Goal: Information Seeking & Learning: Learn about a topic

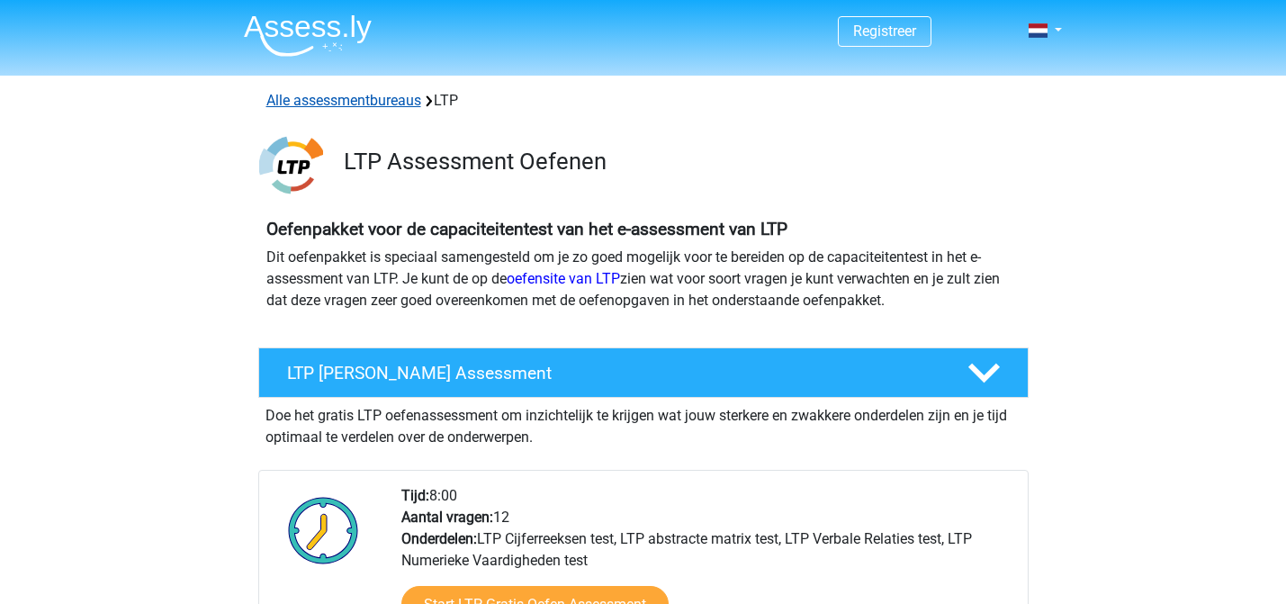
click at [331, 94] on link "Alle assessmentbureaus" at bounding box center [343, 100] width 155 height 17
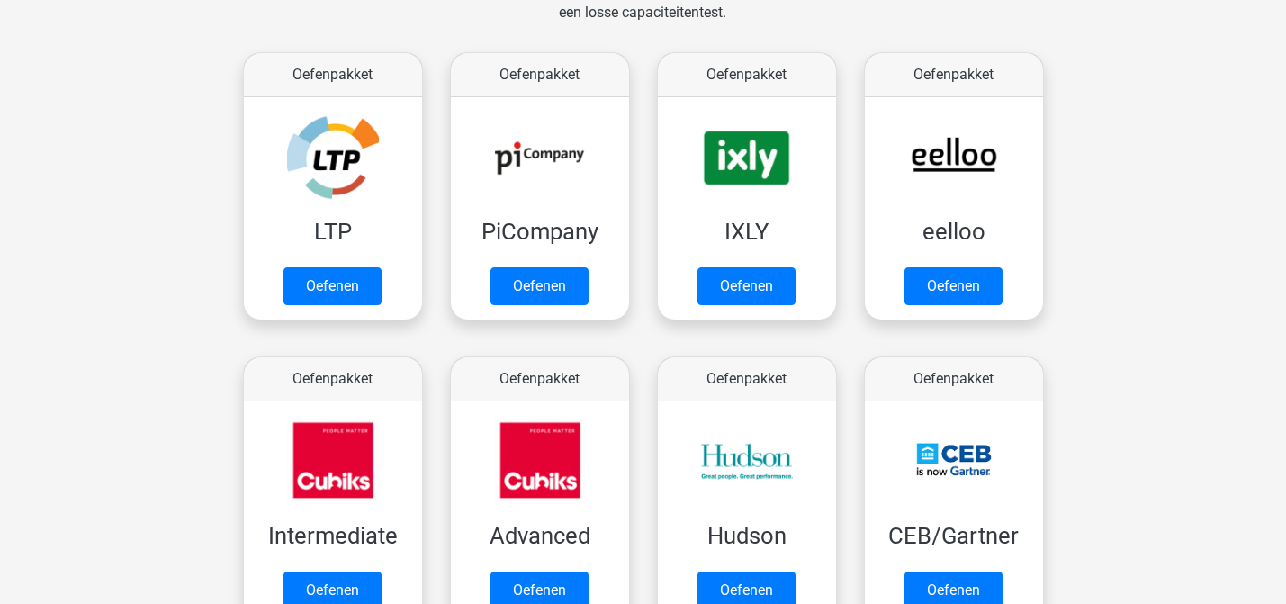
scroll to position [317, 0]
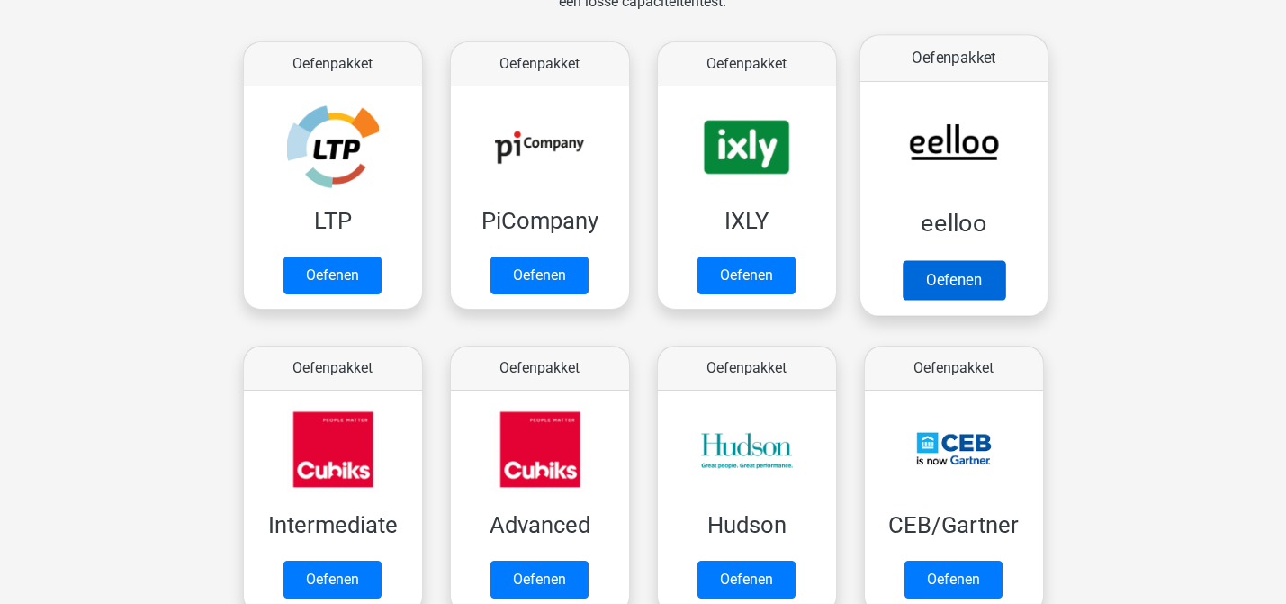
click at [928, 276] on link "Oefenen" at bounding box center [952, 280] width 103 height 40
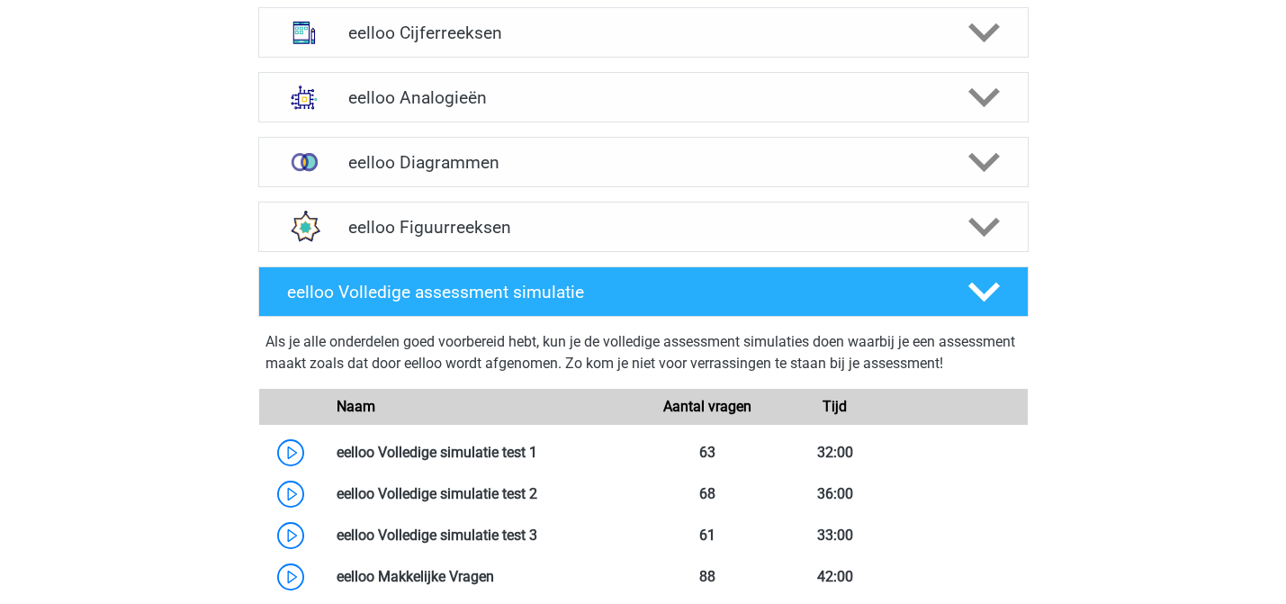
scroll to position [1022, 0]
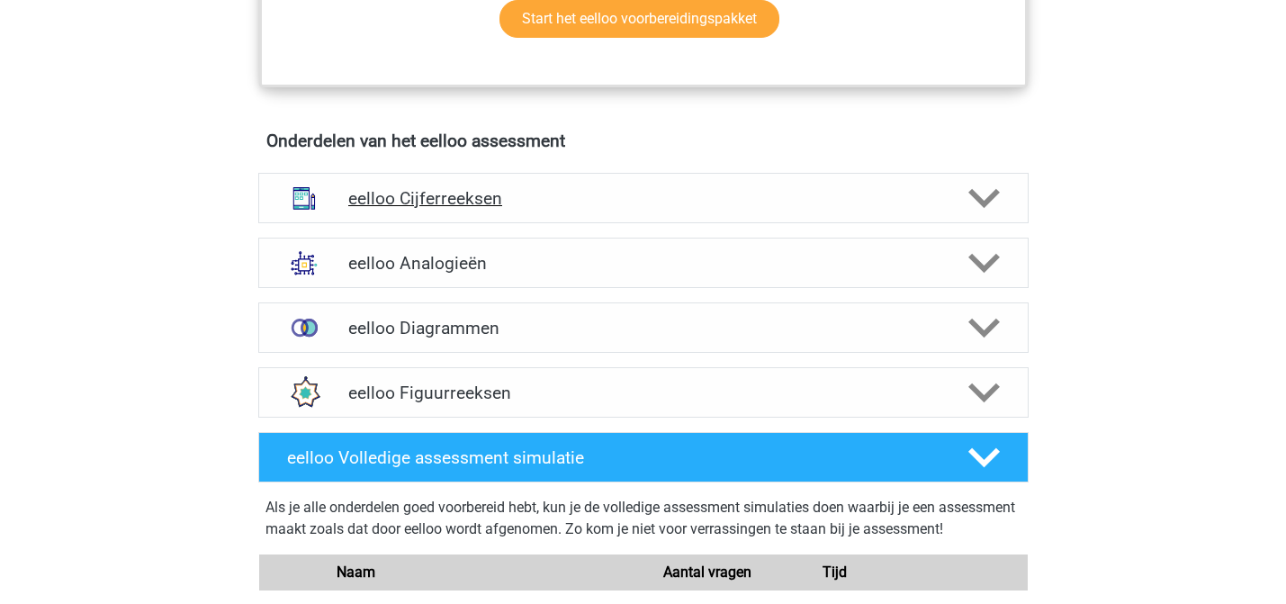
click at [569, 207] on h4 "eelloo Cijferreeksen" at bounding box center [642, 198] width 589 height 21
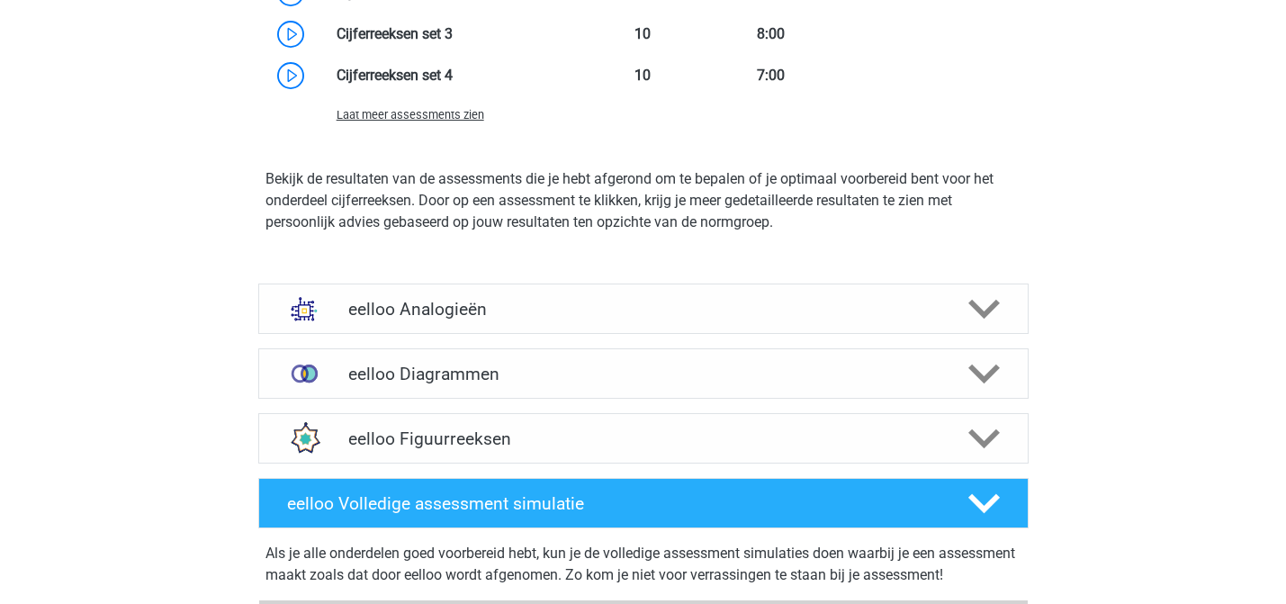
scroll to position [2000, 0]
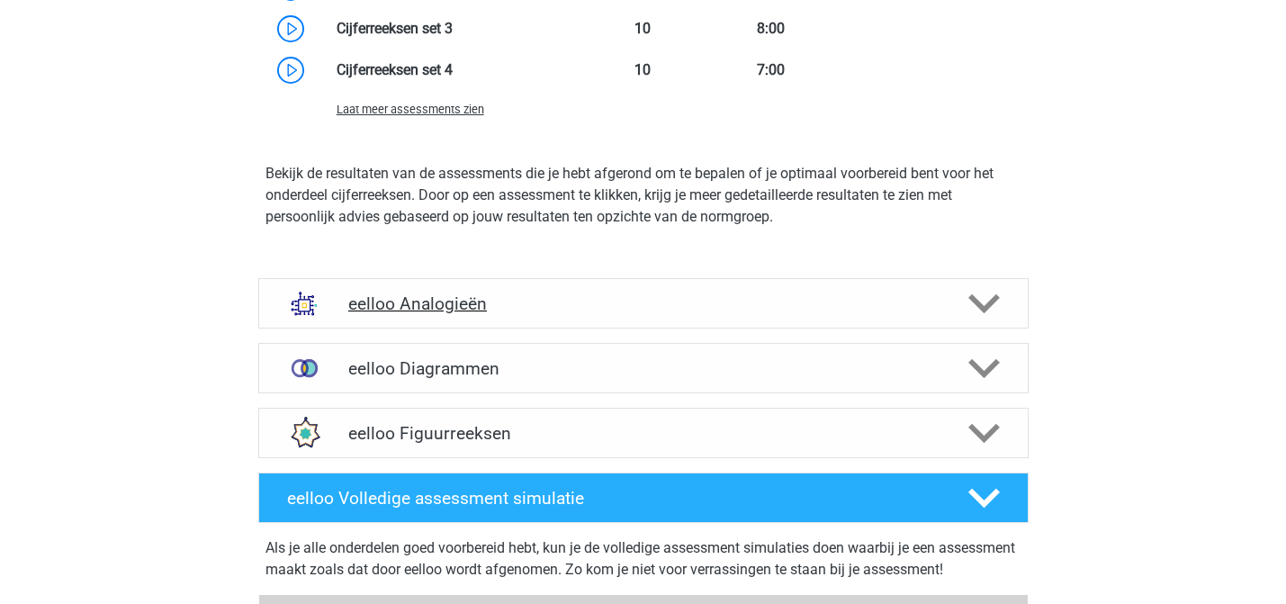
click at [986, 310] on icon at bounding box center [983, 303] width 31 height 31
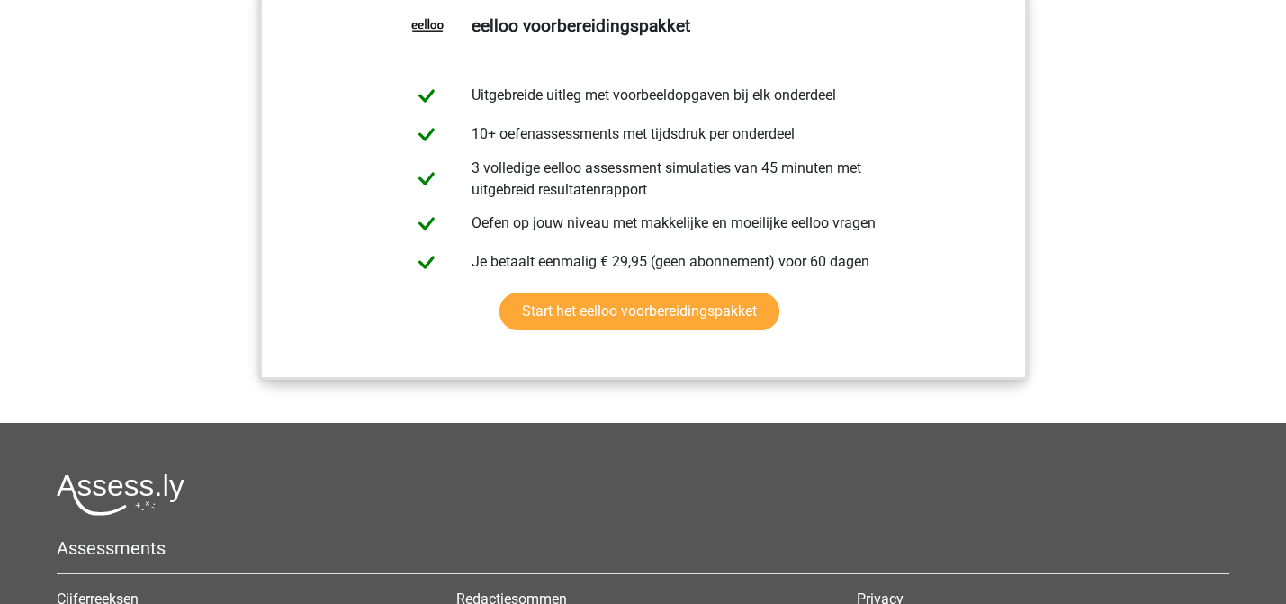
scroll to position [4079, 0]
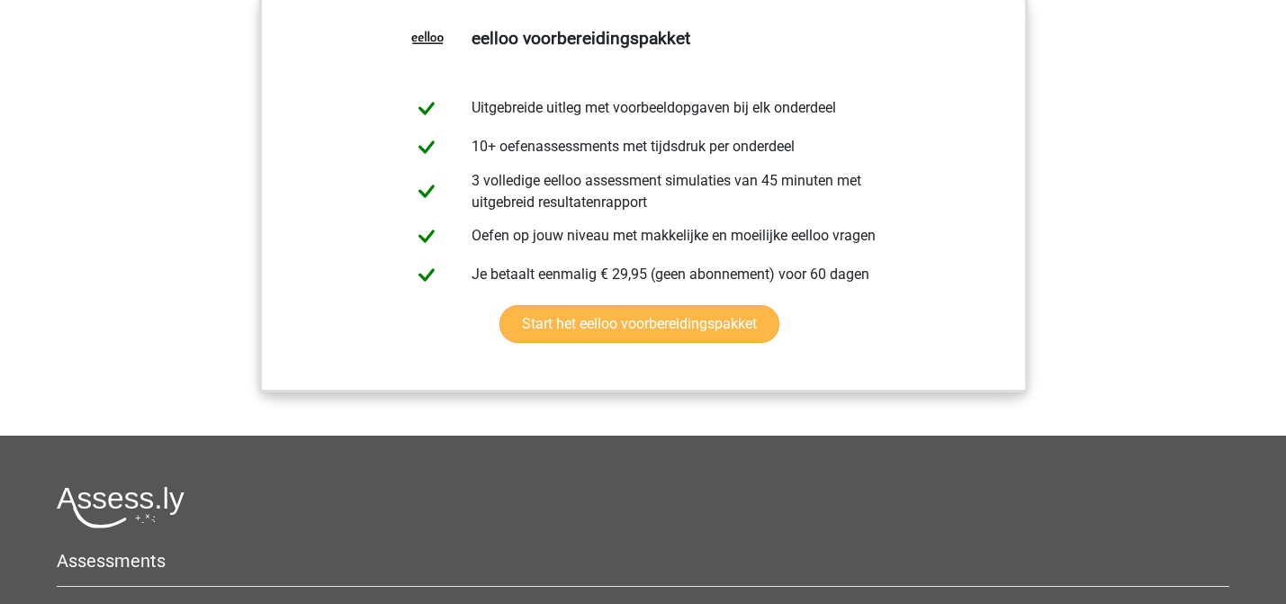
click at [665, 343] on link "Start het eelloo voorbereidingspakket" at bounding box center [639, 324] width 280 height 38
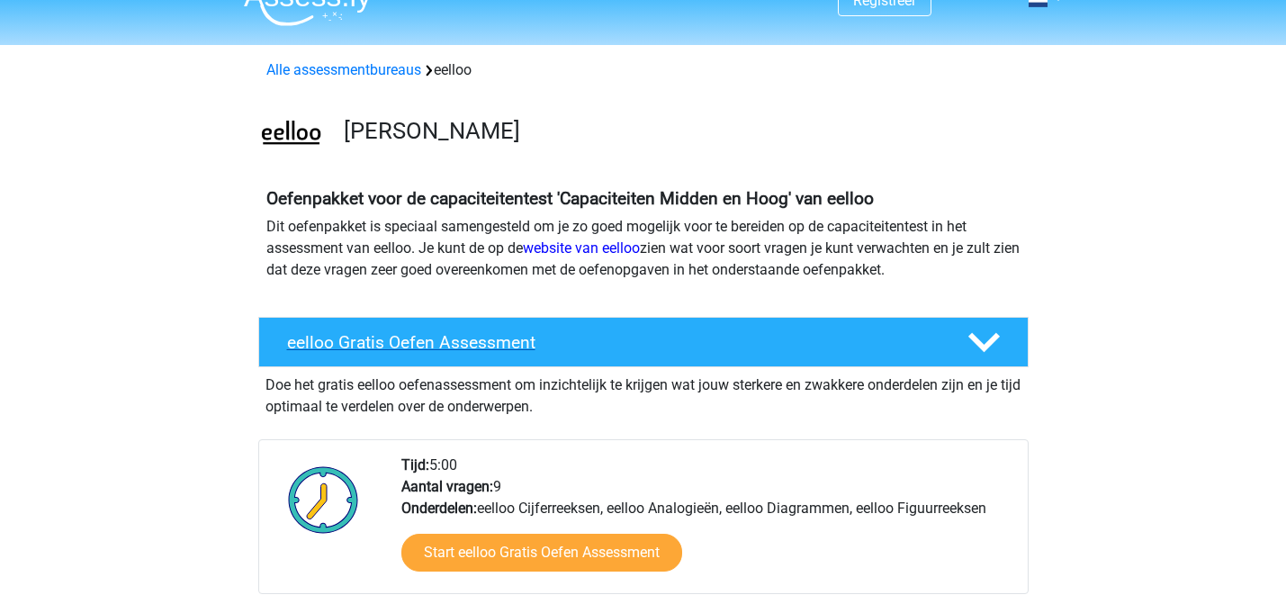
scroll to position [282, 0]
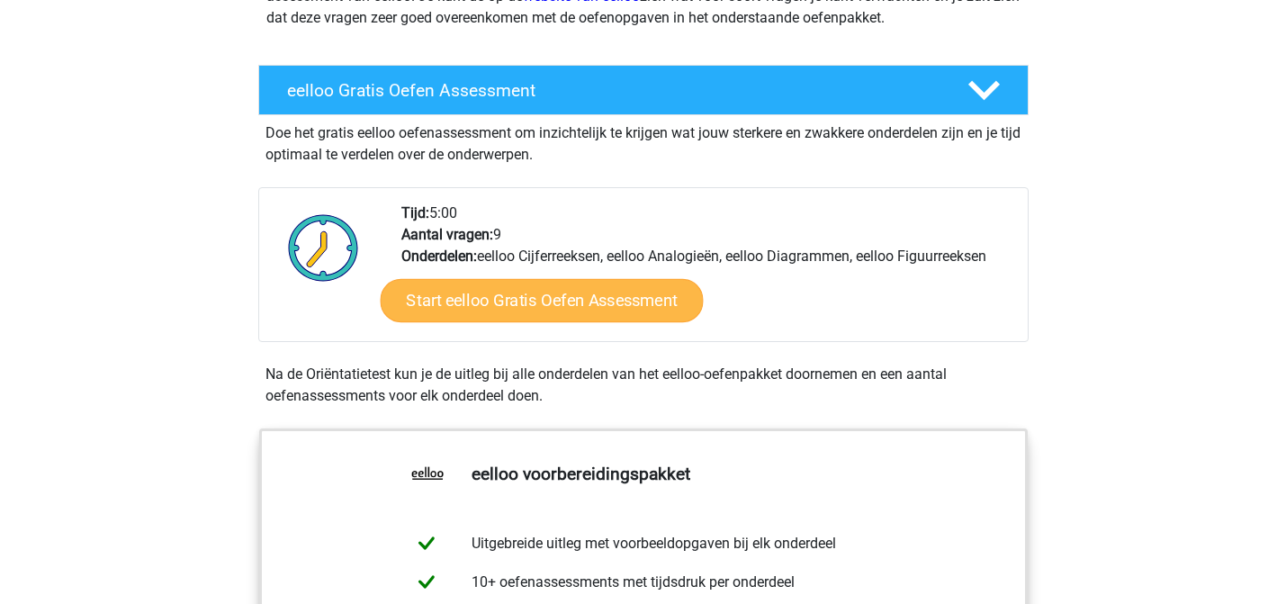
click at [557, 308] on link "Start eelloo Gratis Oefen Assessment" at bounding box center [541, 300] width 323 height 43
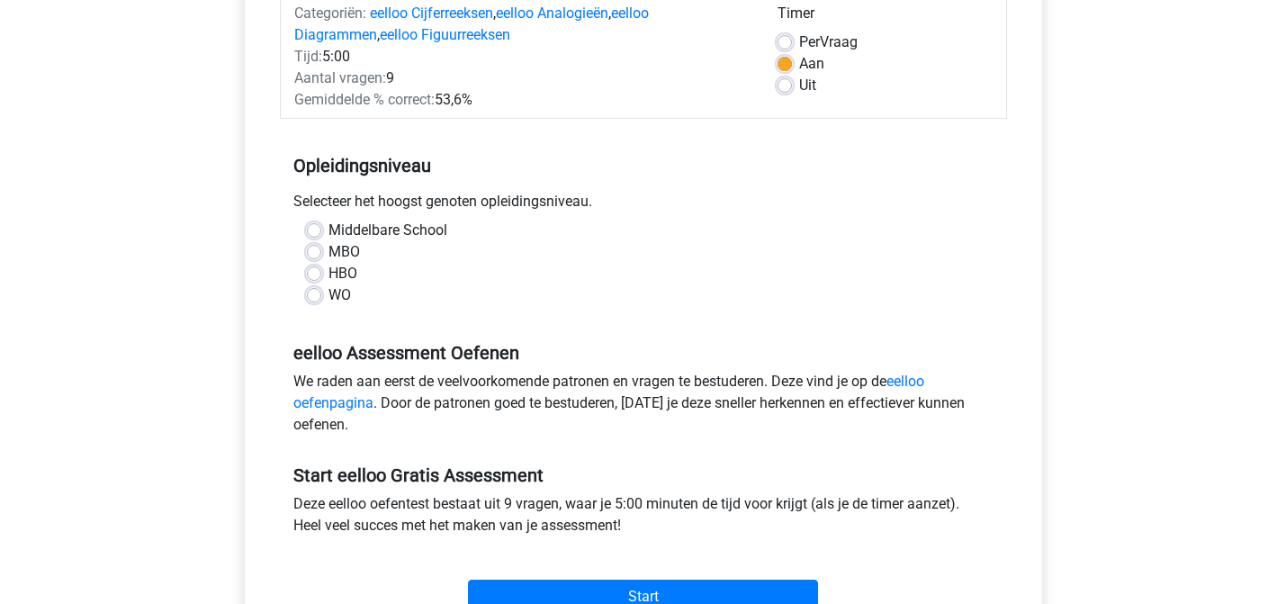
scroll to position [260, 0]
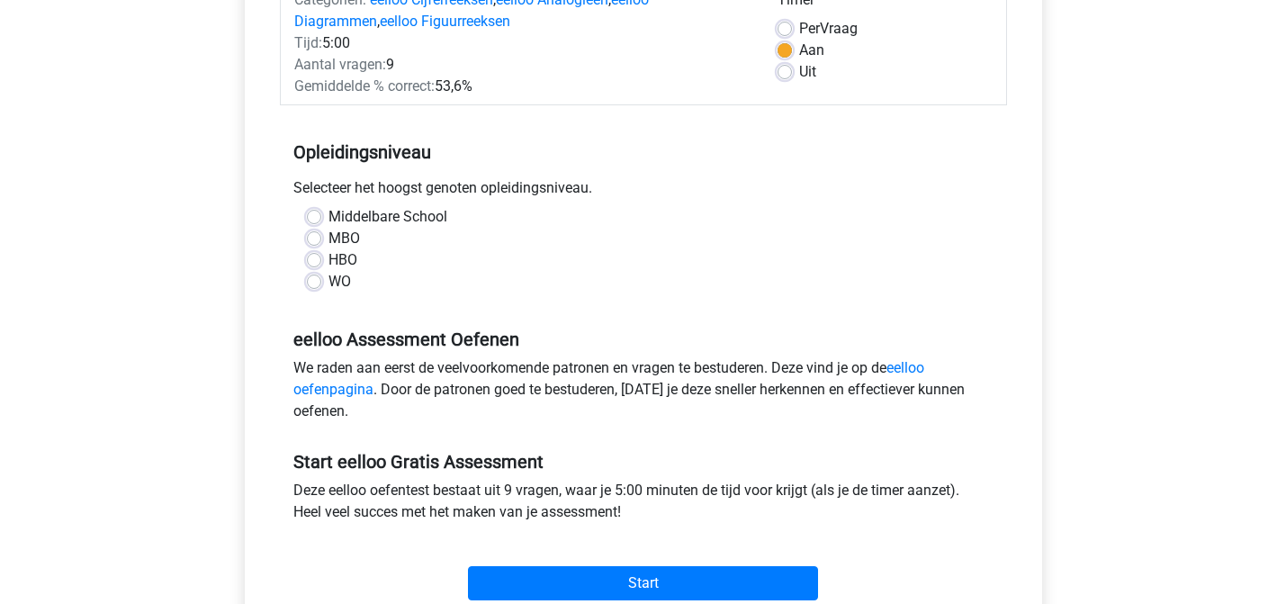
click at [328, 284] on label "WO" at bounding box center [339, 282] width 22 height 22
click at [314, 284] on input "WO" at bounding box center [314, 280] width 14 height 18
radio input "true"
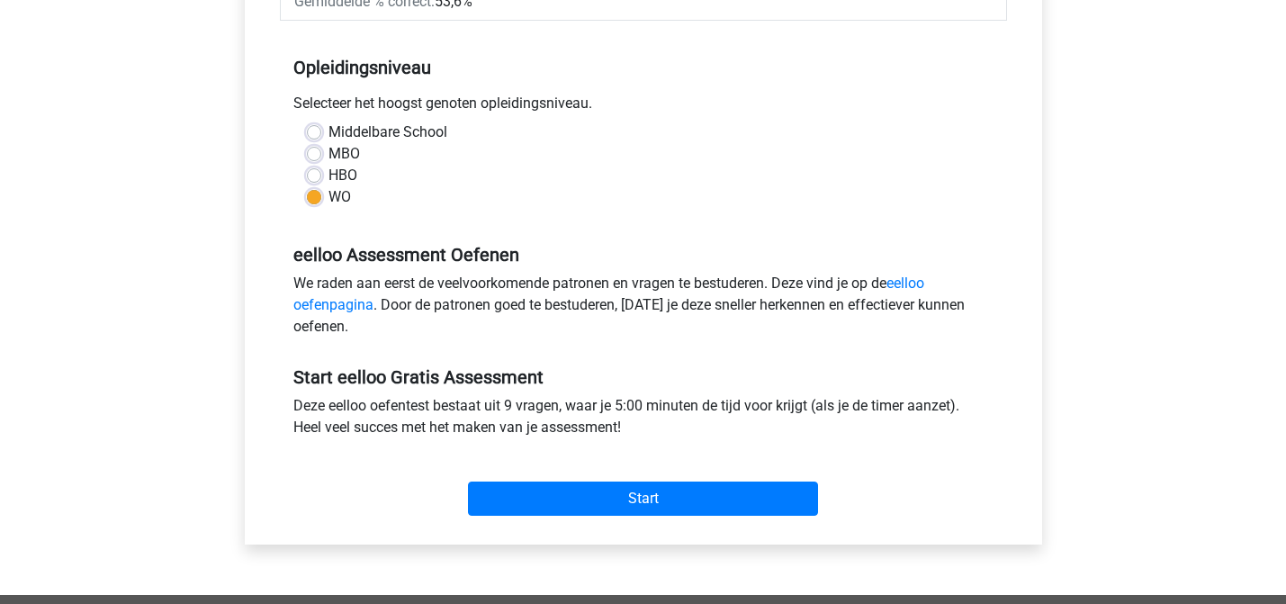
scroll to position [412, 0]
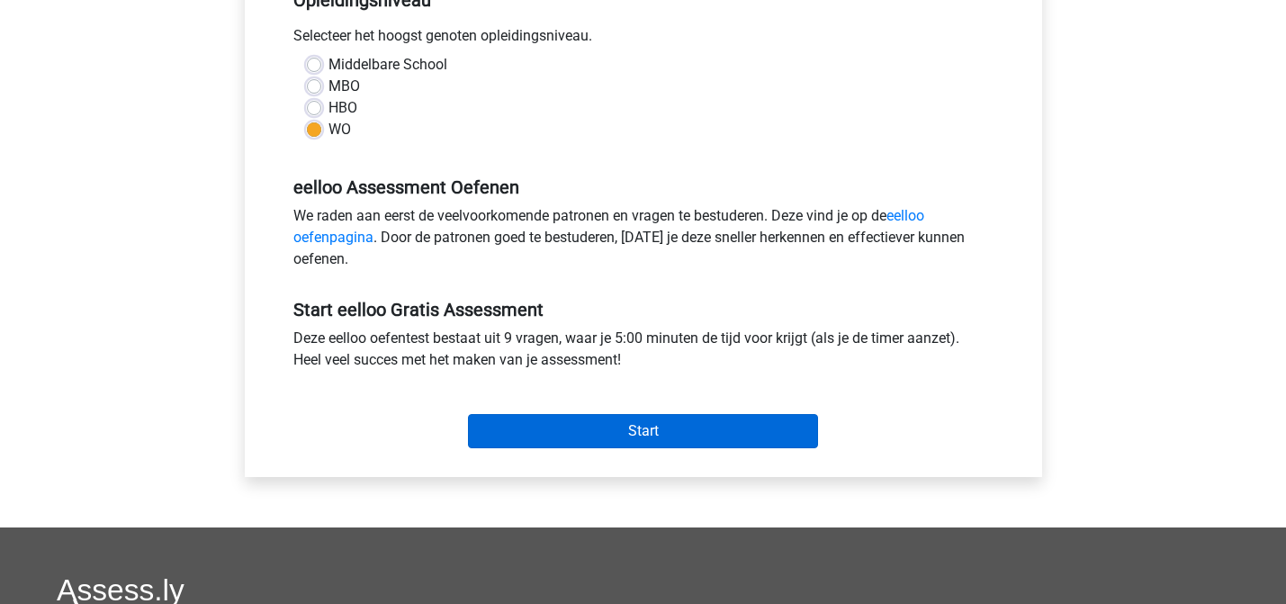
click at [597, 422] on input "Start" at bounding box center [643, 431] width 350 height 34
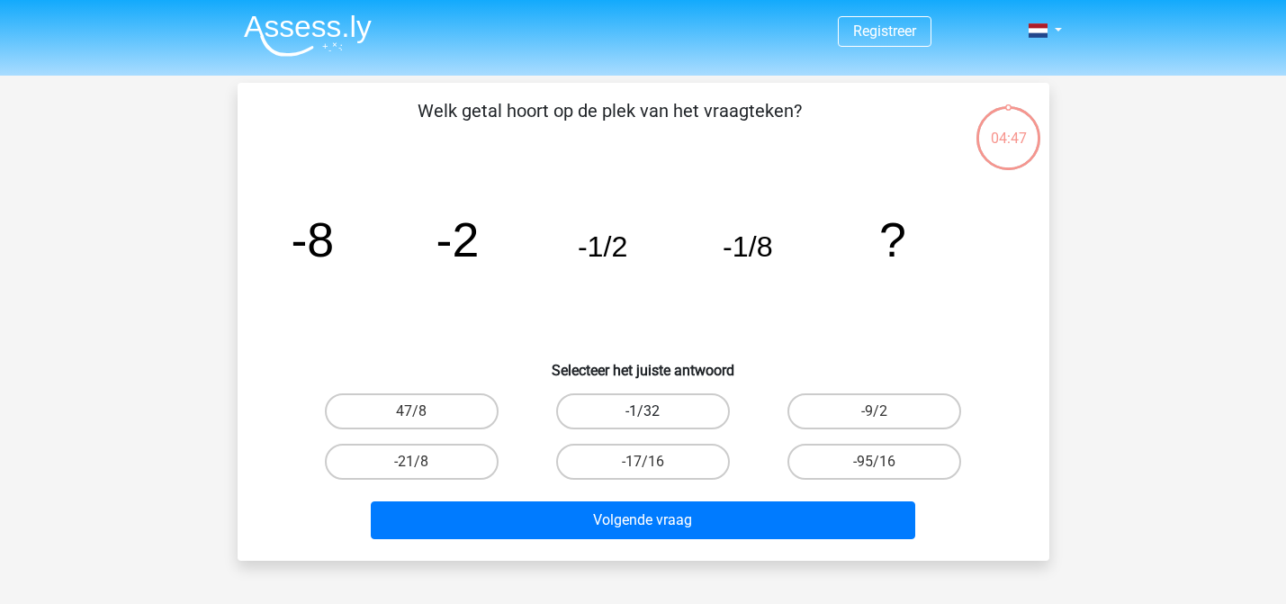
click at [668, 414] on label "-1/32" at bounding box center [643, 411] width 174 height 36
click at [654, 414] on input "-1/32" at bounding box center [648, 417] width 12 height 12
radio input "true"
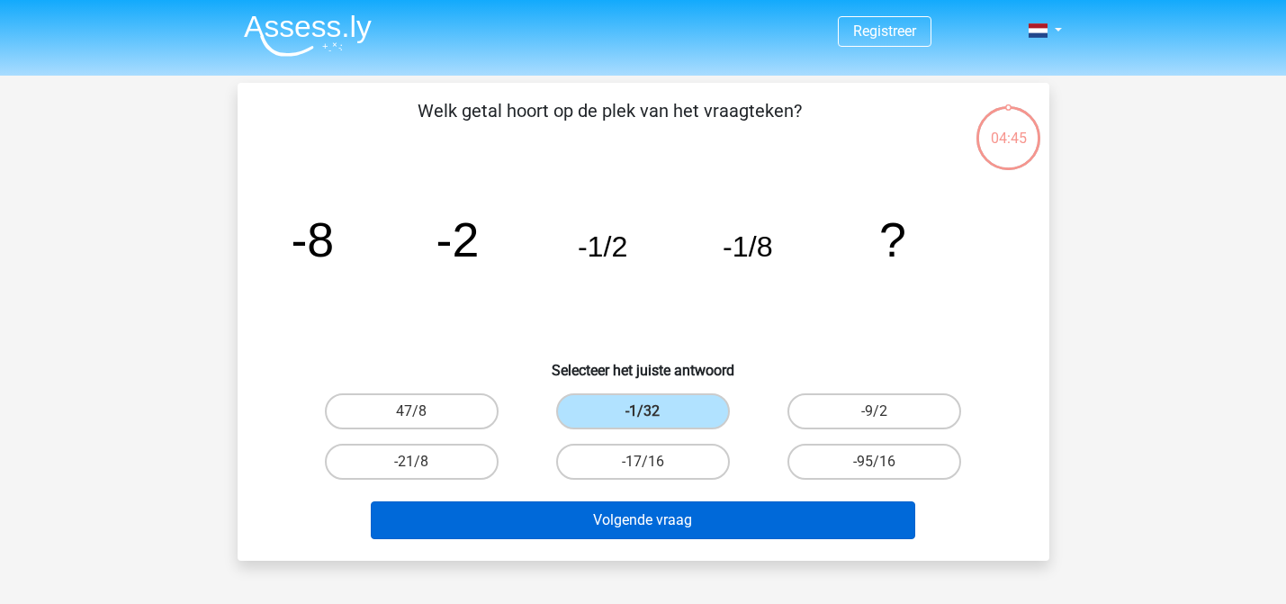
click at [682, 524] on button "Volgende vraag" at bounding box center [643, 520] width 544 height 38
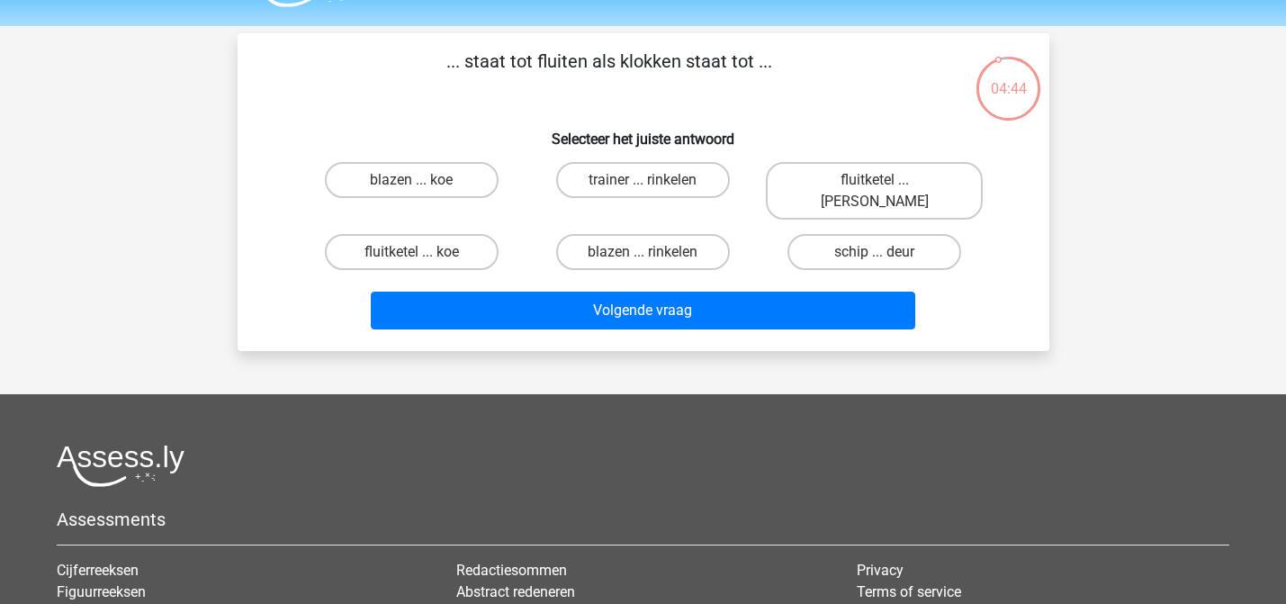
scroll to position [46, 0]
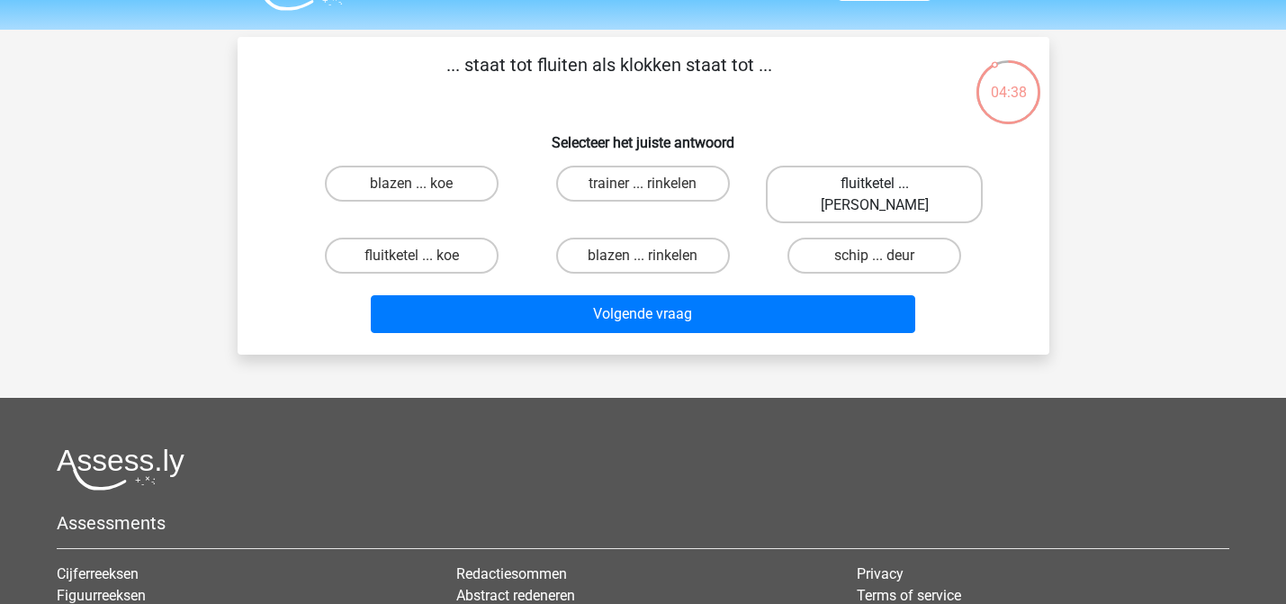
click at [876, 180] on label "fluitketel ... luiden" at bounding box center [874, 195] width 217 height 58
click at [876, 184] on input "fluitketel ... luiden" at bounding box center [880, 190] width 12 height 12
radio input "true"
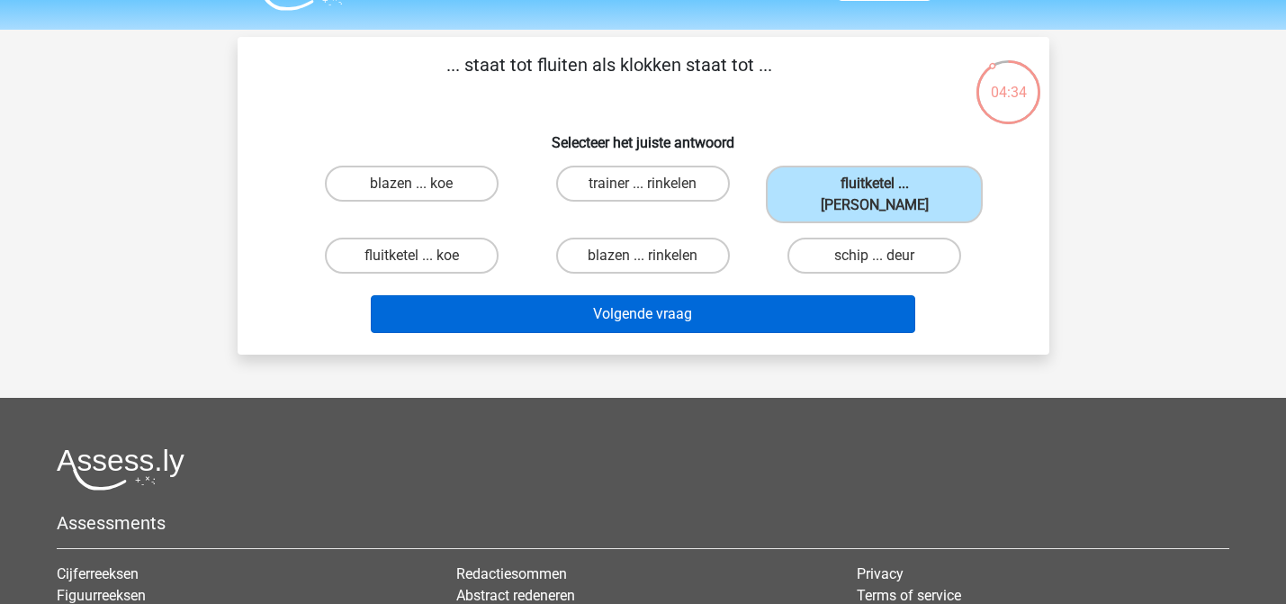
click at [735, 298] on button "Volgende vraag" at bounding box center [643, 314] width 544 height 38
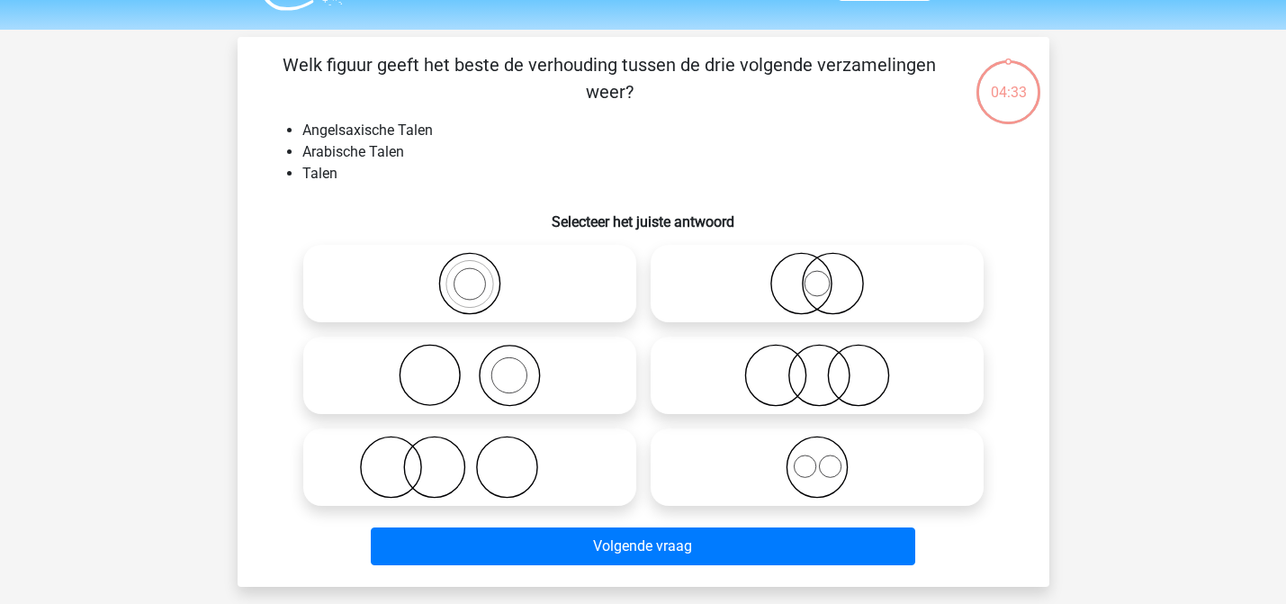
scroll to position [83, 0]
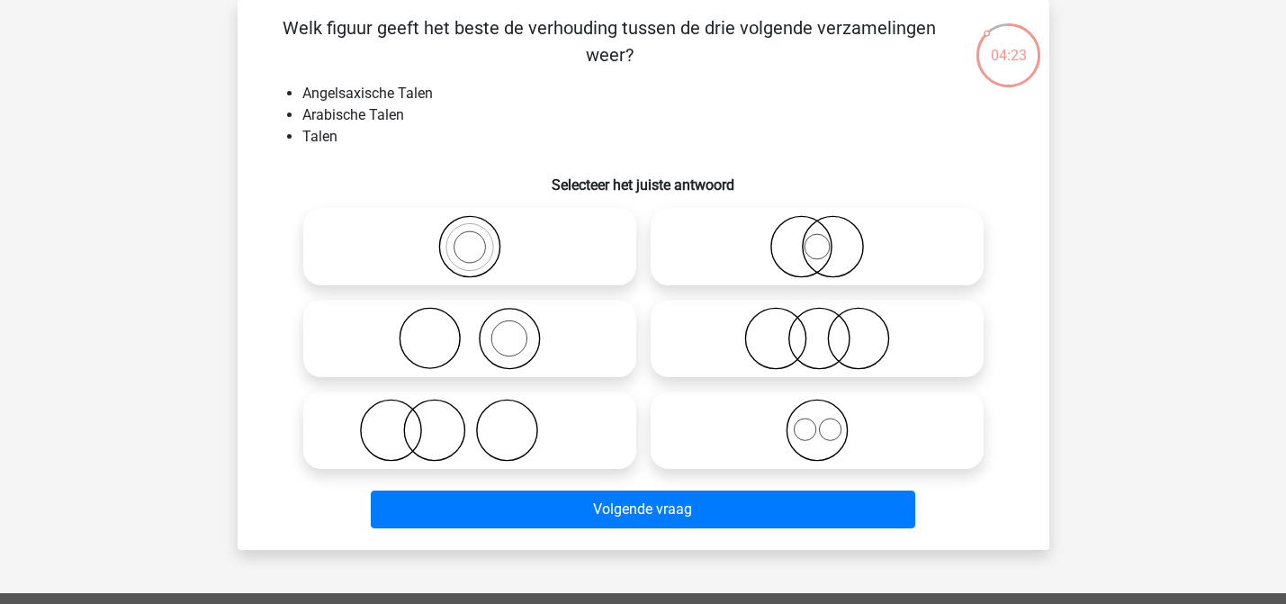
click at [840, 427] on circle at bounding box center [830, 429] width 22 height 22
click at [829, 421] on input "radio" at bounding box center [823, 415] width 12 height 12
radio input "true"
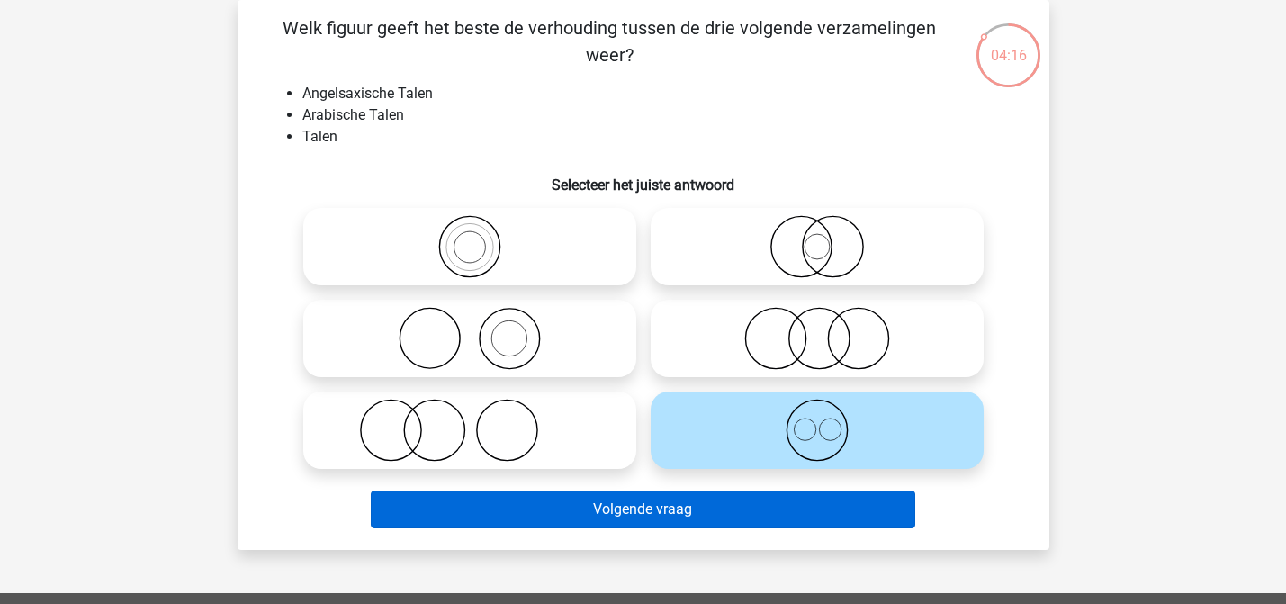
click at [726, 510] on button "Volgende vraag" at bounding box center [643, 509] width 544 height 38
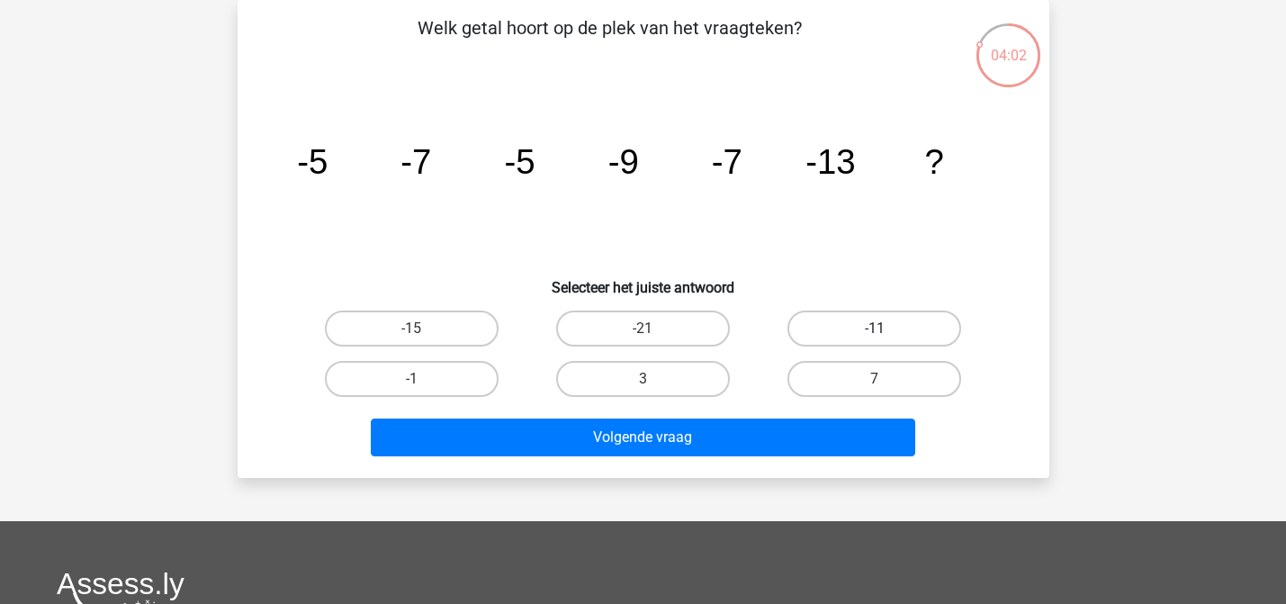
click at [838, 318] on label "-11" at bounding box center [874, 328] width 174 height 36
click at [874, 328] on input "-11" at bounding box center [880, 334] width 12 height 12
radio input "true"
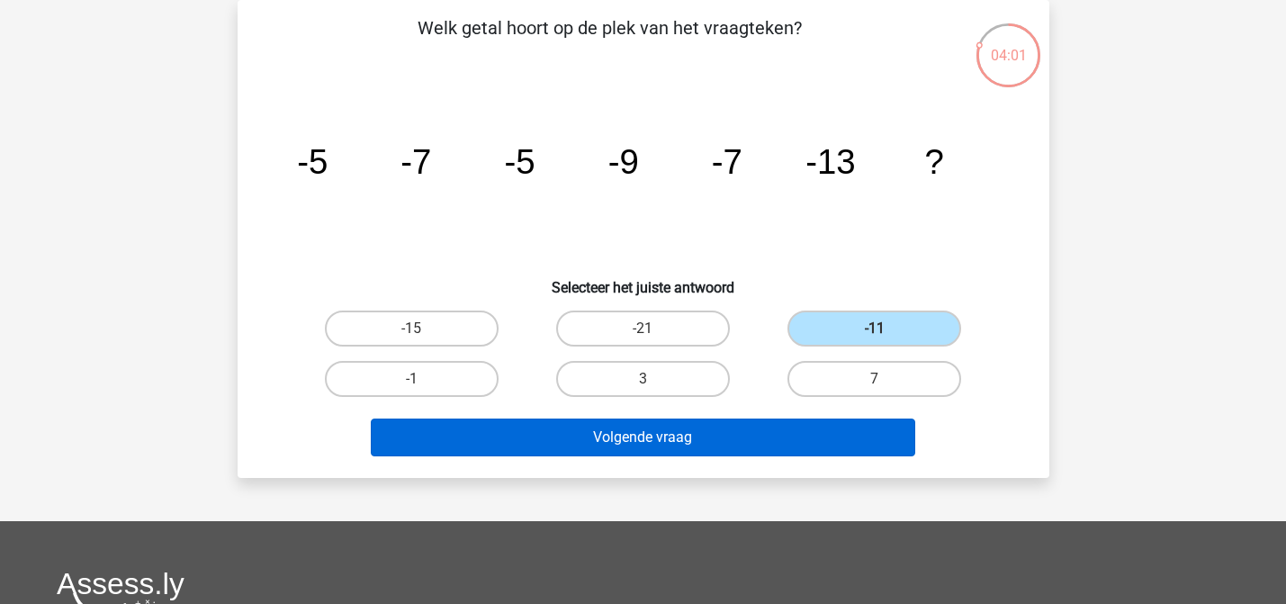
click at [690, 441] on button "Volgende vraag" at bounding box center [643, 437] width 544 height 38
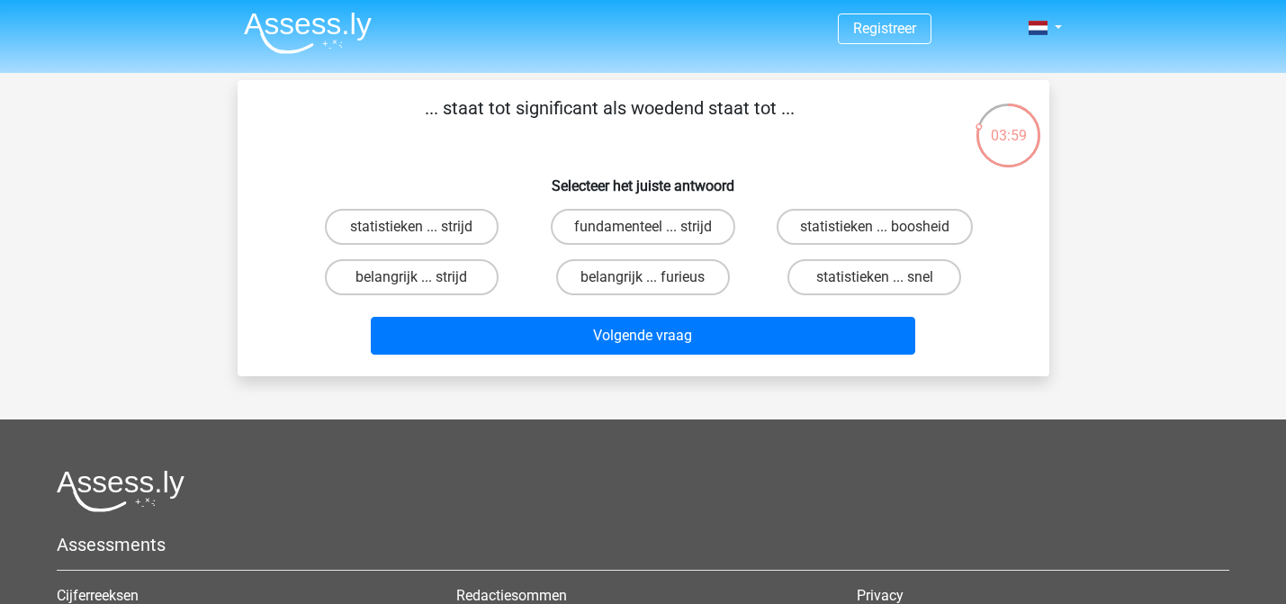
scroll to position [0, 0]
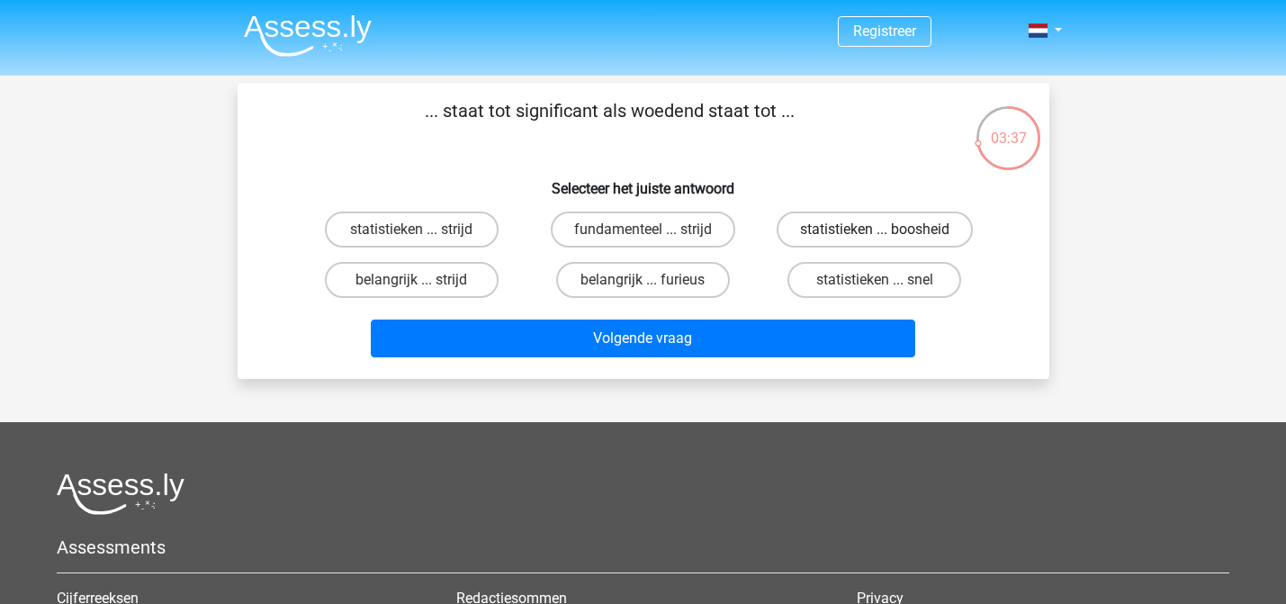
click at [856, 228] on label "statistieken ... boosheid" at bounding box center [874, 229] width 196 height 36
click at [874, 229] on input "statistieken ... boosheid" at bounding box center [880, 235] width 12 height 12
radio input "true"
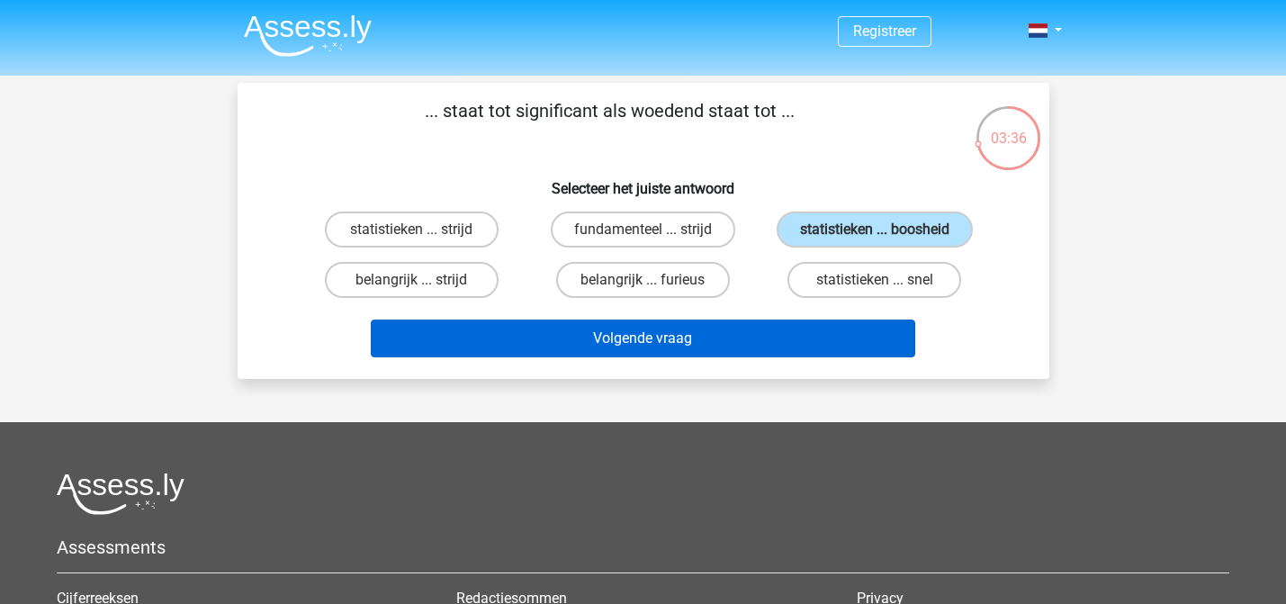
click at [751, 339] on button "Volgende vraag" at bounding box center [643, 338] width 544 height 38
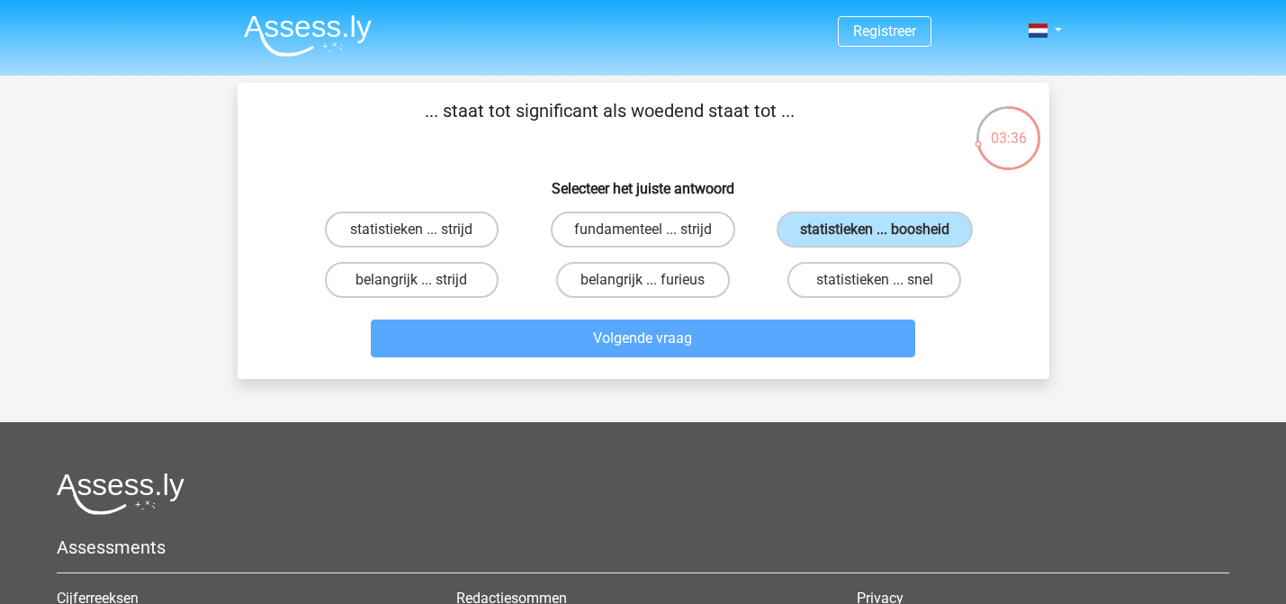
scroll to position [83, 0]
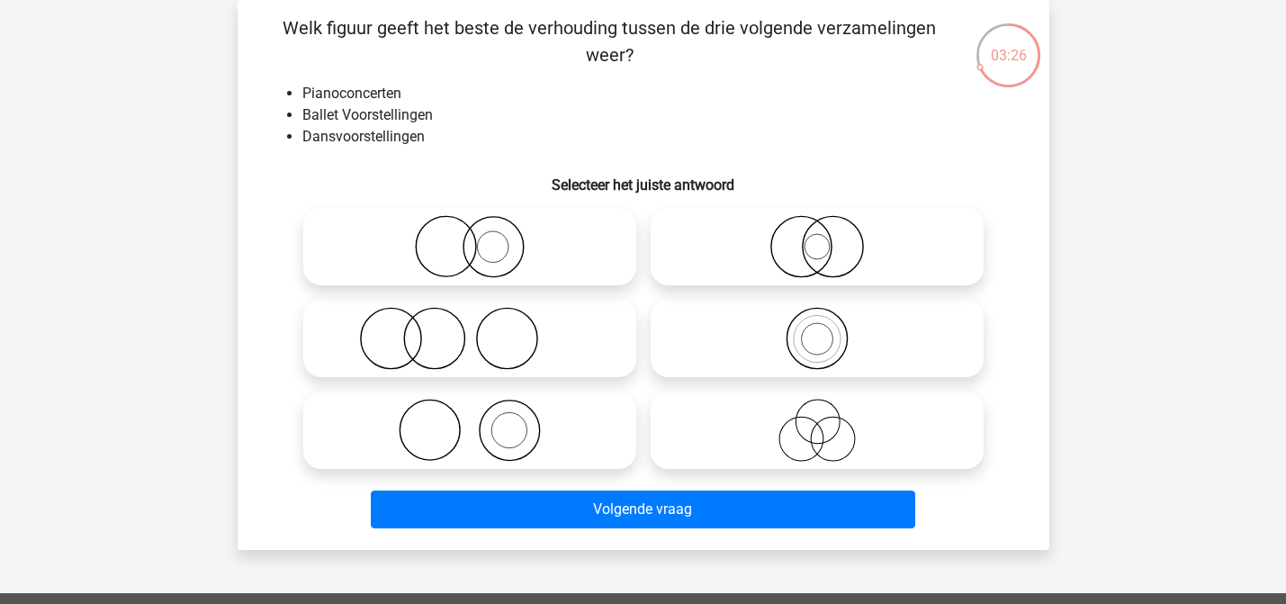
click at [484, 428] on icon at bounding box center [469, 430] width 318 height 63
click at [481, 421] on input "radio" at bounding box center [476, 415] width 12 height 12
radio input "true"
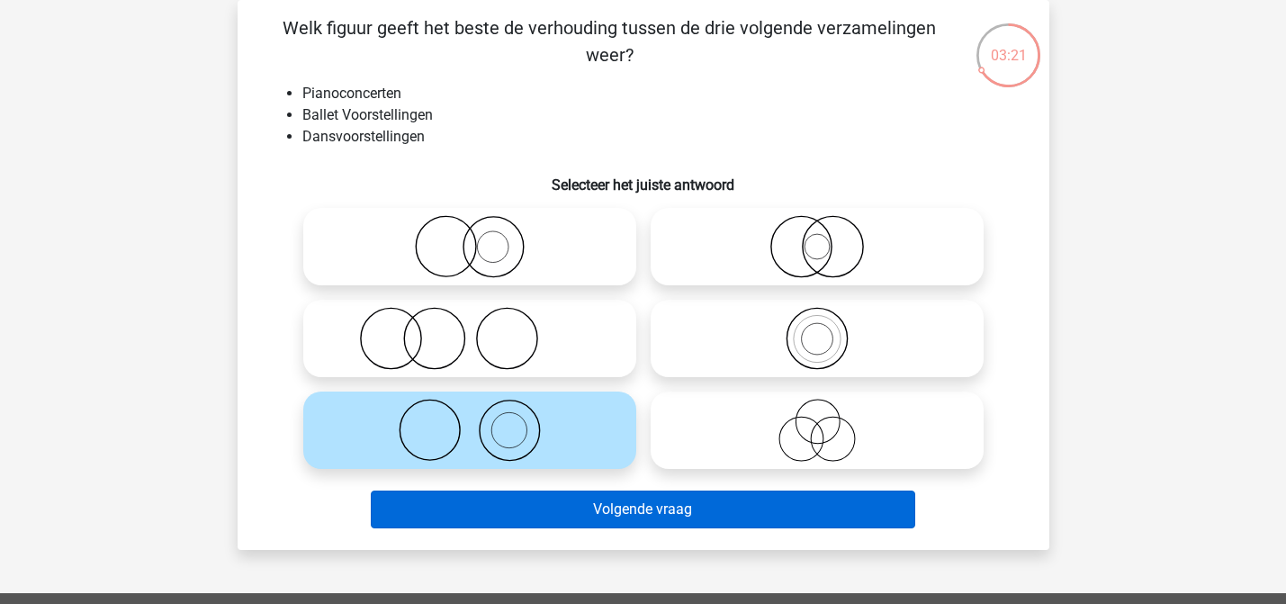
click at [618, 519] on button "Volgende vraag" at bounding box center [643, 509] width 544 height 38
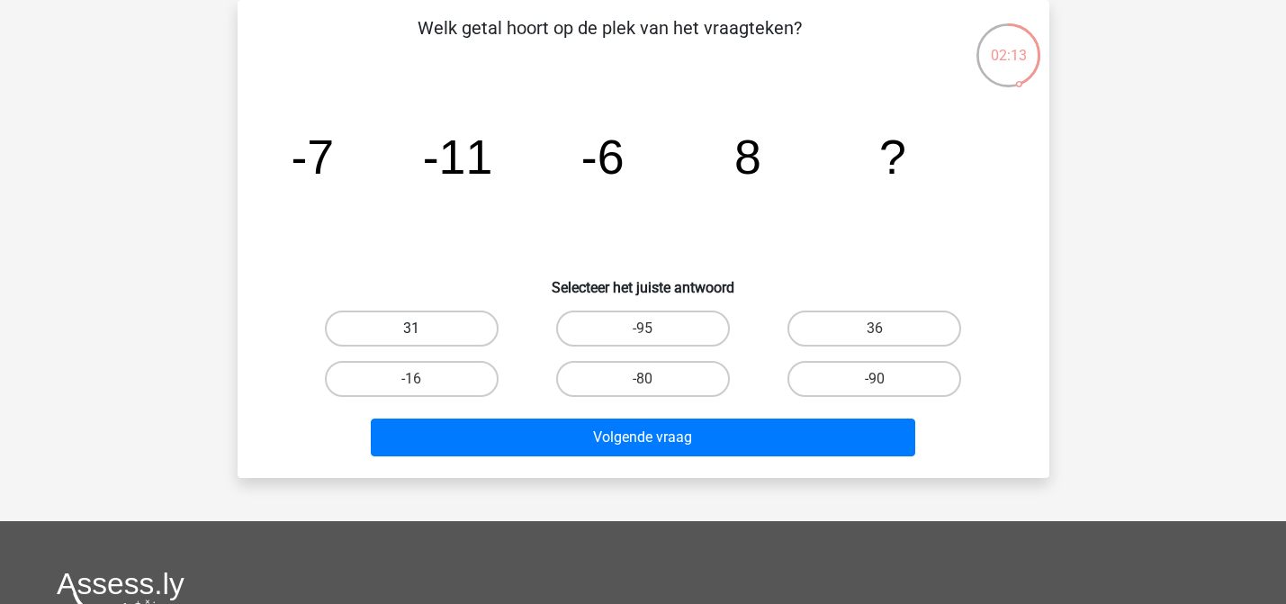
click at [437, 325] on label "31" at bounding box center [412, 328] width 174 height 36
click at [423, 328] on input "31" at bounding box center [417, 334] width 12 height 12
radio input "true"
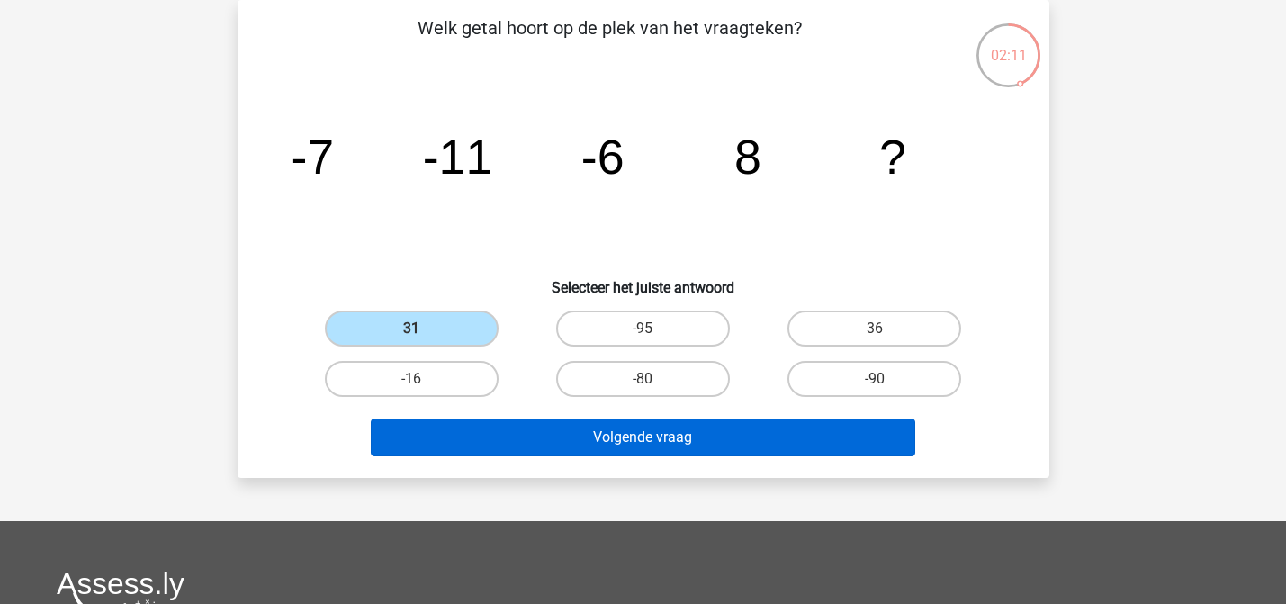
click at [692, 435] on button "Volgende vraag" at bounding box center [643, 437] width 544 height 38
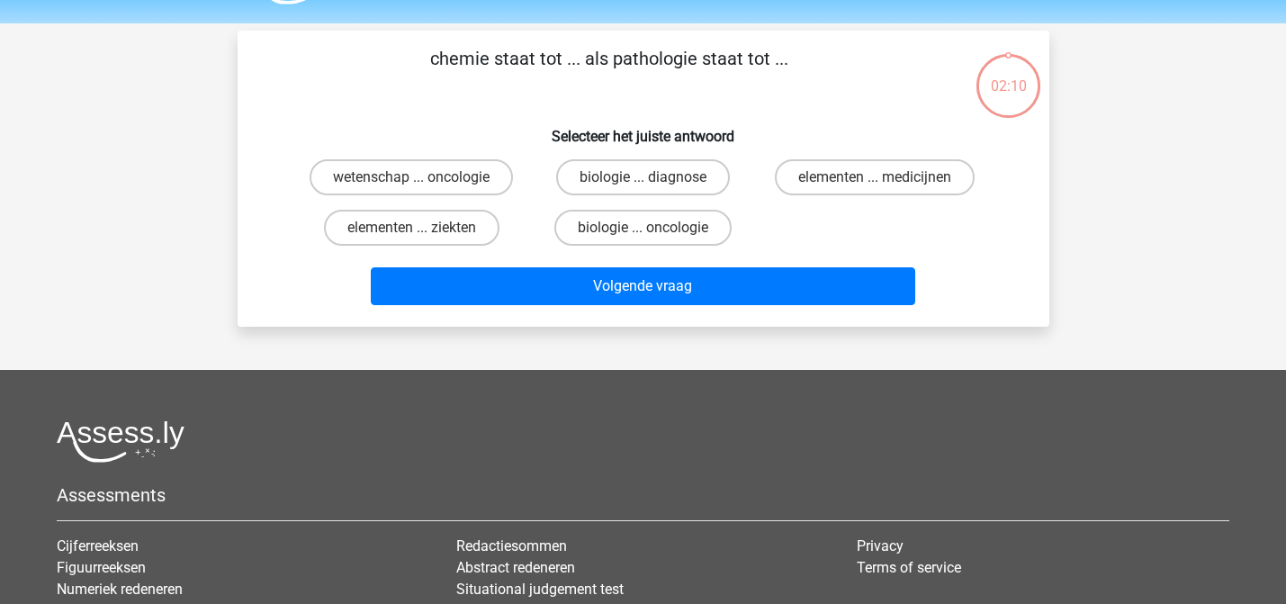
scroll to position [46, 0]
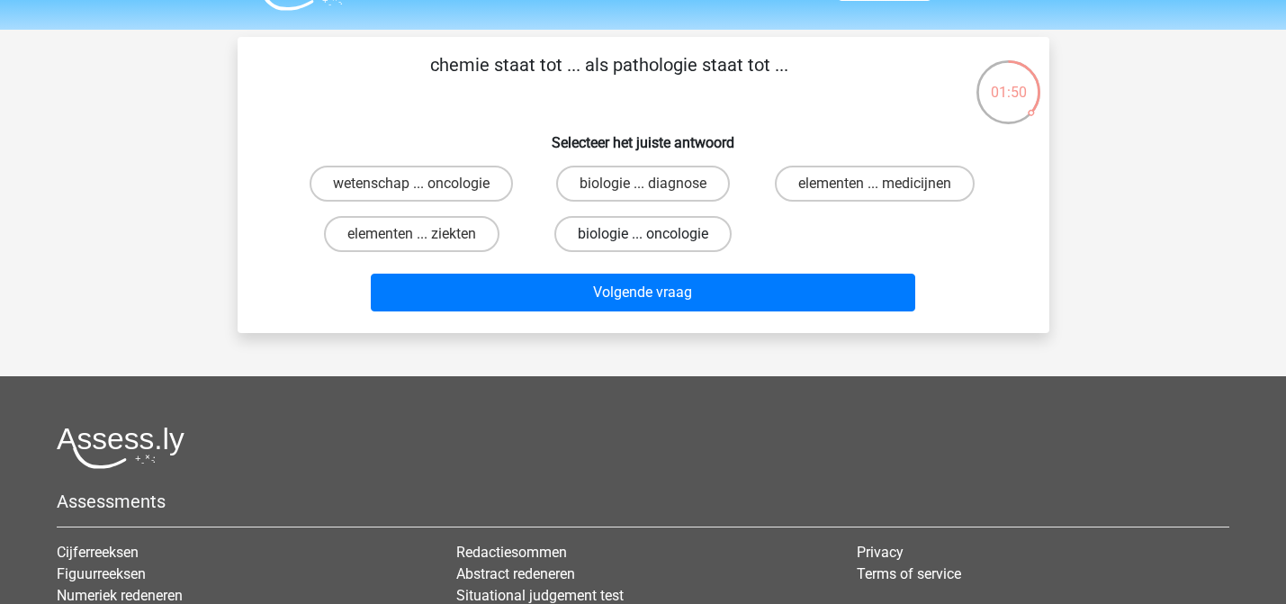
click at [683, 236] on label "biologie ... oncologie" at bounding box center [642, 234] width 177 height 36
click at [654, 236] on input "biologie ... oncologie" at bounding box center [648, 240] width 12 height 12
radio input "true"
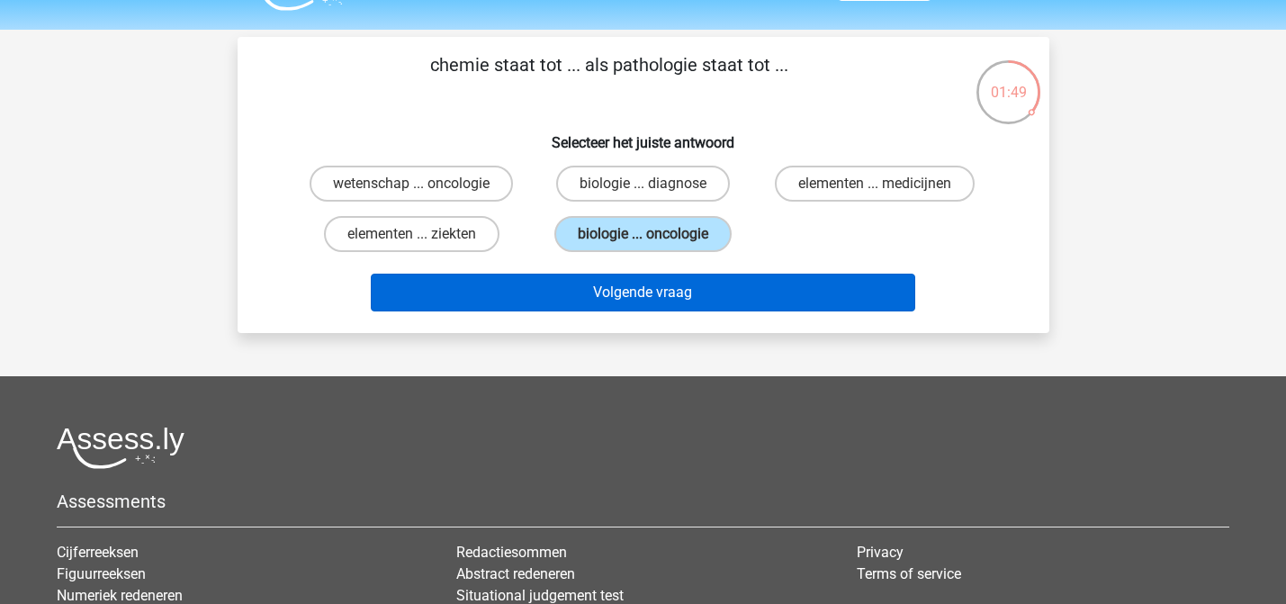
click at [688, 290] on button "Volgende vraag" at bounding box center [643, 292] width 544 height 38
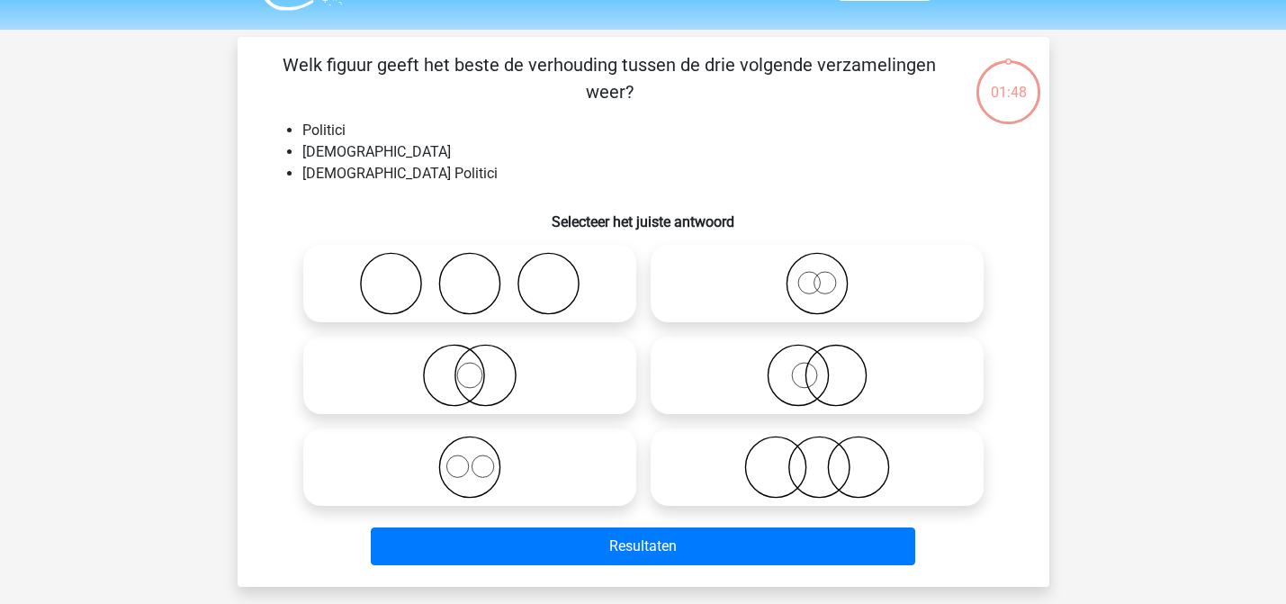
scroll to position [83, 0]
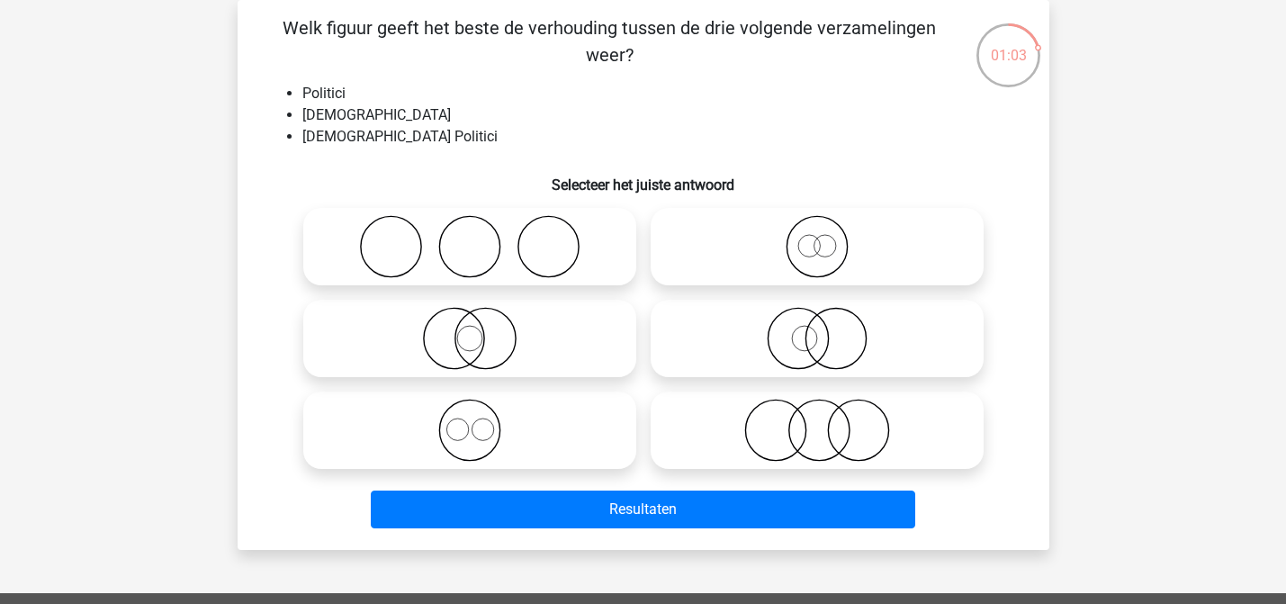
click at [828, 335] on circle at bounding box center [797, 339] width 60 height 60
click at [828, 329] on input "radio" at bounding box center [823, 324] width 12 height 12
radio input "true"
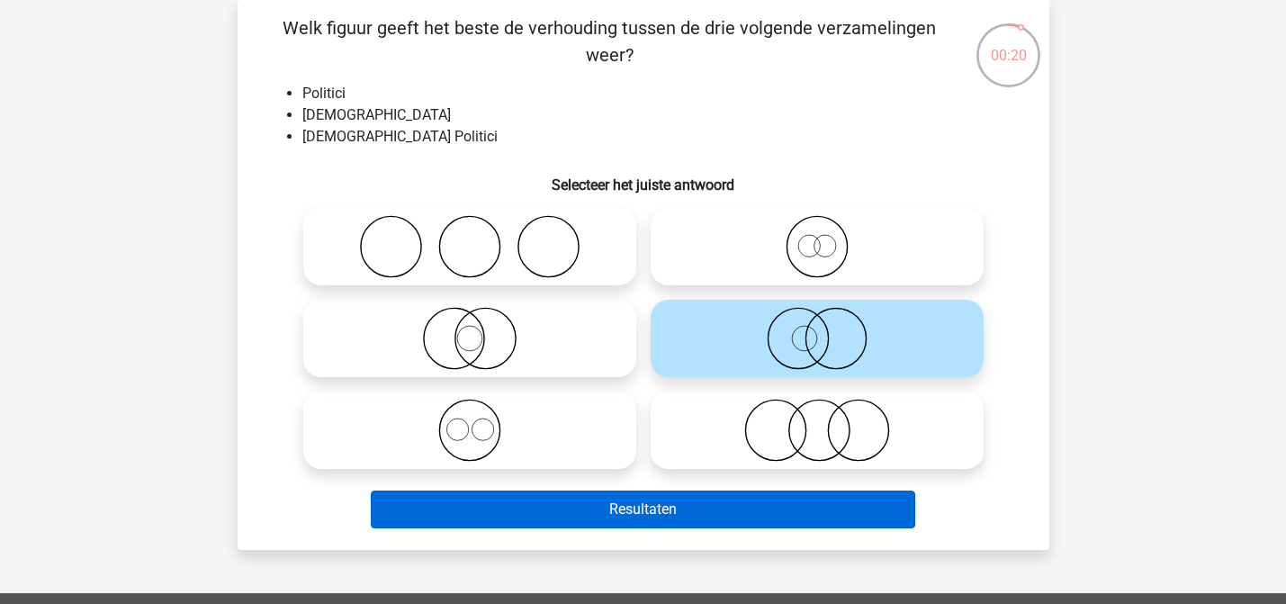
click at [712, 506] on button "Resultaten" at bounding box center [643, 509] width 544 height 38
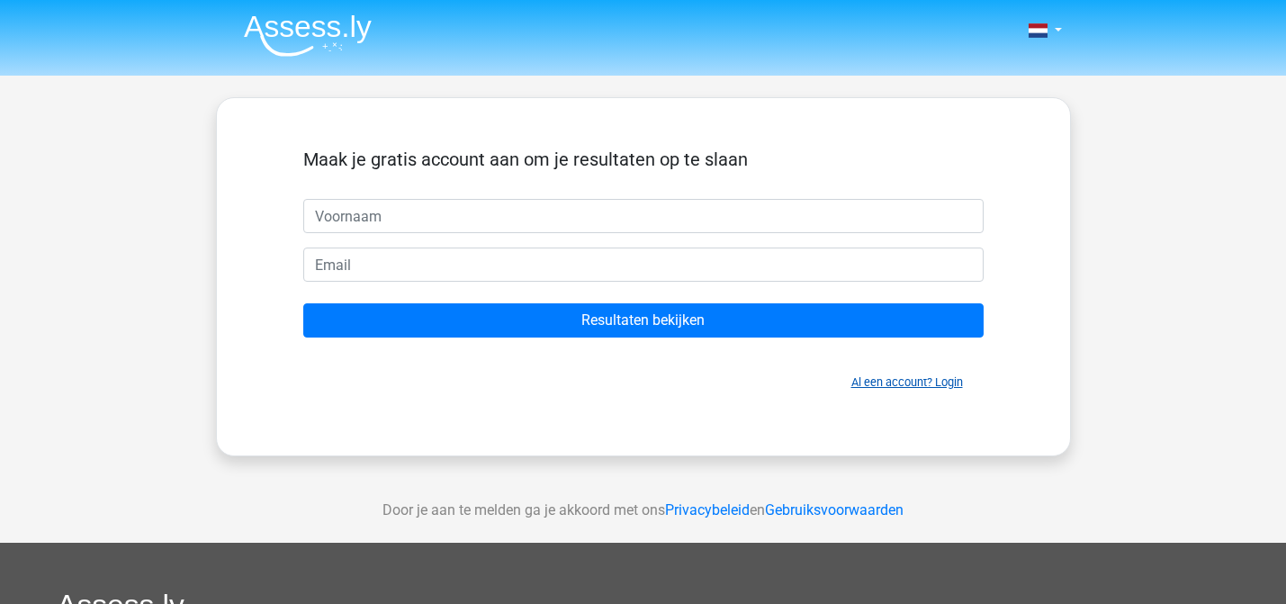
click at [909, 385] on link "Al een account? Login" at bounding box center [907, 381] width 112 height 13
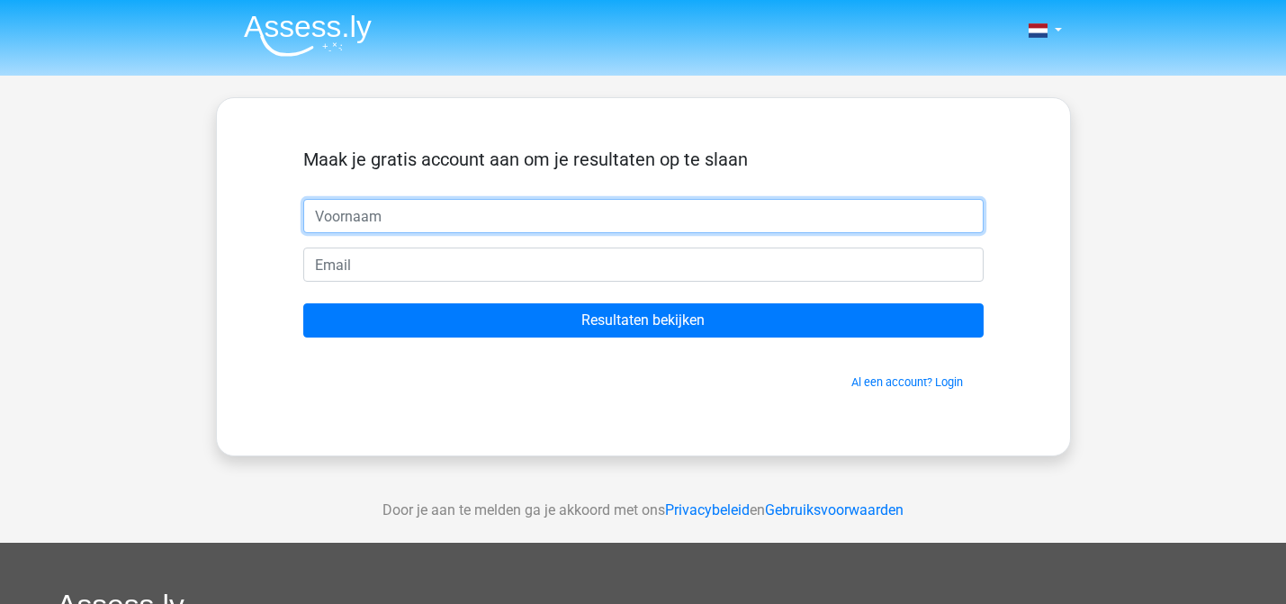
click at [376, 219] on input "text" at bounding box center [643, 216] width 680 height 34
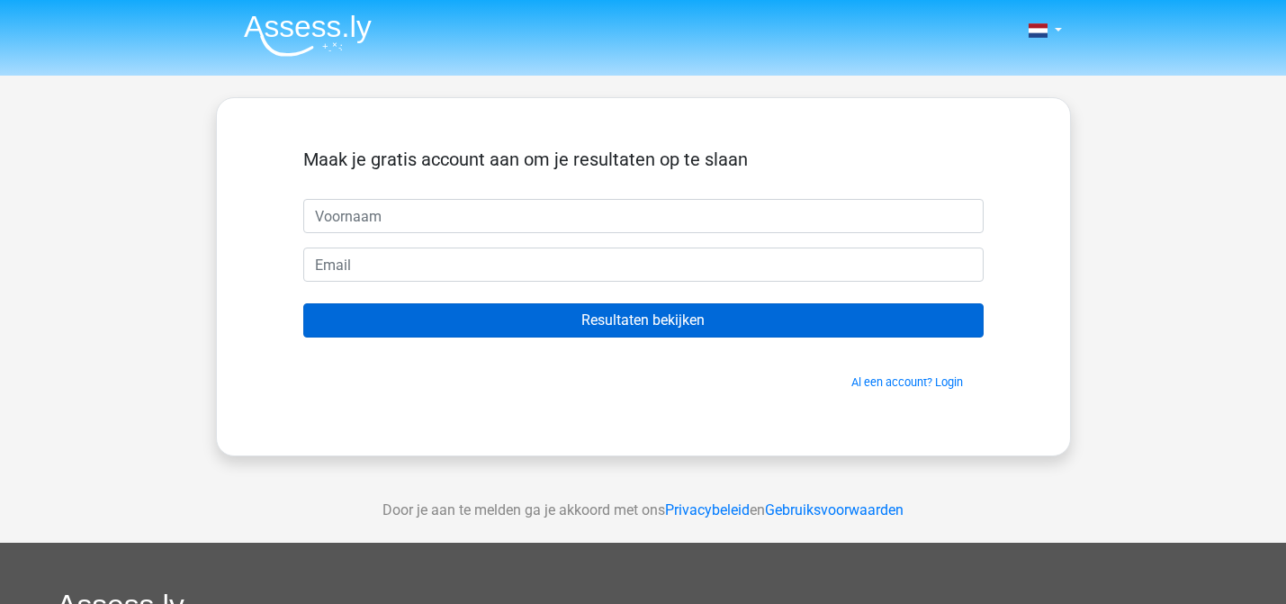
click at [654, 322] on input "Resultaten bekijken" at bounding box center [643, 320] width 680 height 34
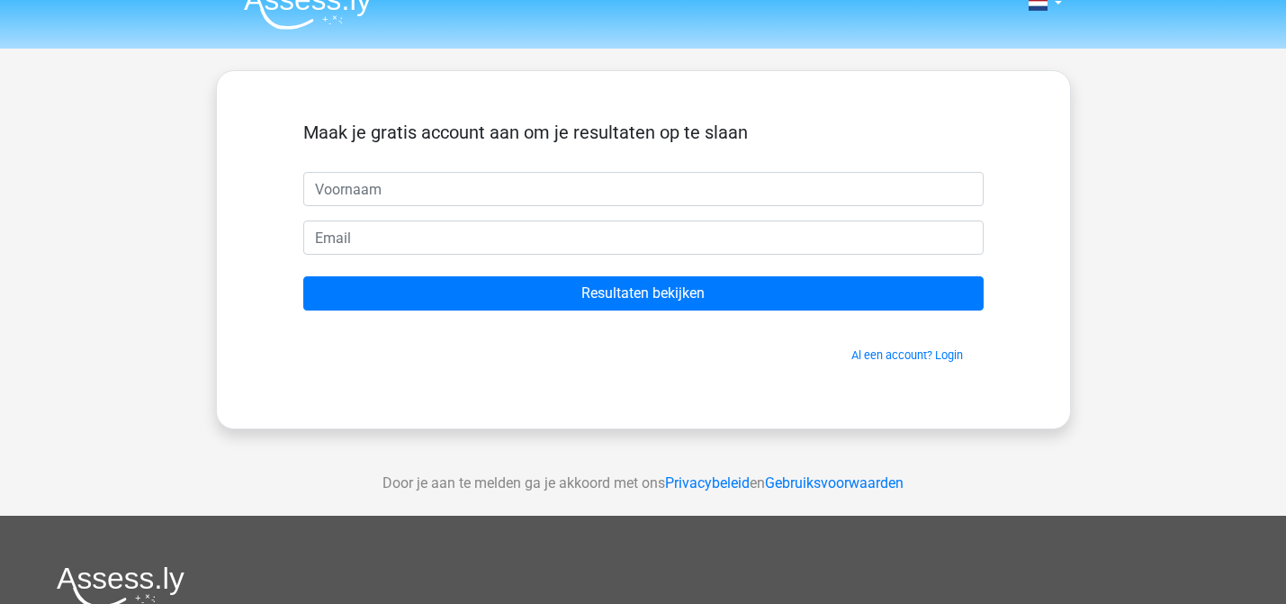
click at [502, 378] on div "Maak je gratis account aan om je resultaten op te slaan Resultaten bekijken Al …" at bounding box center [643, 249] width 766 height 271
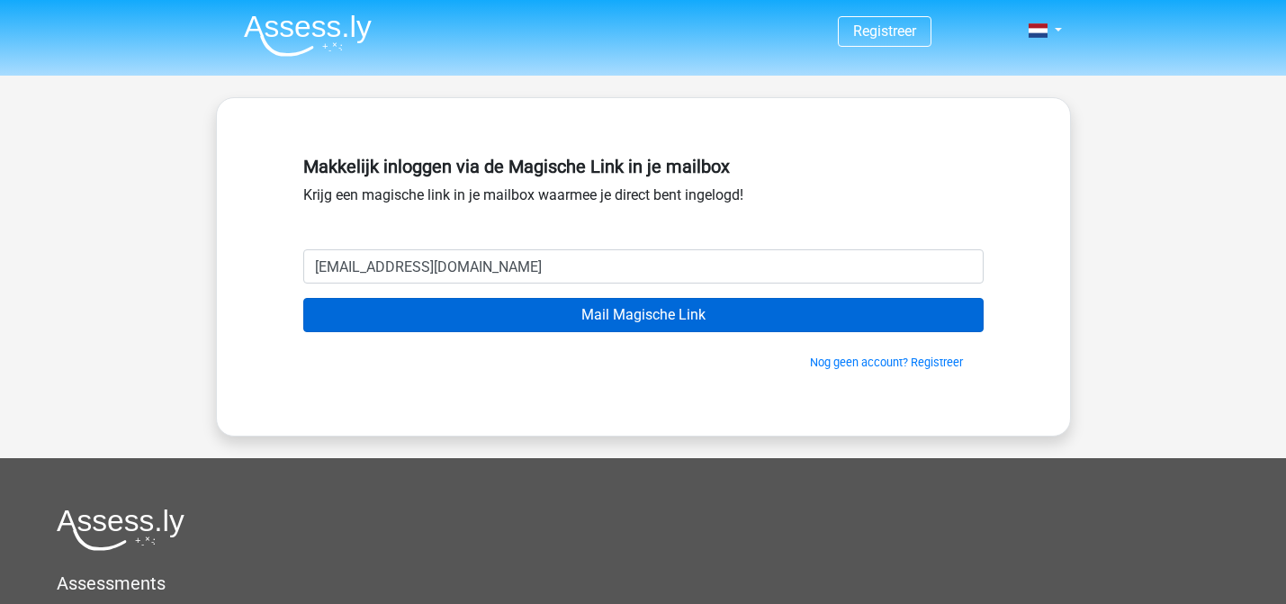
type input "[EMAIL_ADDRESS][DOMAIN_NAME]"
click at [731, 310] on input "Mail Magische Link" at bounding box center [643, 315] width 680 height 34
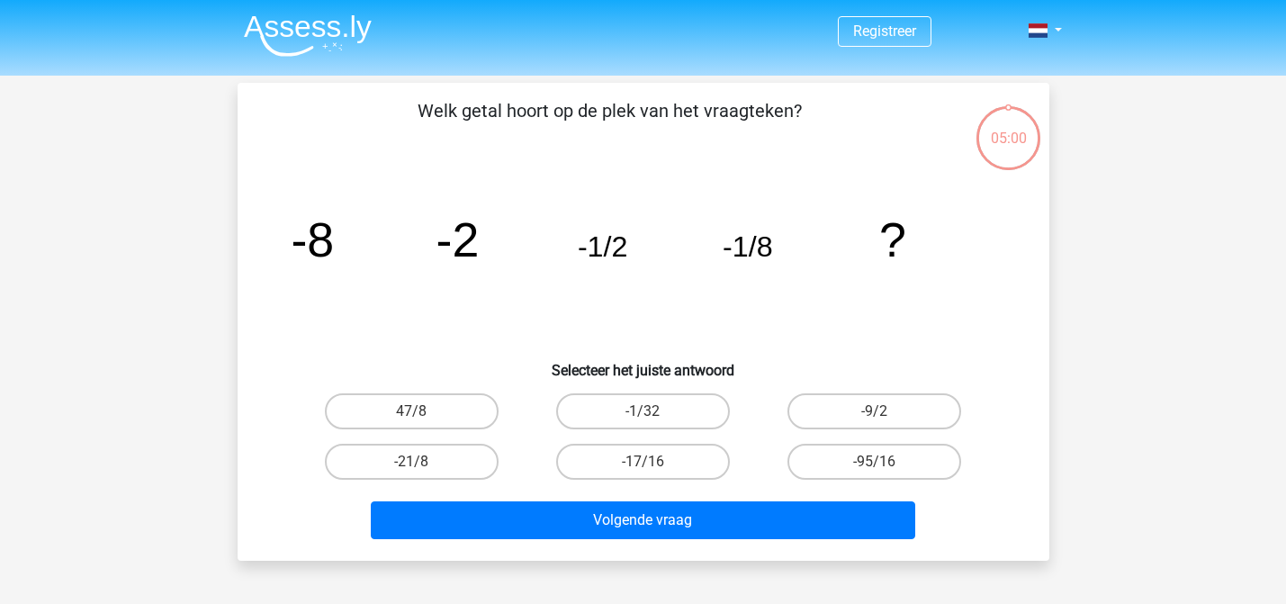
scroll to position [83, 0]
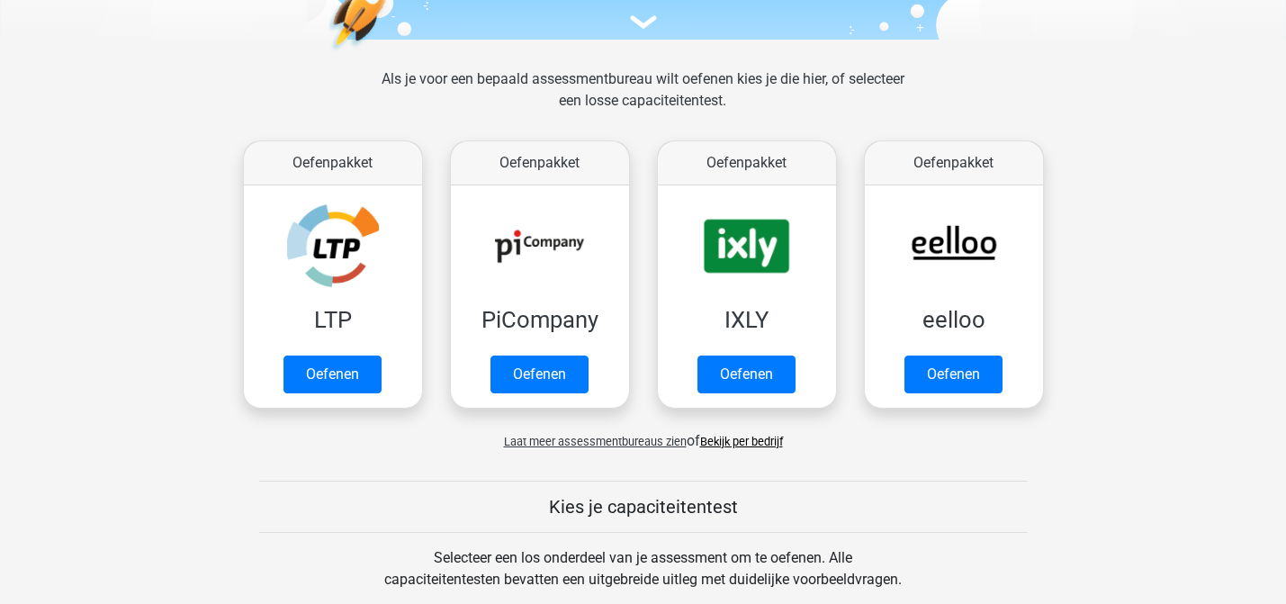
scroll to position [291, 0]
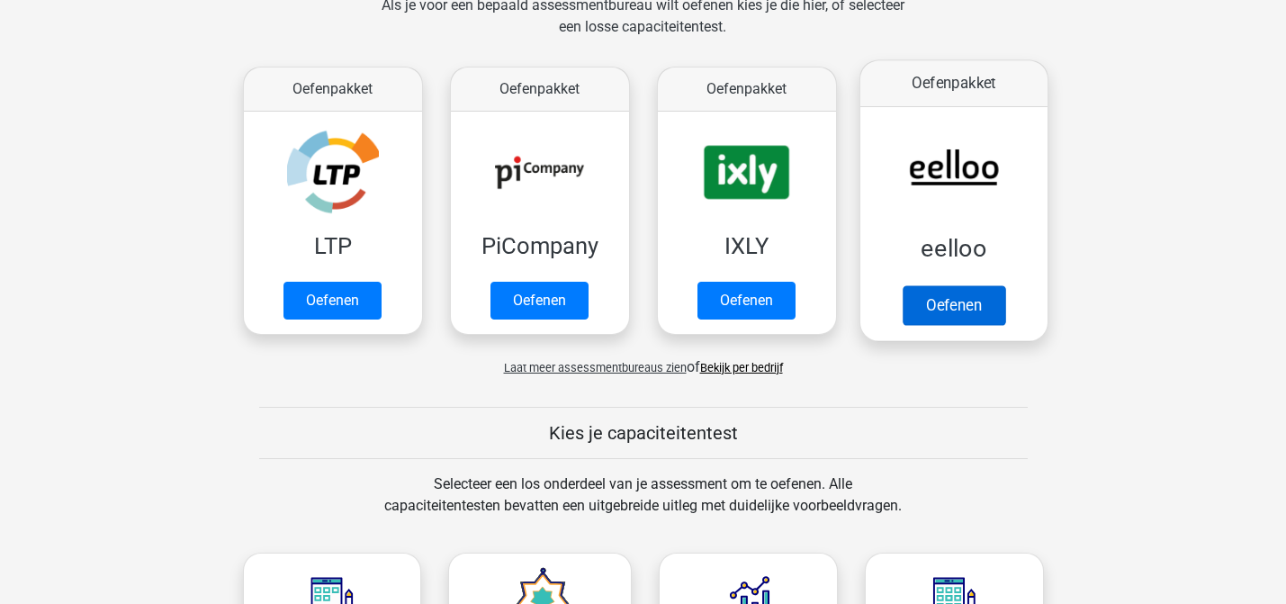
click at [959, 285] on link "Oefenen" at bounding box center [952, 305] width 103 height 40
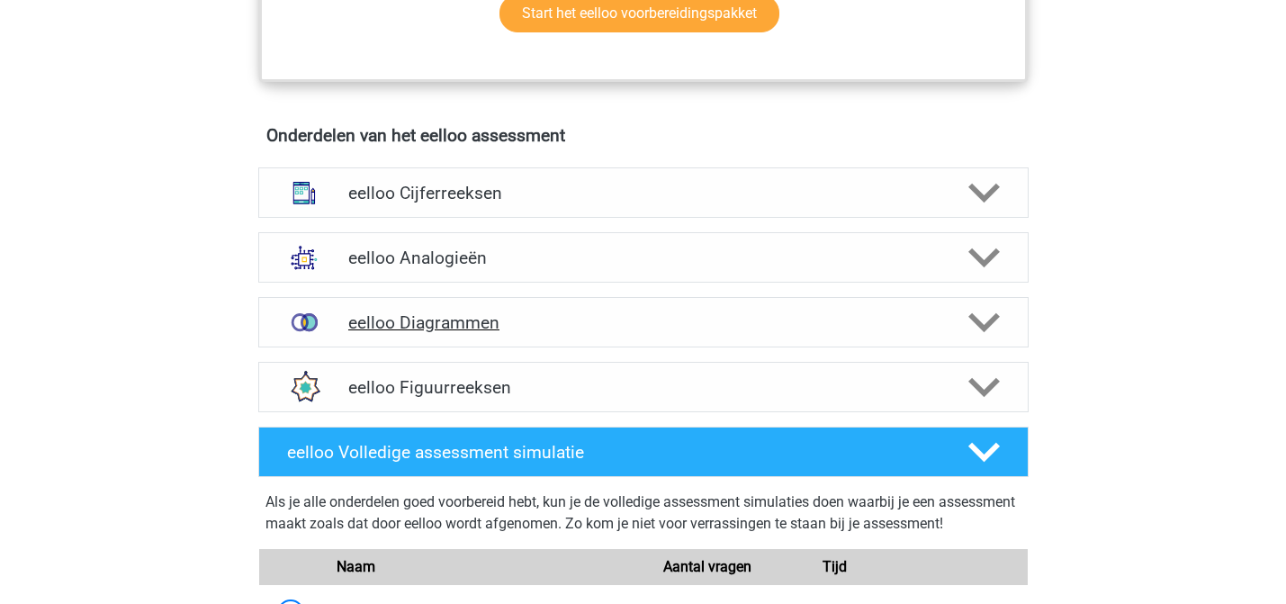
scroll to position [1028, 0]
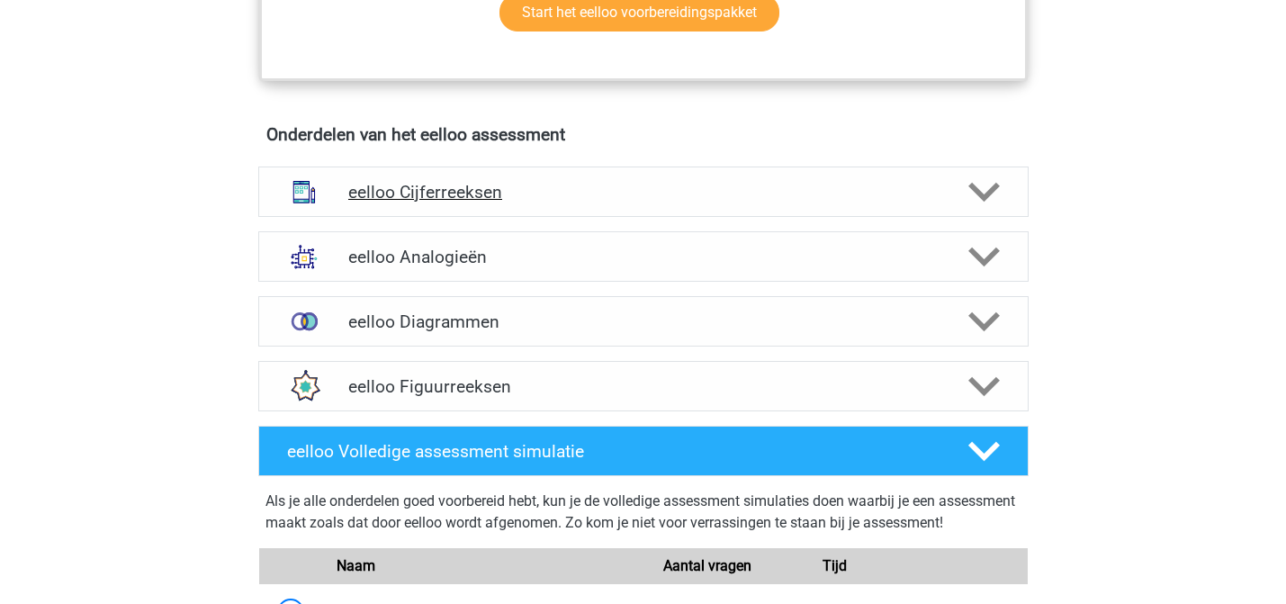
click at [679, 195] on h4 "eelloo Cijferreeksen" at bounding box center [642, 192] width 589 height 21
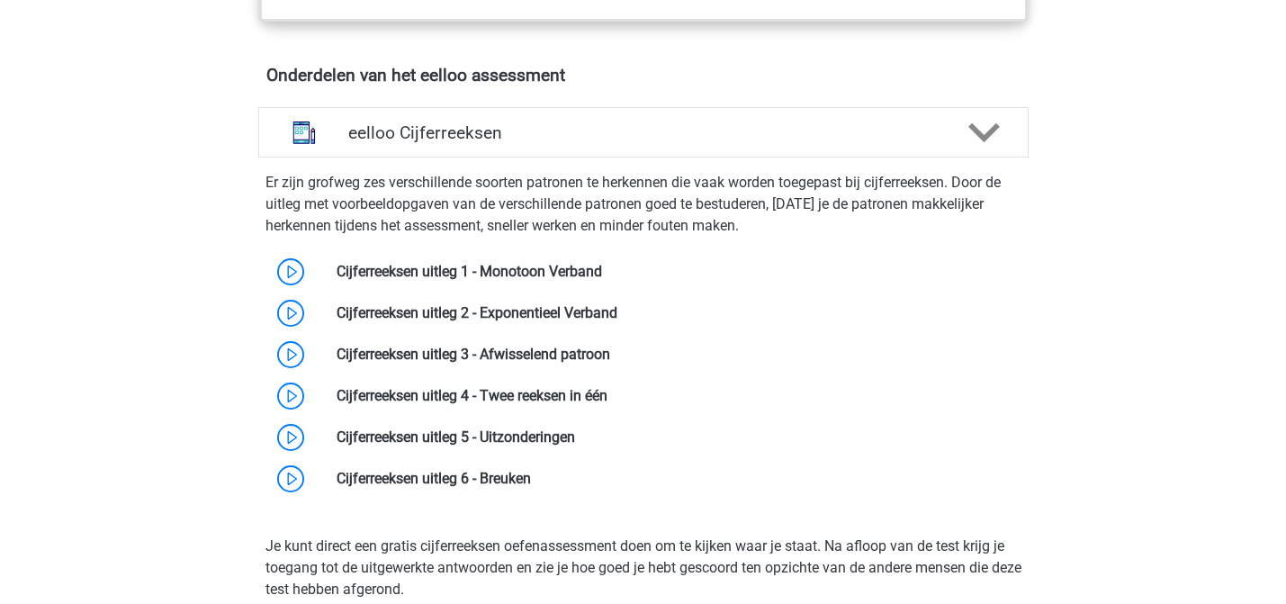
scroll to position [1094, 0]
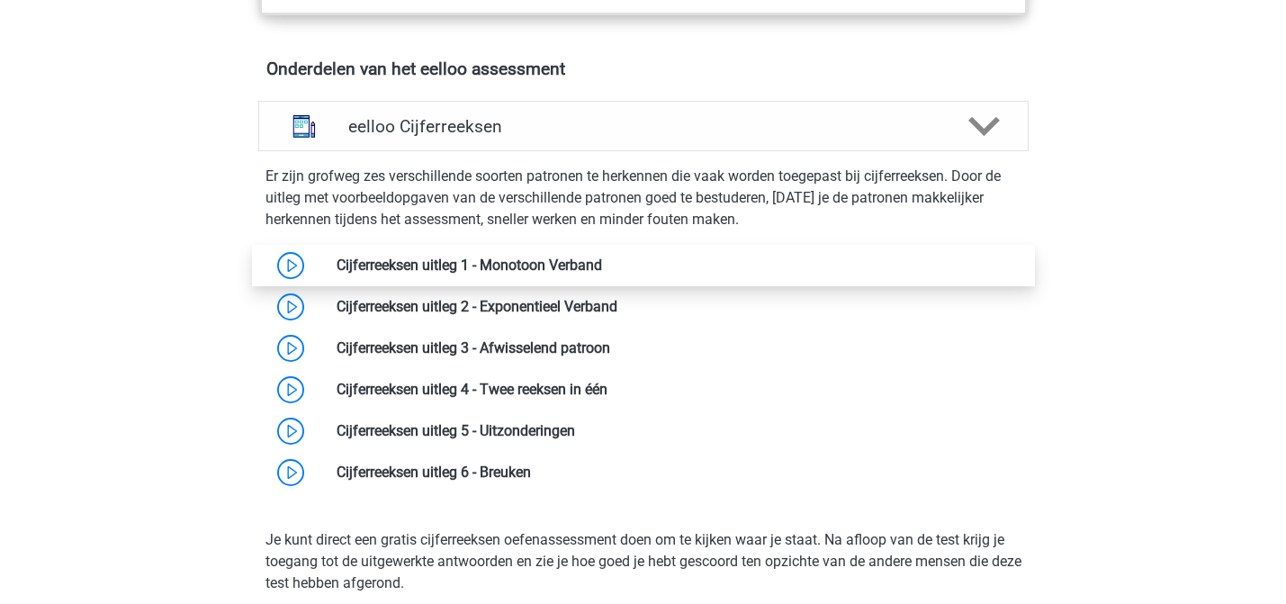
click at [602, 265] on link at bounding box center [602, 264] width 0 height 17
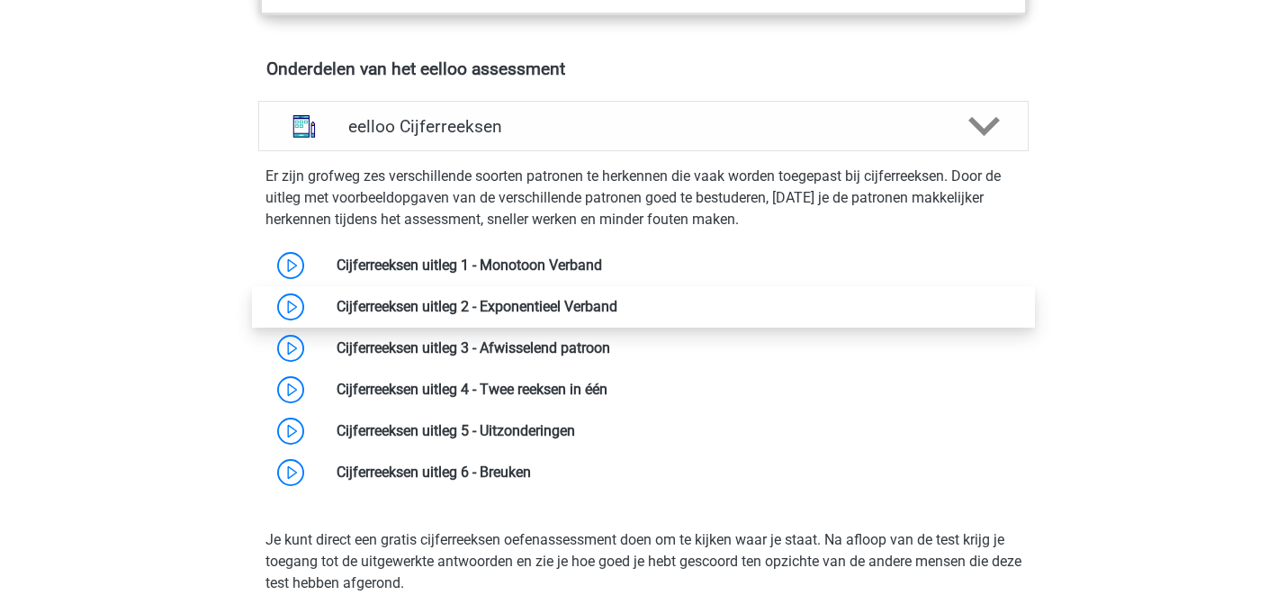
click at [617, 315] on link at bounding box center [617, 306] width 0 height 17
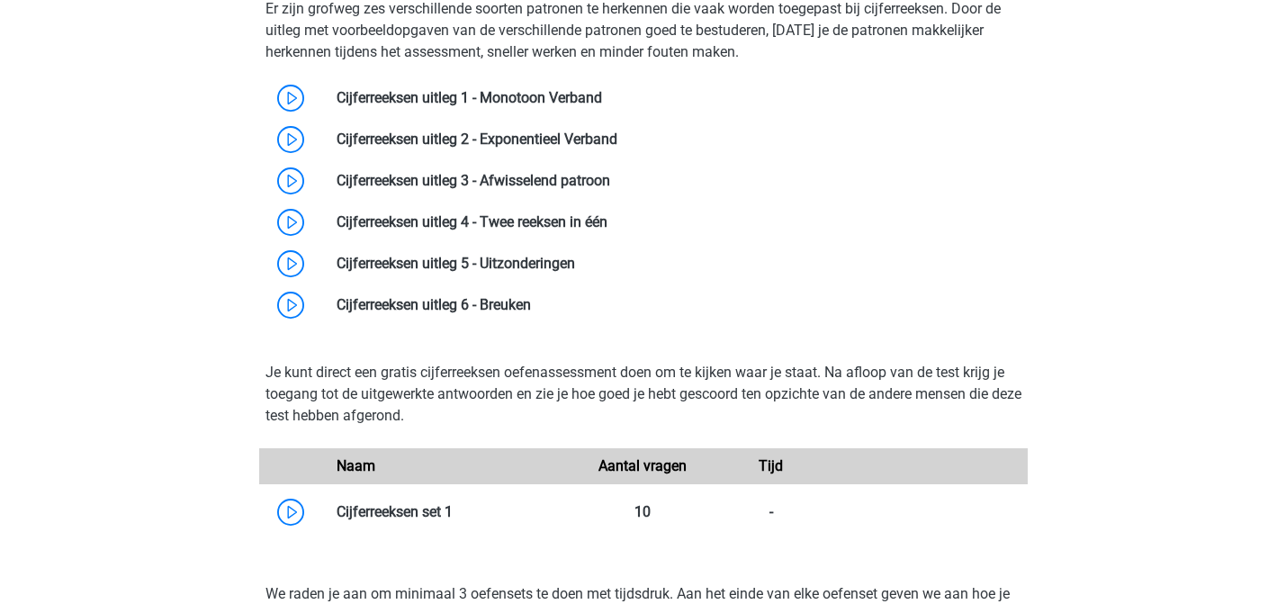
scroll to position [1051, 0]
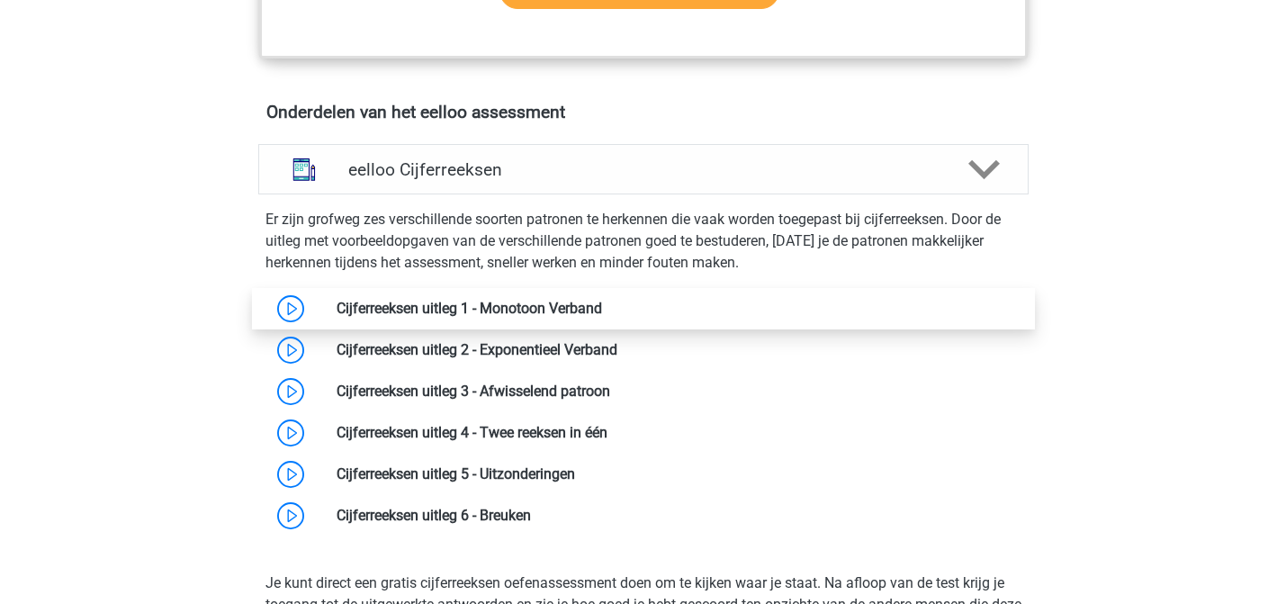
click at [602, 317] on link at bounding box center [602, 308] width 0 height 17
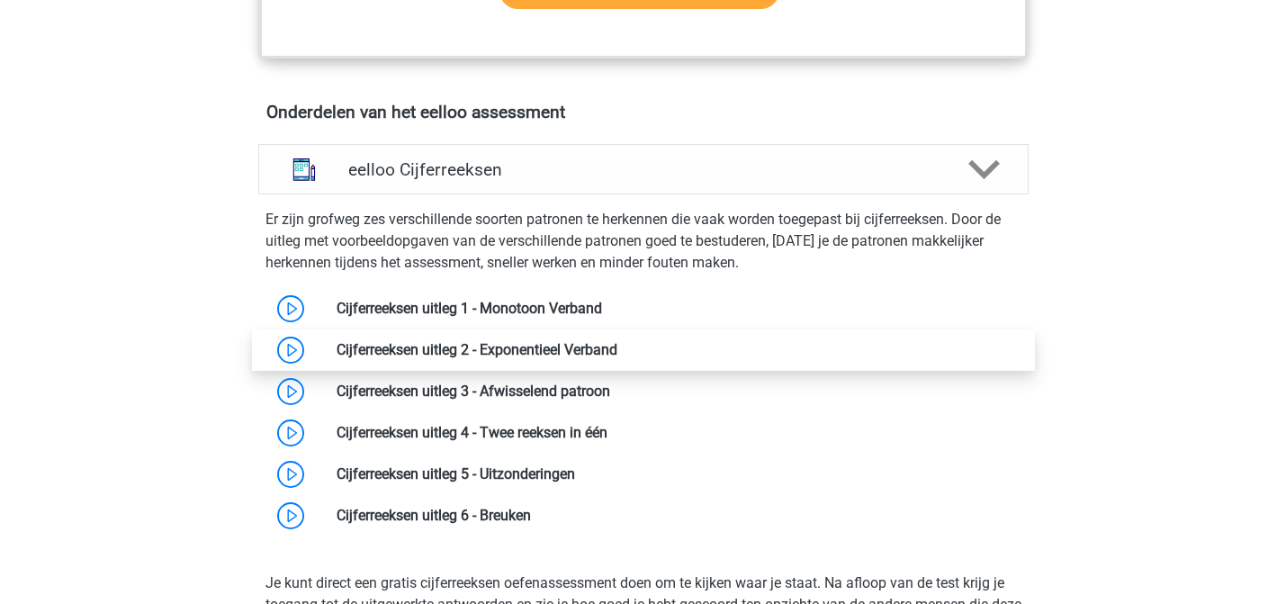
click at [617, 358] on link at bounding box center [617, 349] width 0 height 17
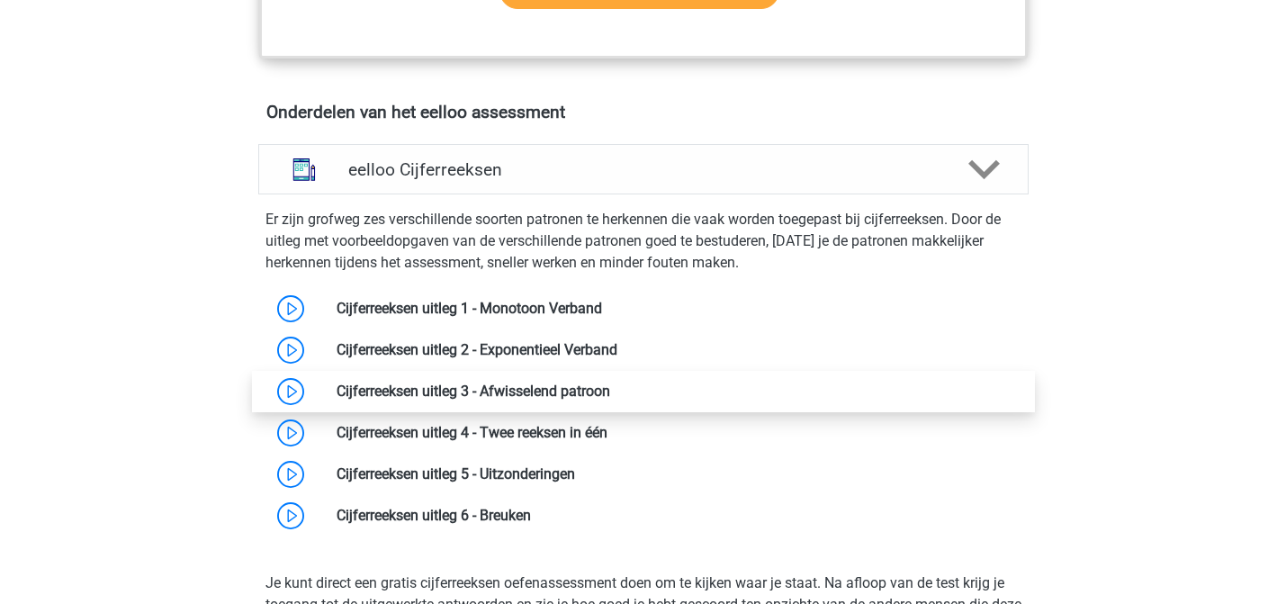
click at [610, 399] on link at bounding box center [610, 390] width 0 height 17
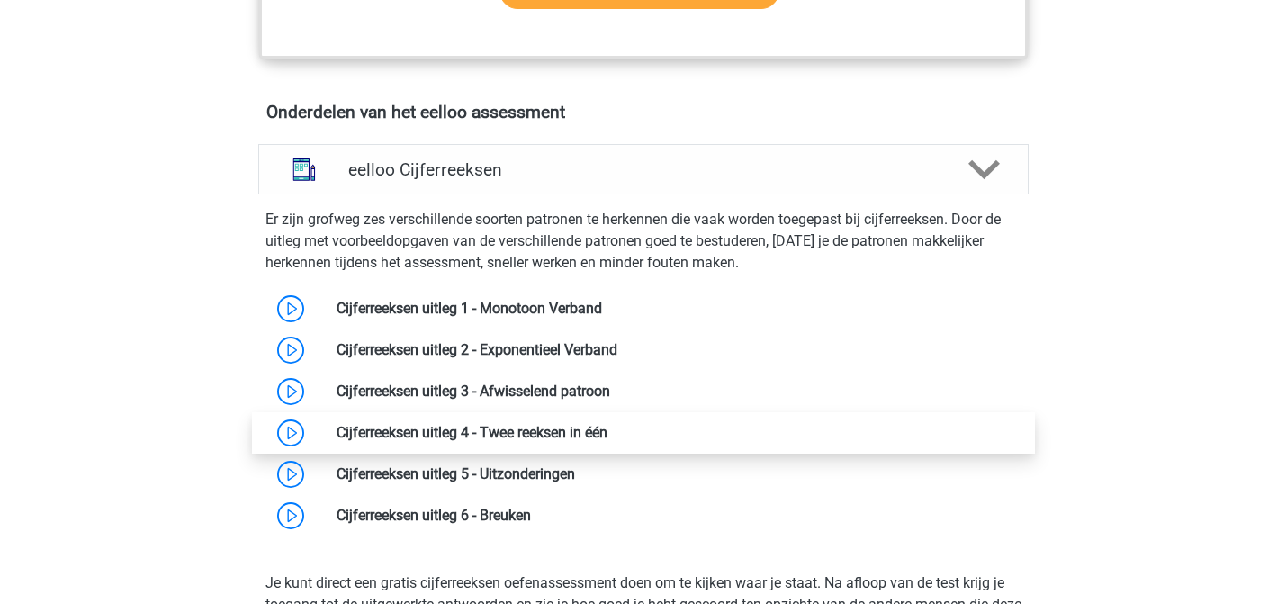
click at [607, 441] on link at bounding box center [607, 432] width 0 height 17
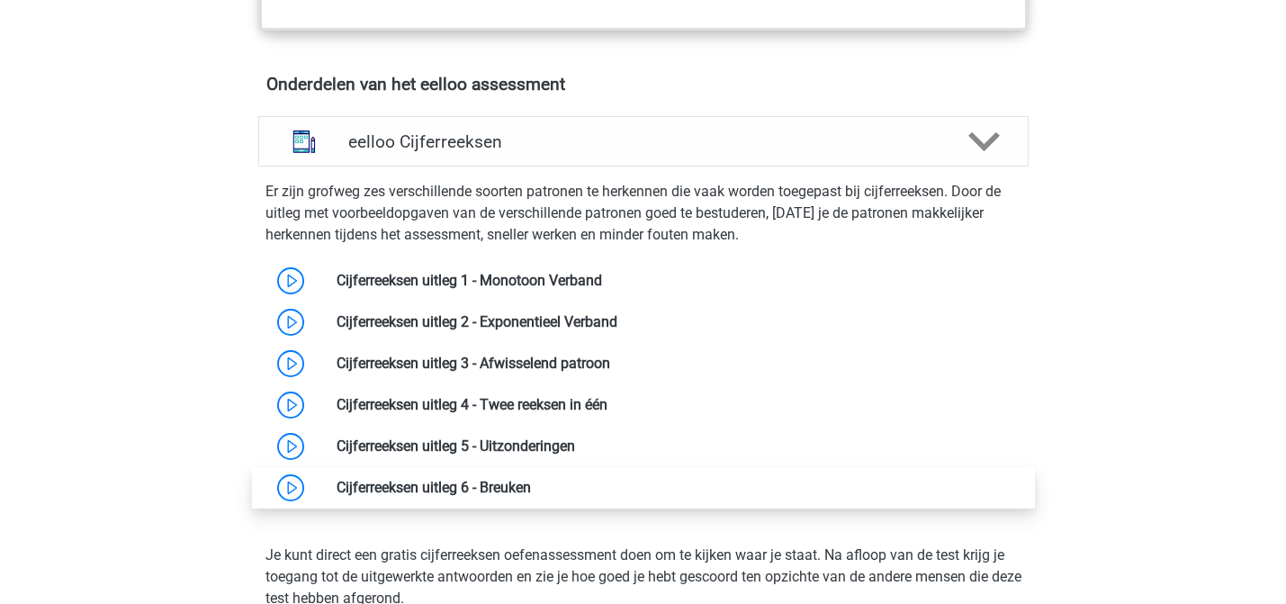
scroll to position [1089, 0]
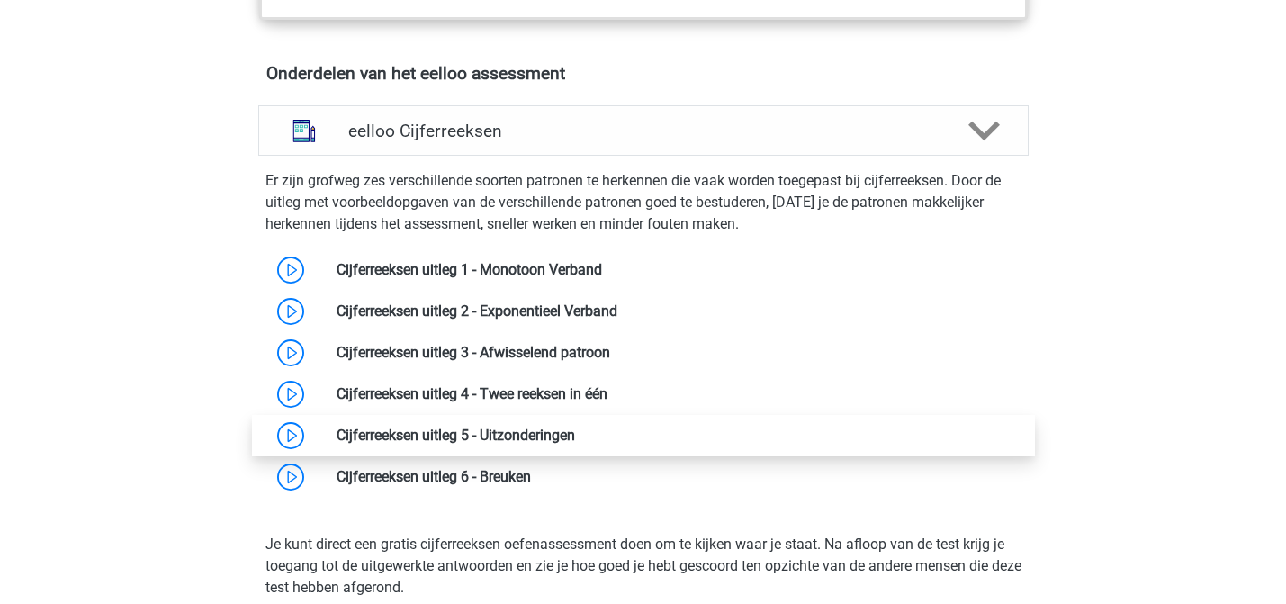
click at [575, 444] on link at bounding box center [575, 434] width 0 height 17
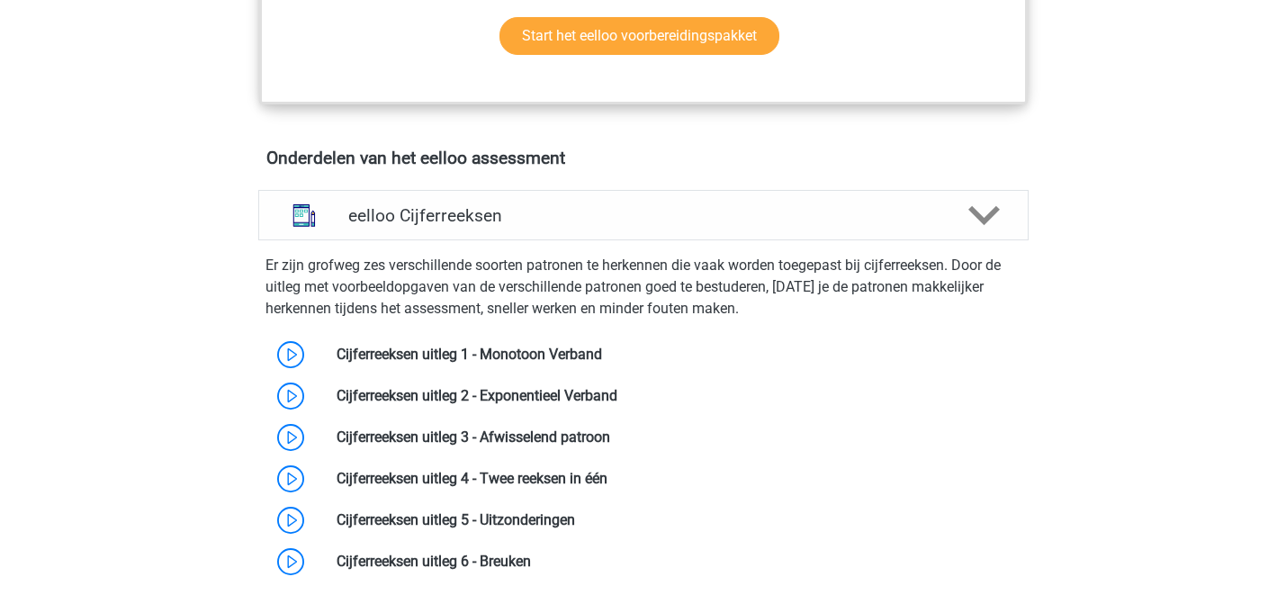
scroll to position [794, 0]
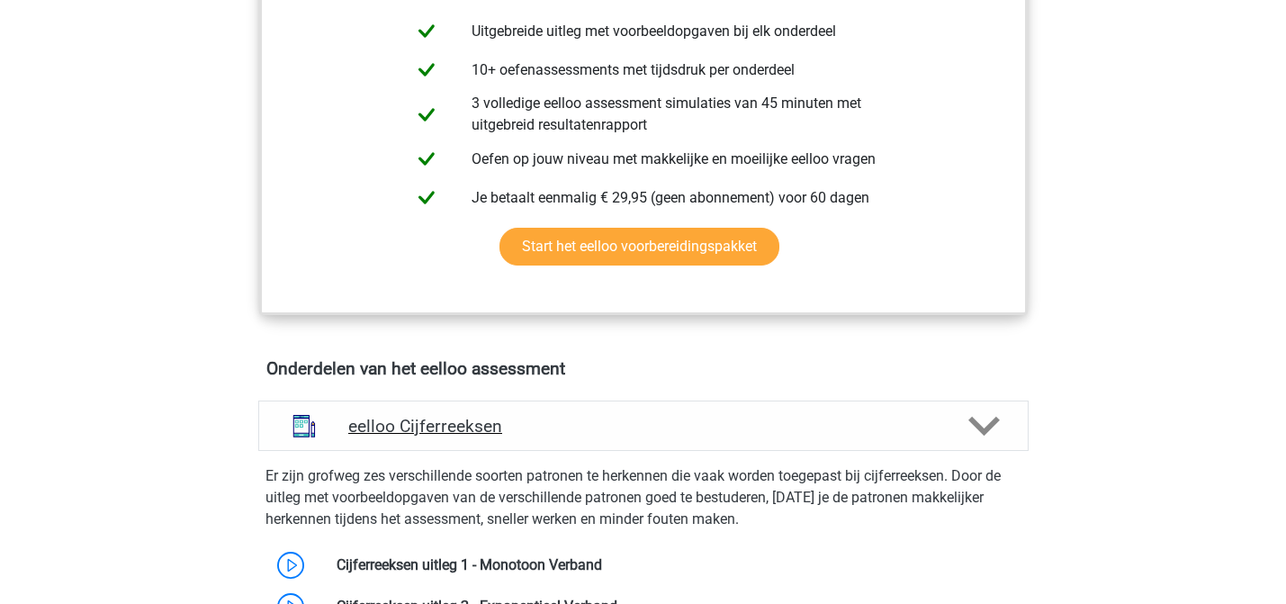
click at [684, 451] on div "eelloo Cijferreeksen" at bounding box center [643, 425] width 770 height 50
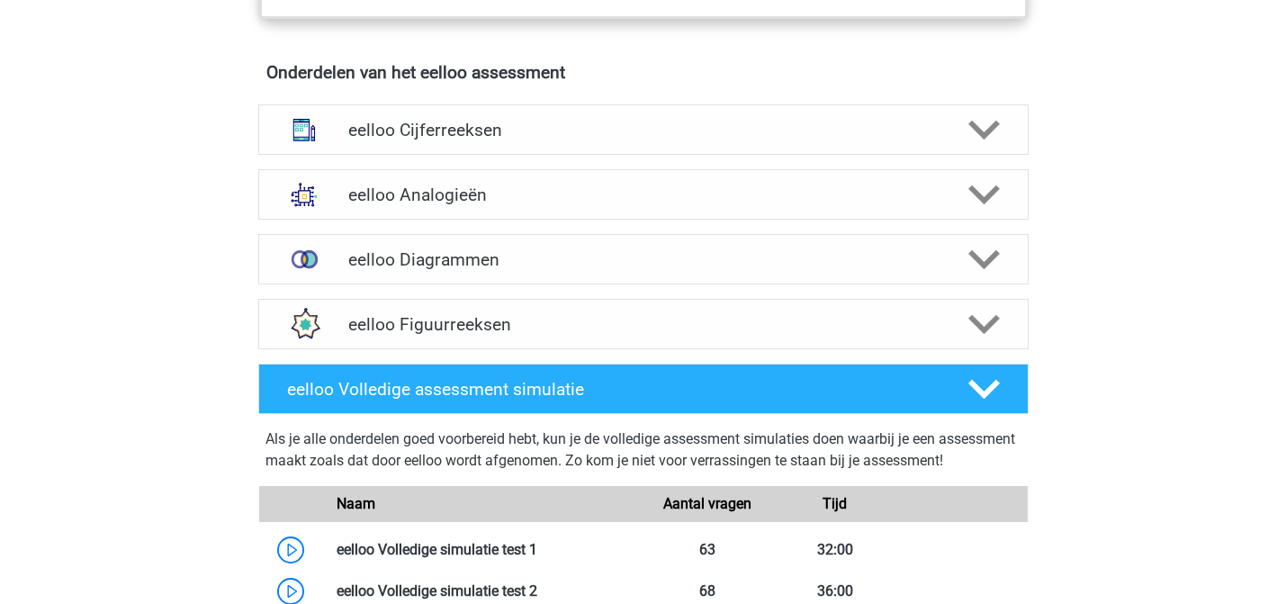
scroll to position [1075, 0]
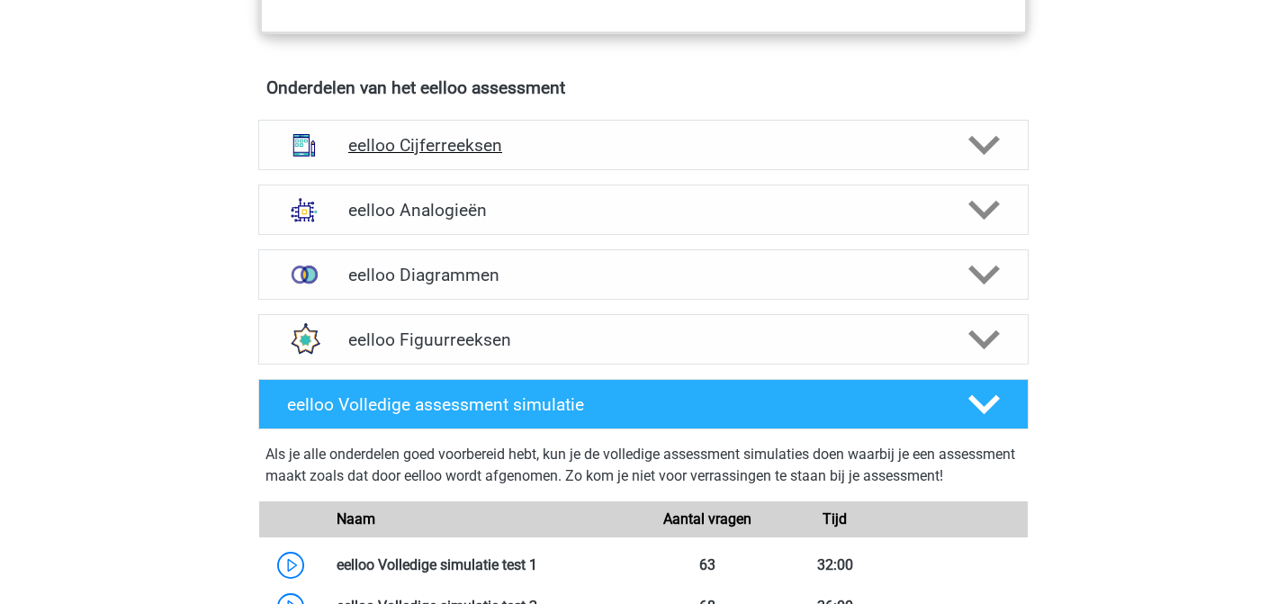
click at [755, 170] on div "eelloo Cijferreeksen" at bounding box center [643, 145] width 770 height 50
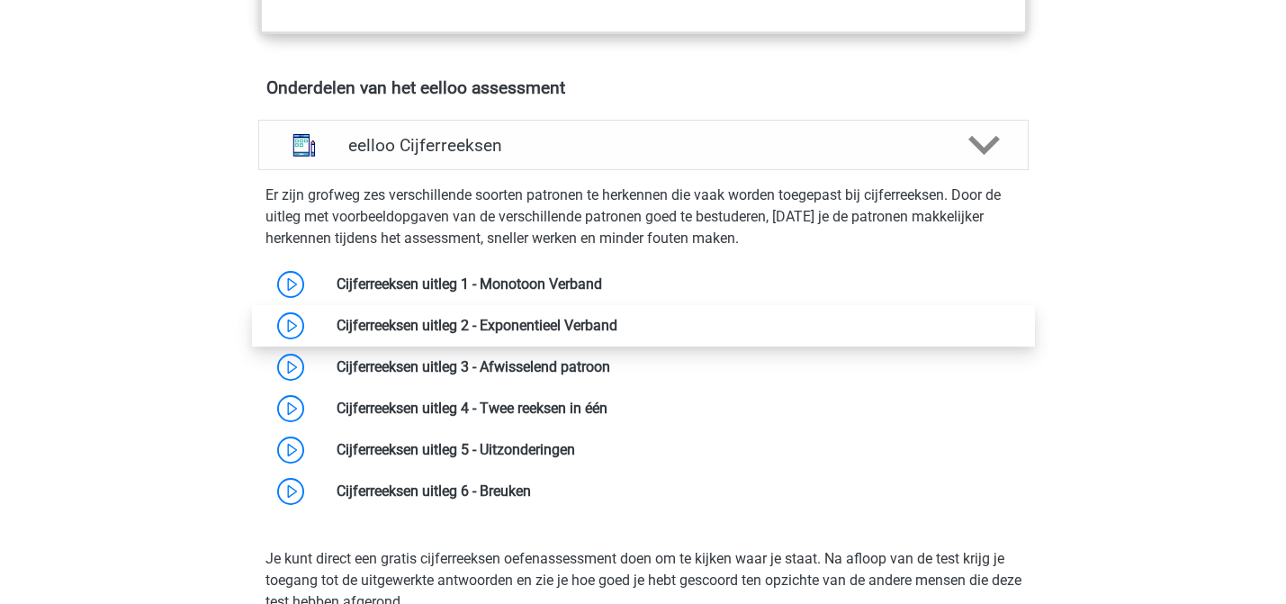
click at [617, 333] on link at bounding box center [617, 325] width 0 height 17
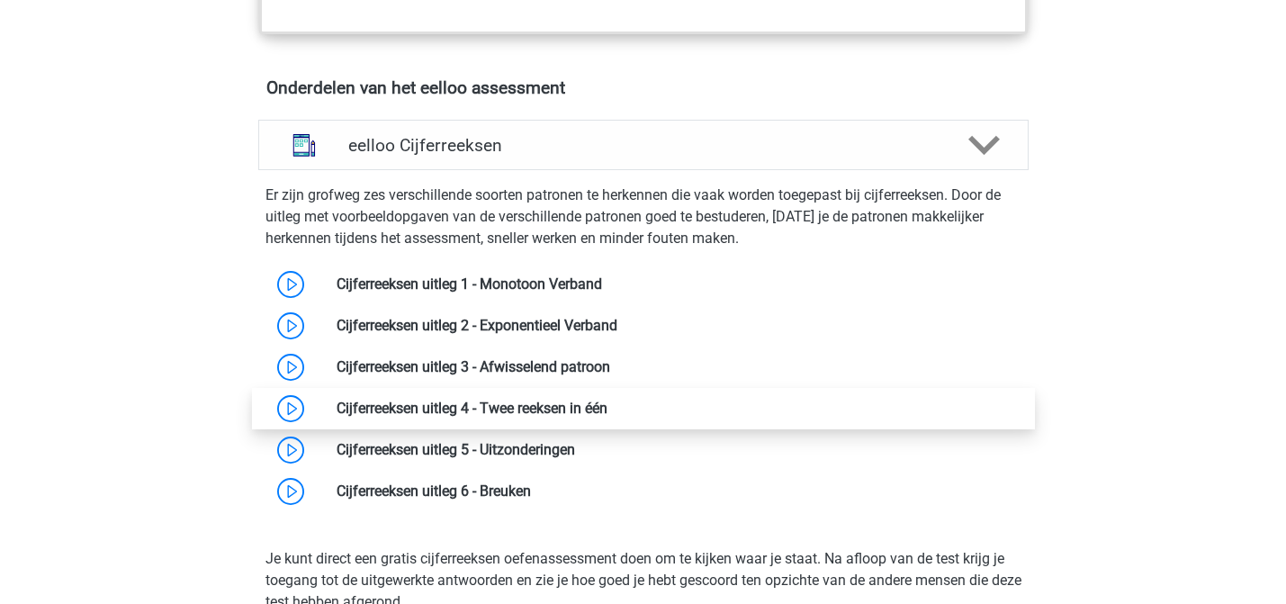
click at [607, 409] on link at bounding box center [607, 407] width 0 height 17
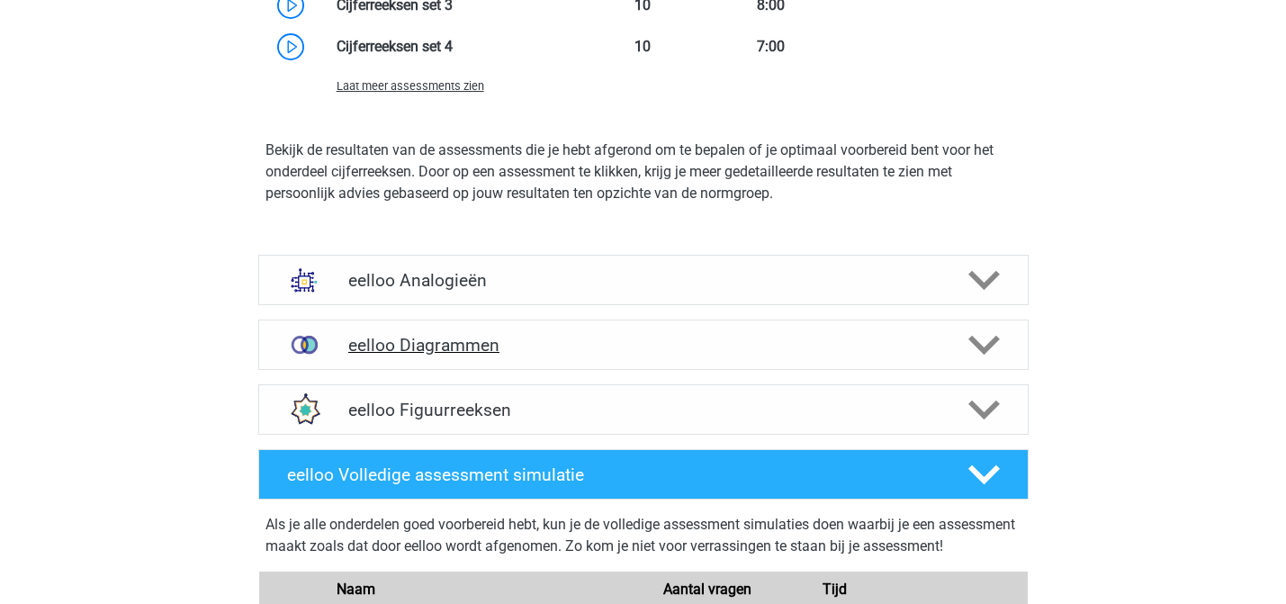
scroll to position [2052, 0]
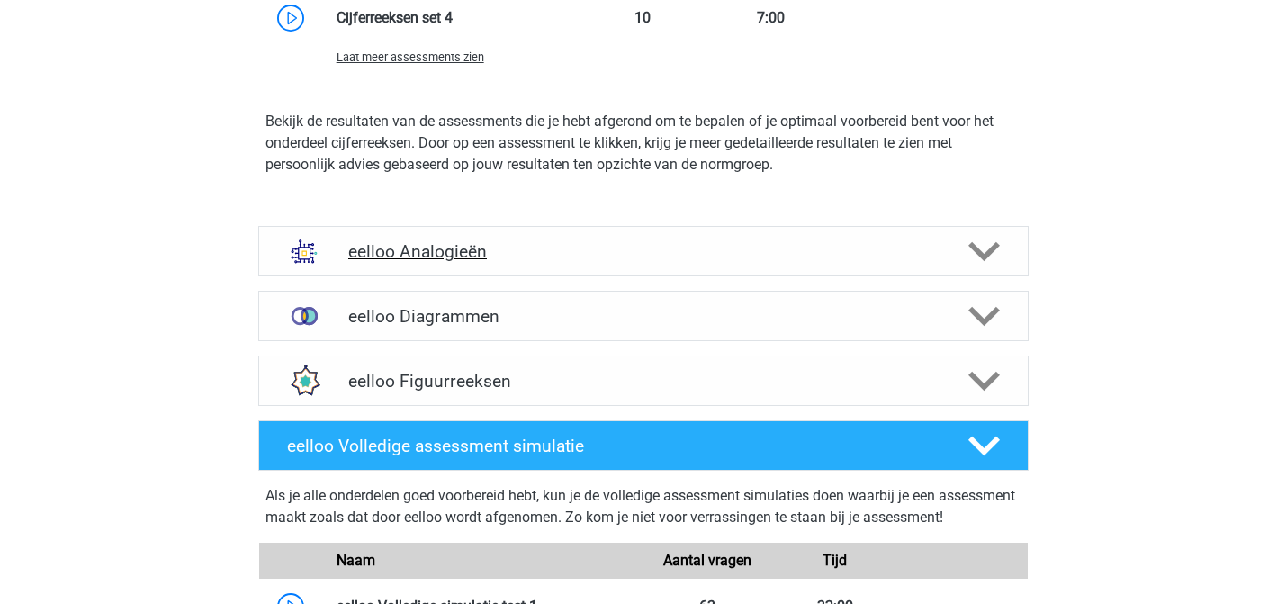
click at [549, 276] on div "eelloo Analogieën" at bounding box center [643, 251] width 770 height 50
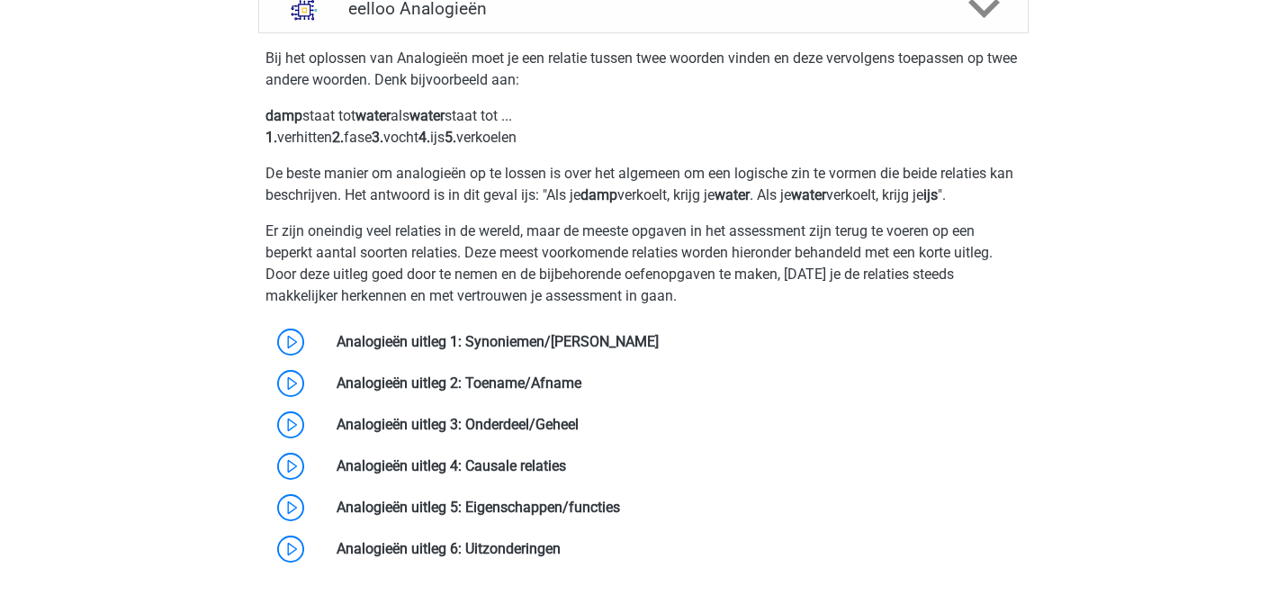
scroll to position [2300, 0]
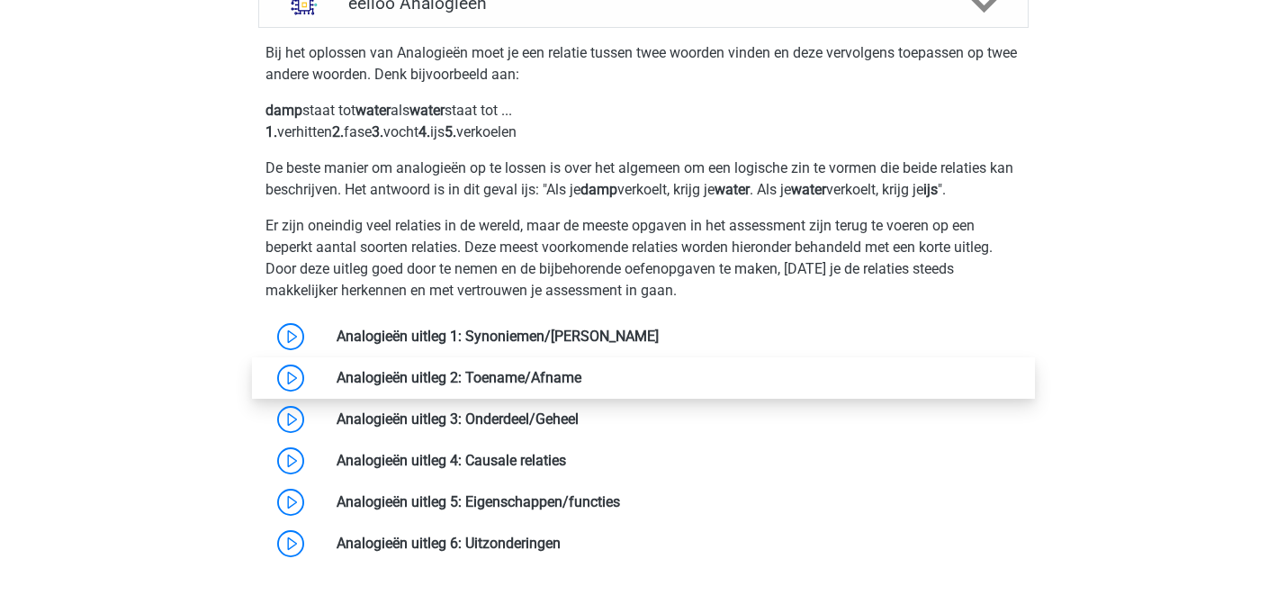
click at [581, 384] on link at bounding box center [581, 377] width 0 height 17
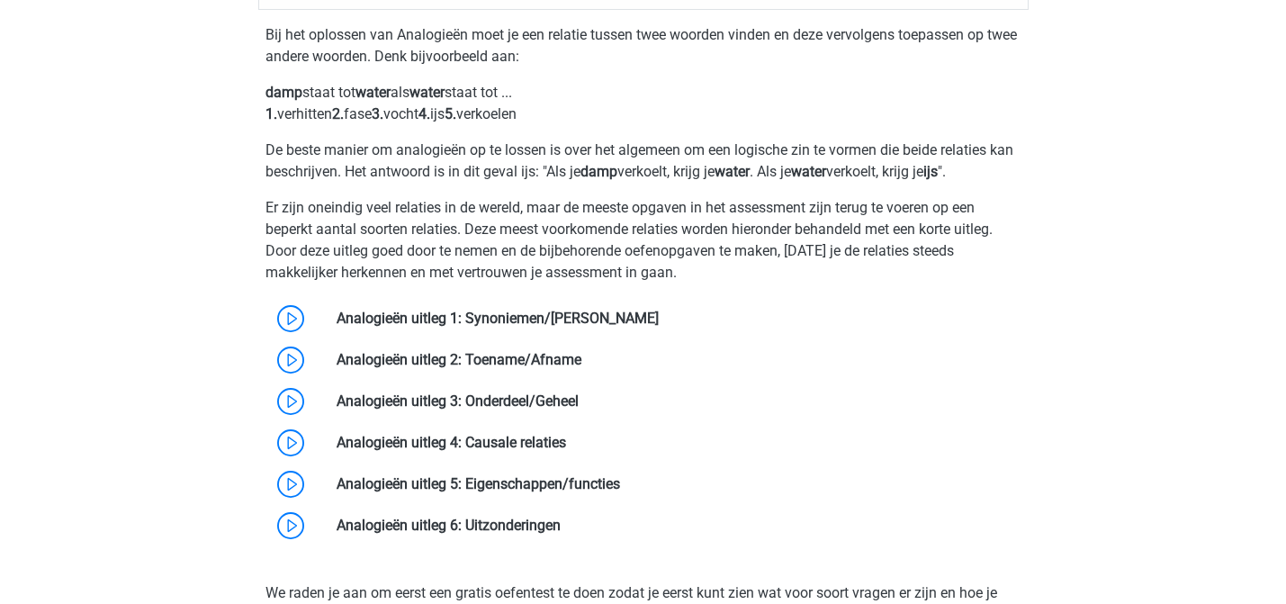
scroll to position [2335, 0]
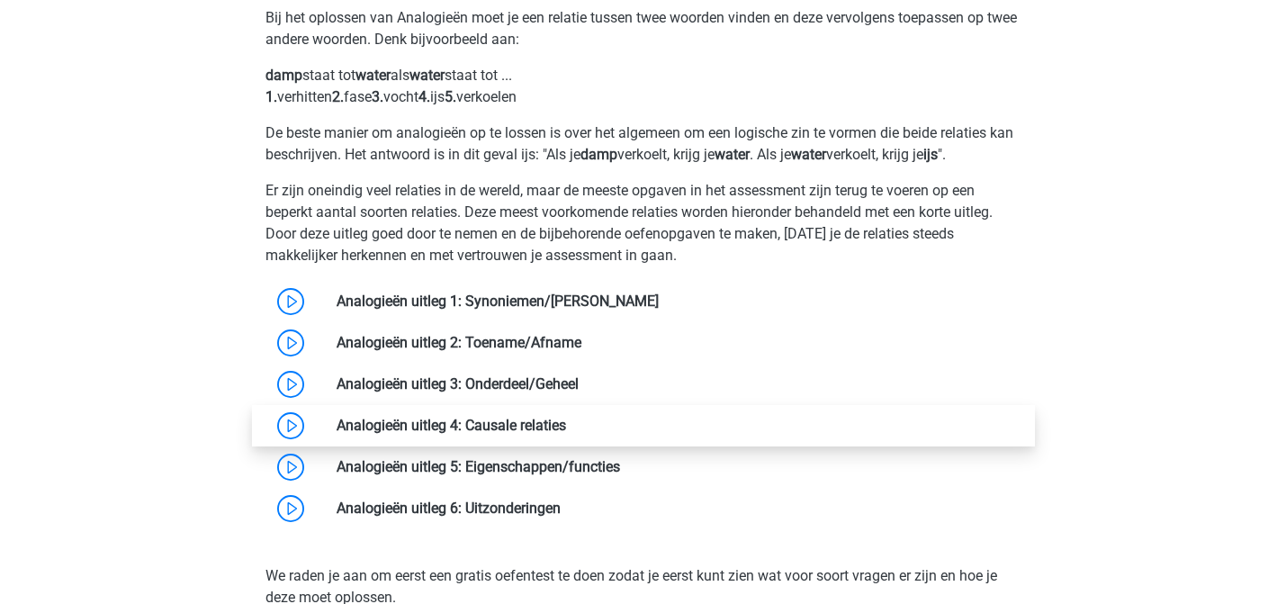
click at [566, 434] on link at bounding box center [566, 425] width 0 height 17
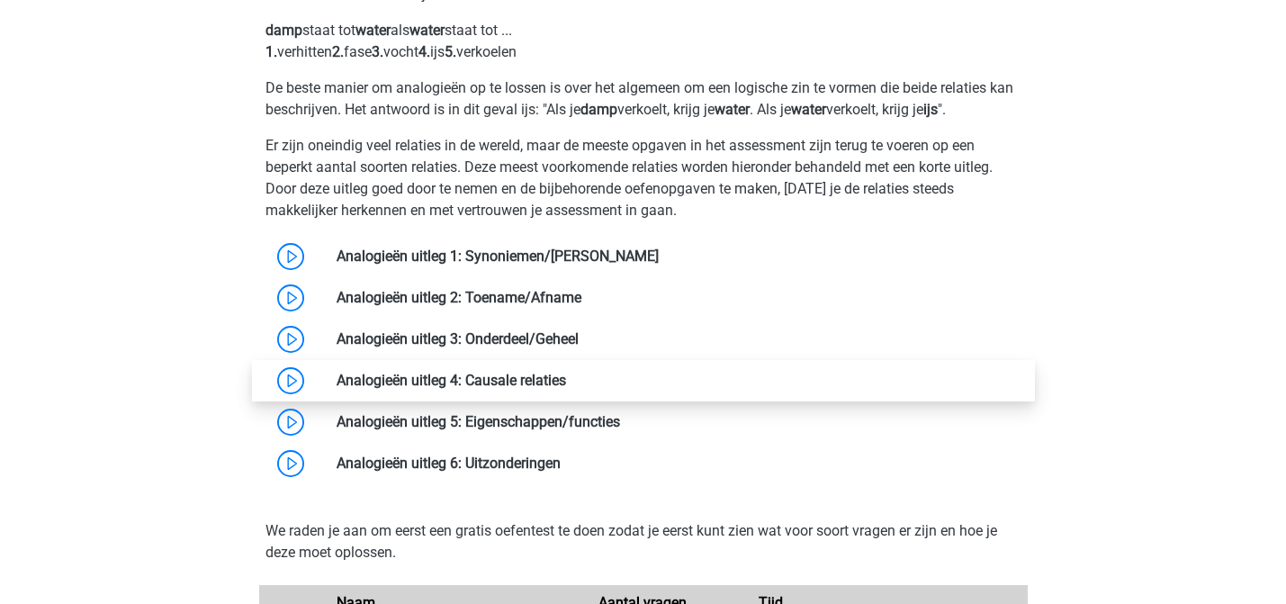
scroll to position [2387, 0]
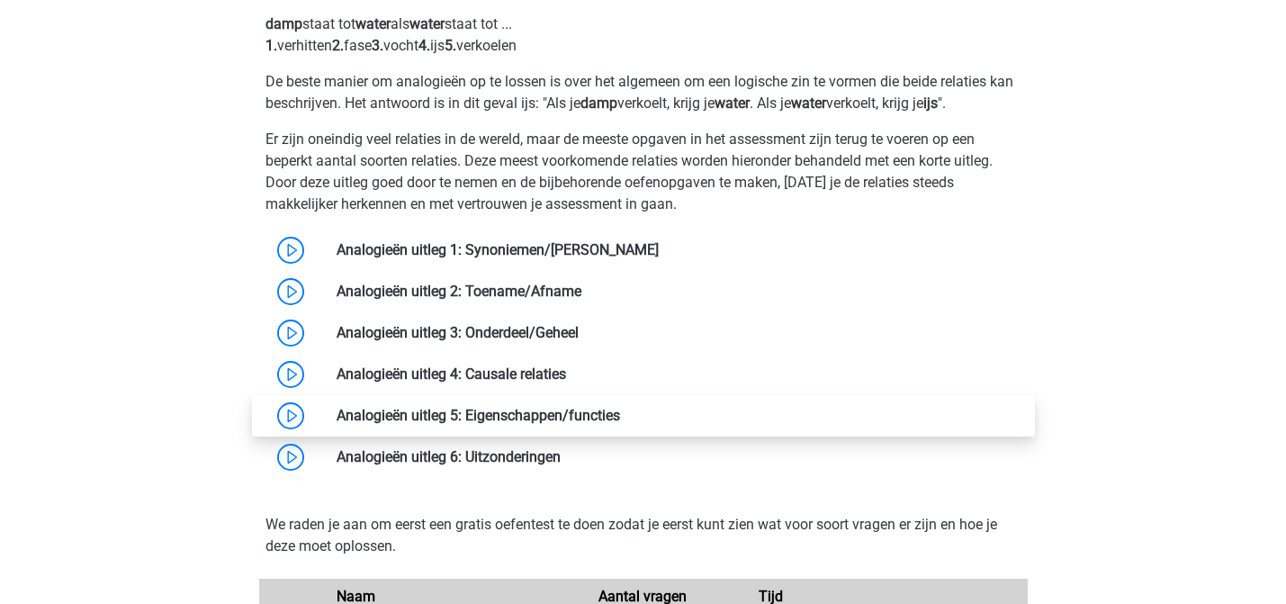
click at [620, 424] on link at bounding box center [620, 415] width 0 height 17
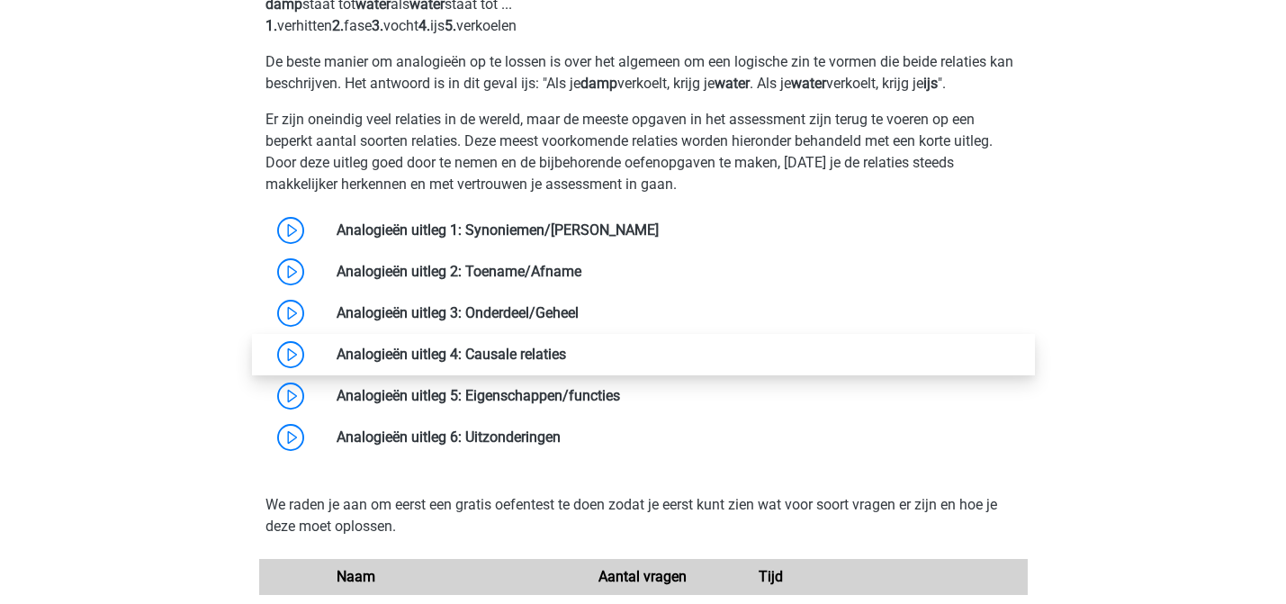
scroll to position [2438, 0]
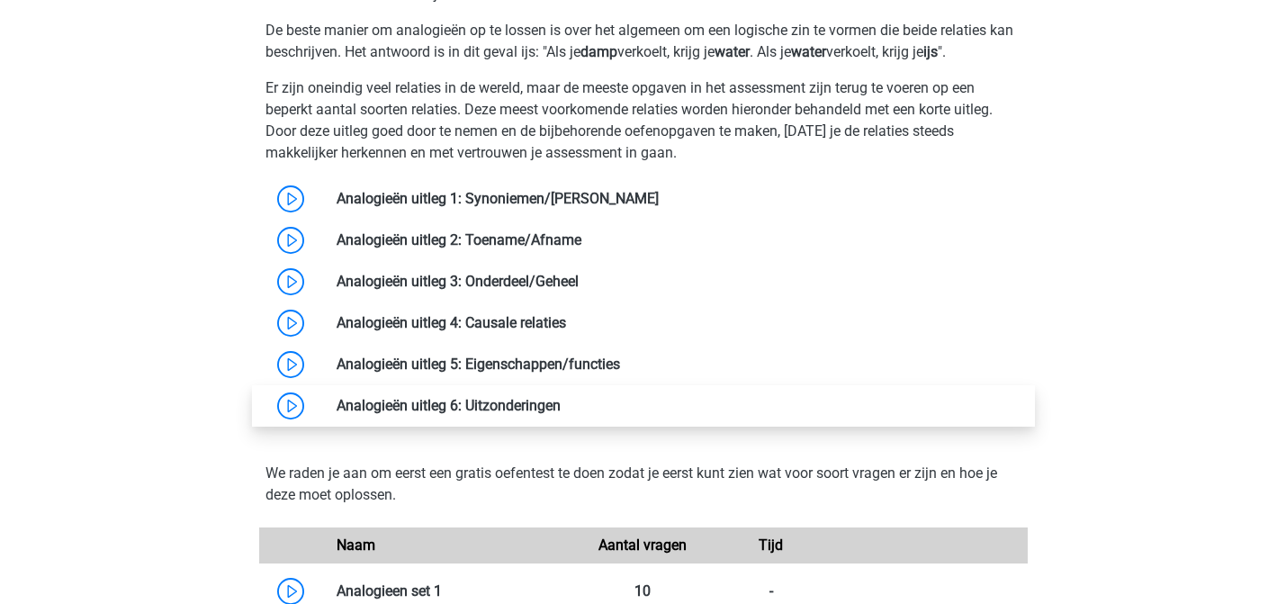
click at [560, 411] on link at bounding box center [560, 405] width 0 height 17
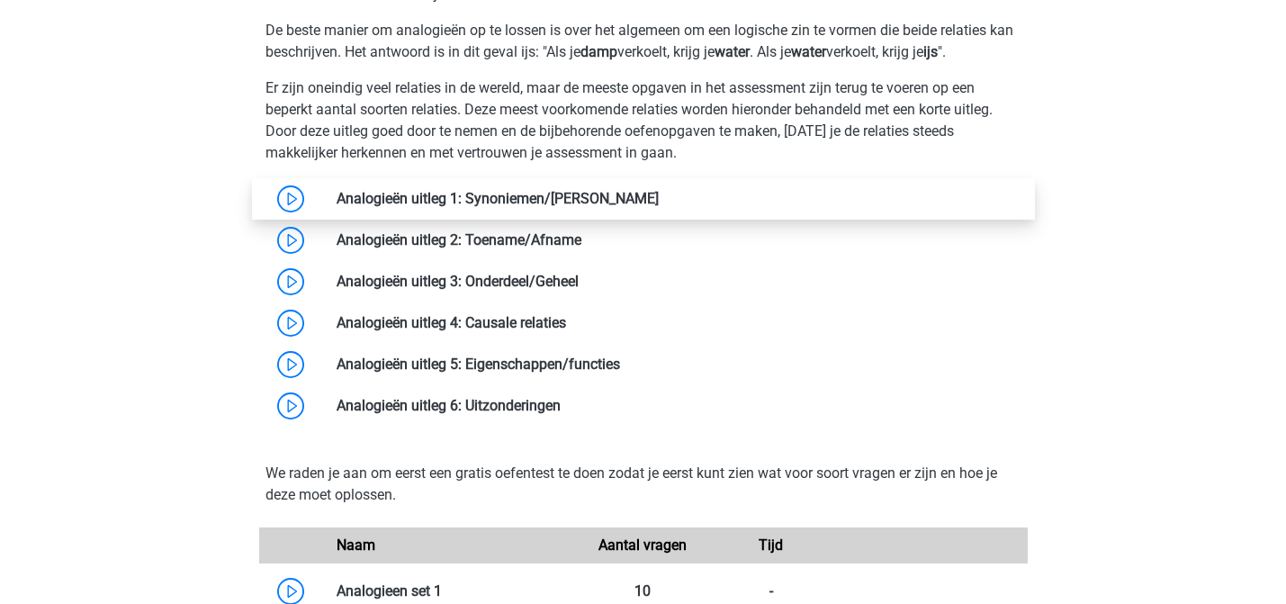
click at [659, 207] on link at bounding box center [659, 198] width 0 height 17
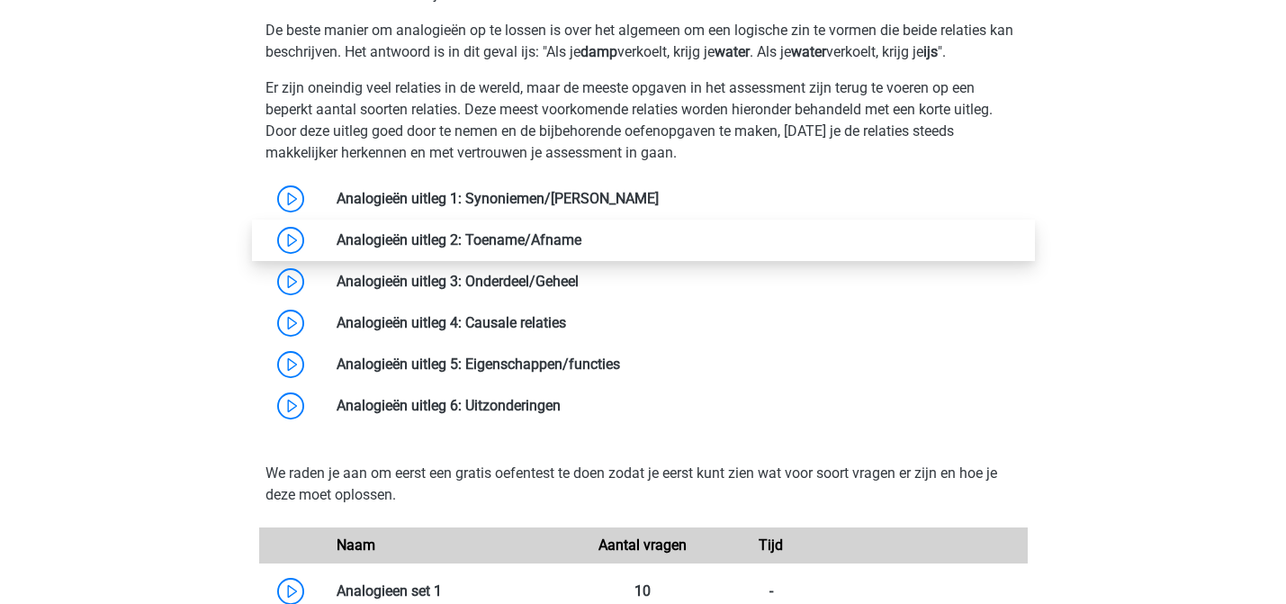
click at [581, 248] on link at bounding box center [581, 239] width 0 height 17
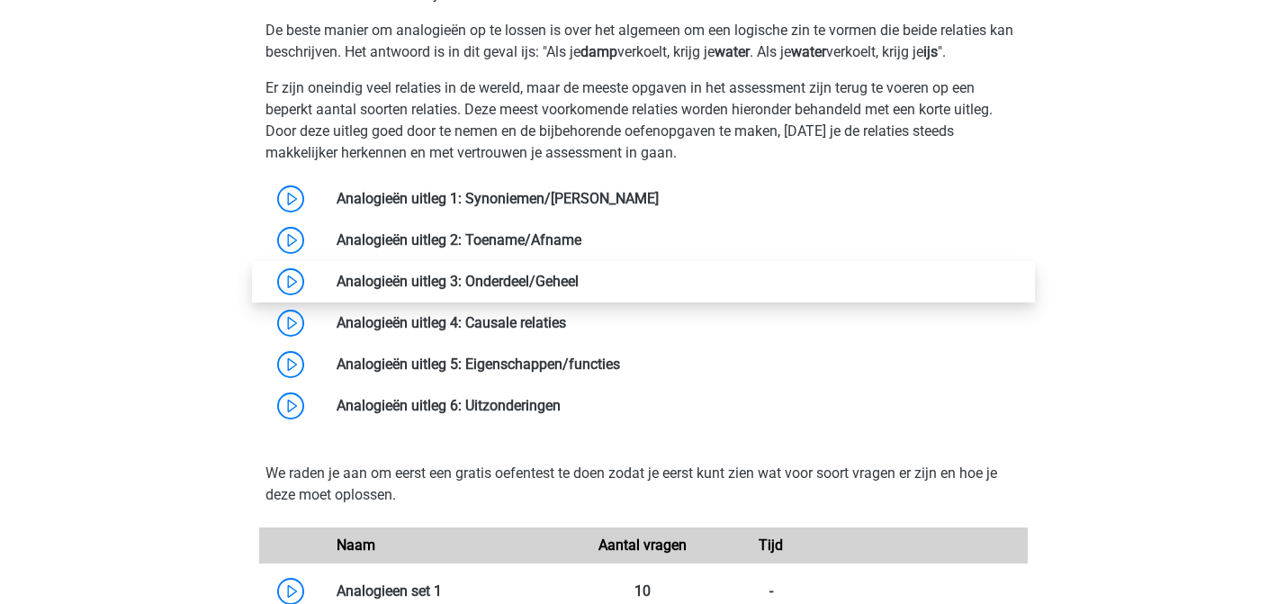
click at [578, 286] on link at bounding box center [578, 281] width 0 height 17
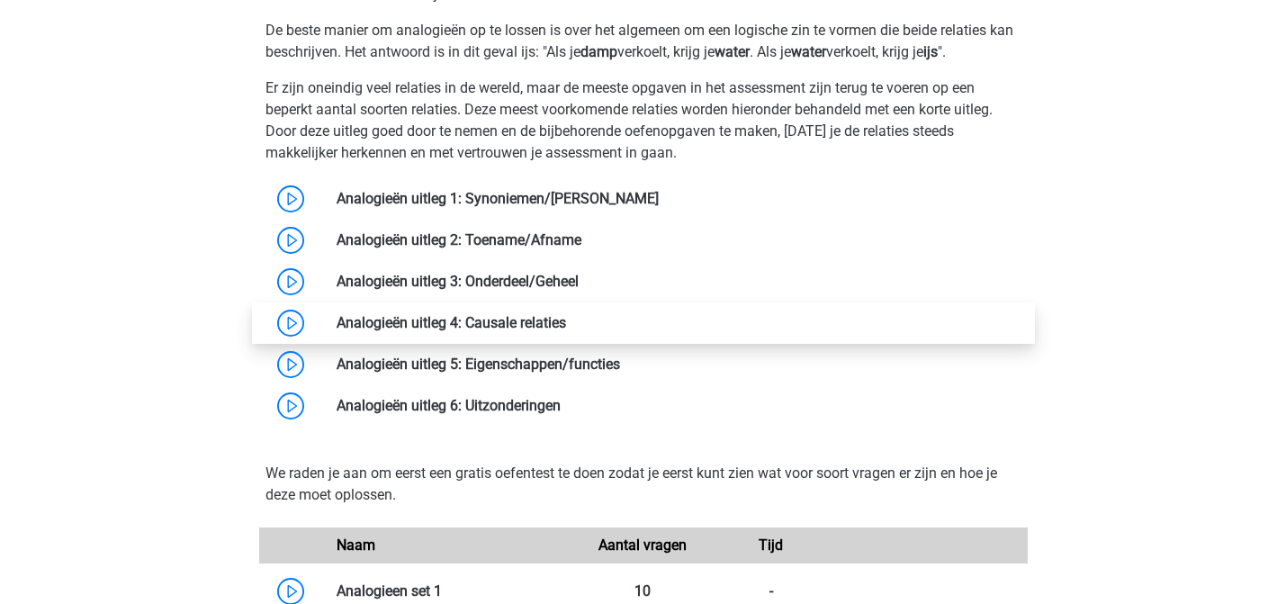
click at [566, 326] on link at bounding box center [566, 322] width 0 height 17
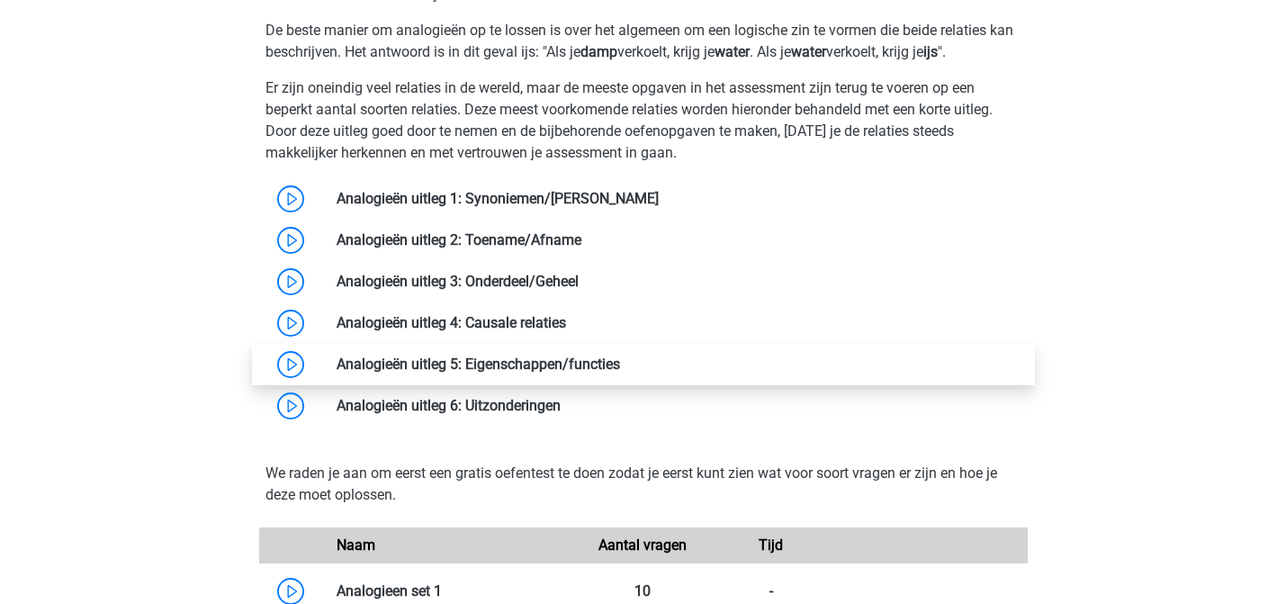
click at [620, 372] on link at bounding box center [620, 363] width 0 height 17
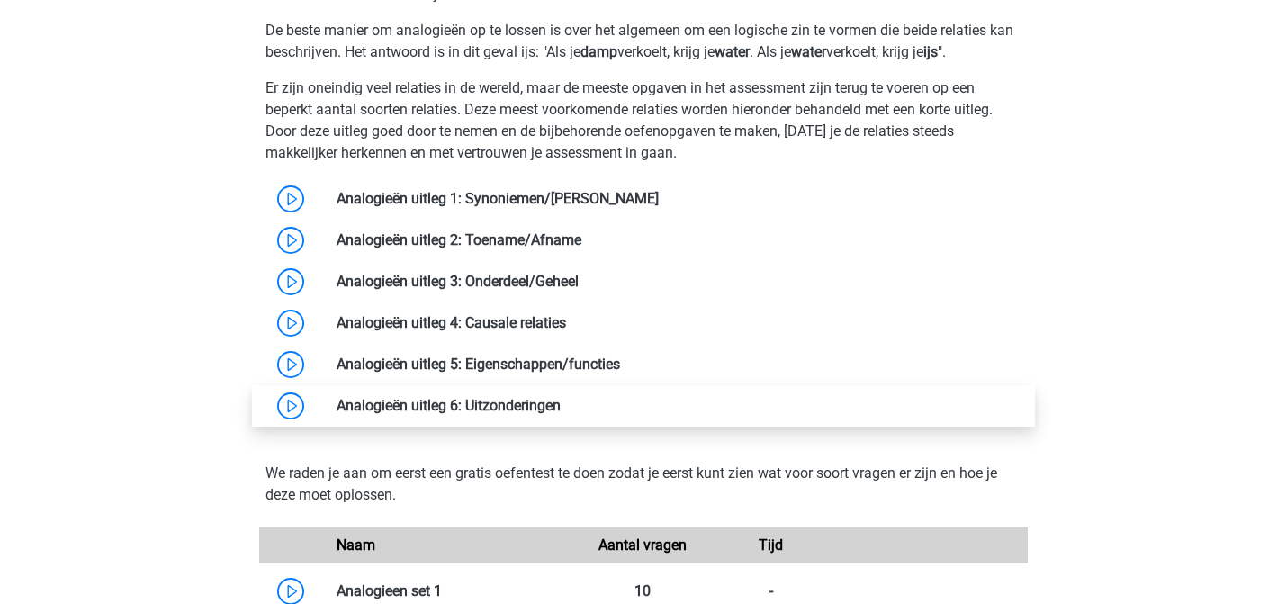
click at [560, 413] on link at bounding box center [560, 405] width 0 height 17
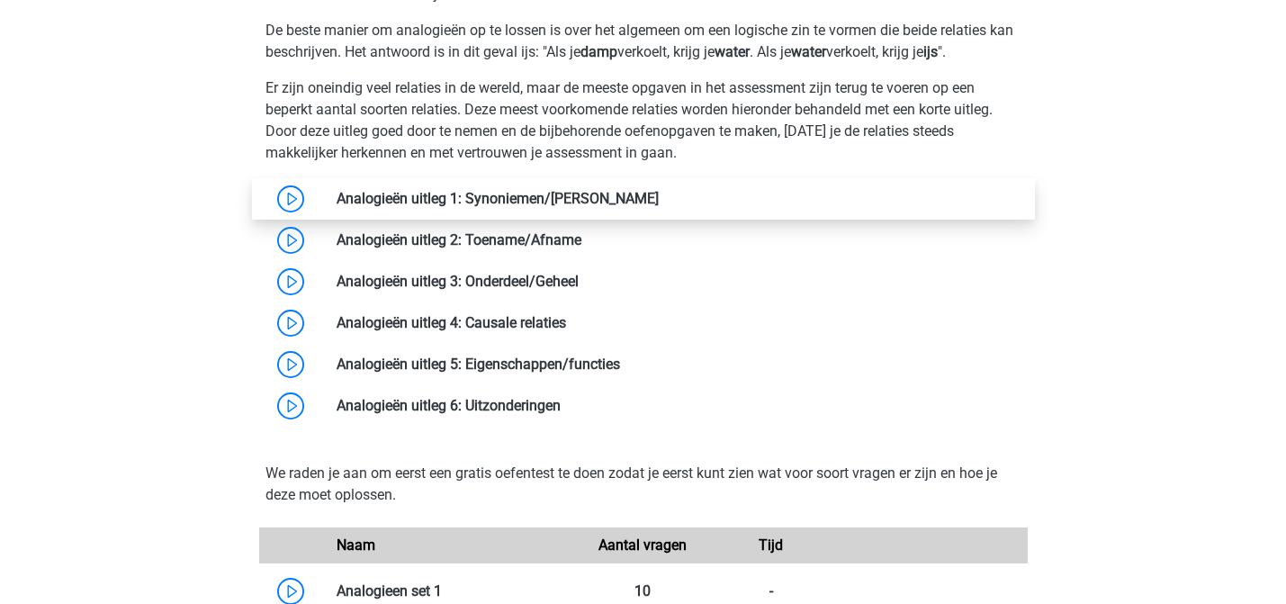
click at [659, 207] on link at bounding box center [659, 198] width 0 height 17
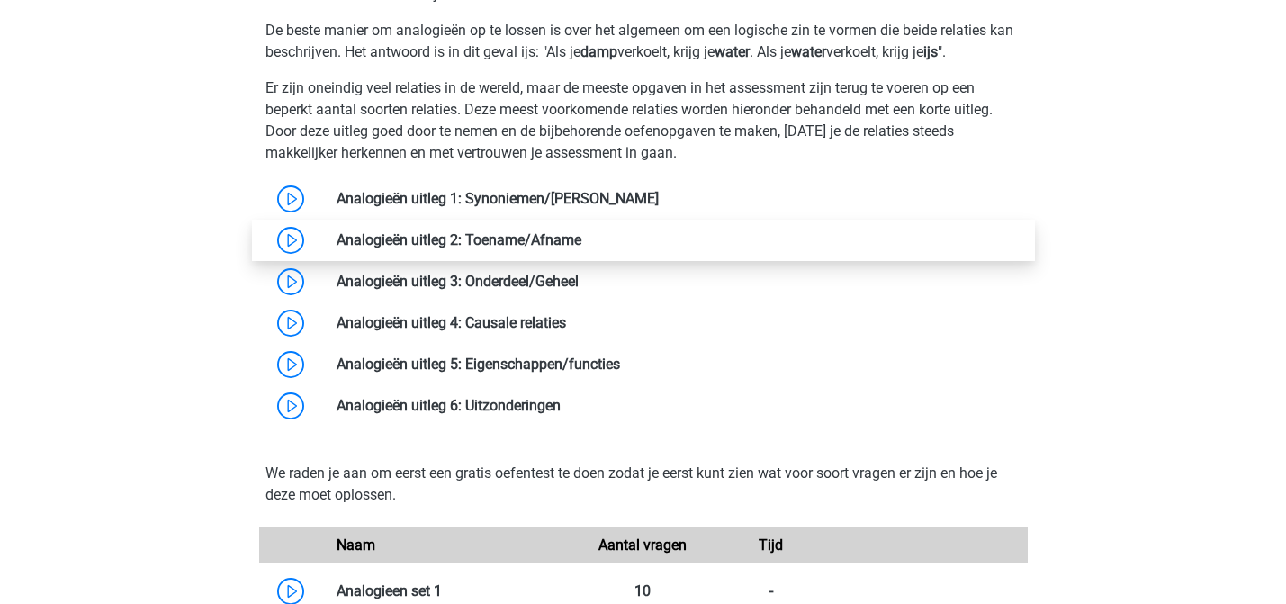
click at [581, 248] on link at bounding box center [581, 239] width 0 height 17
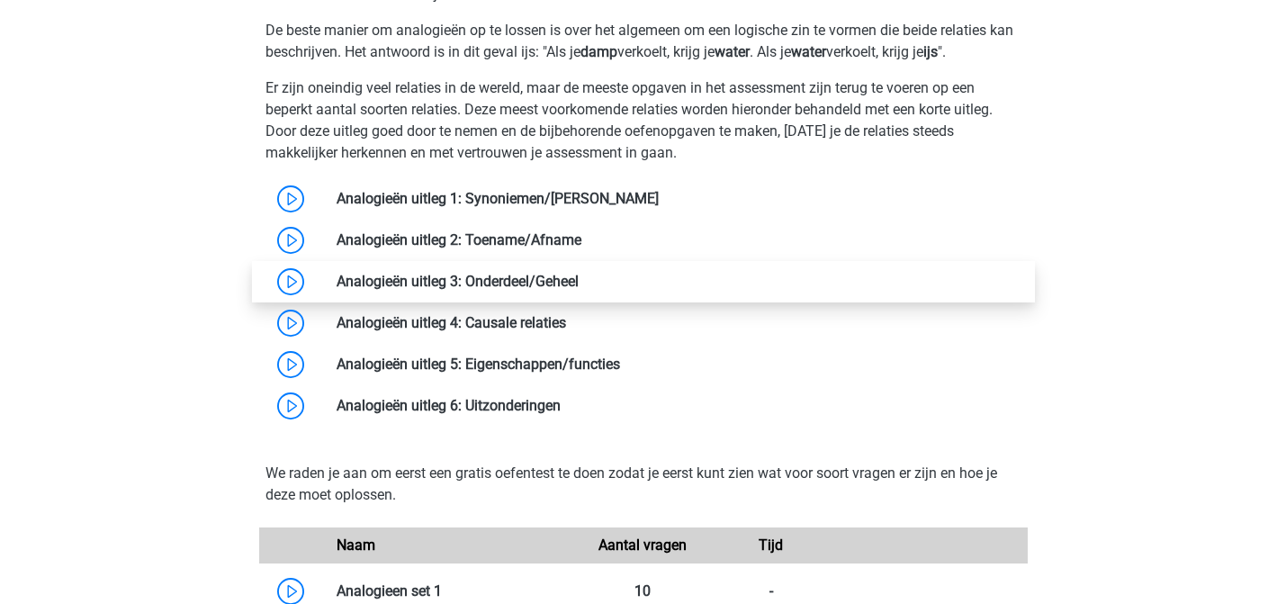
click at [578, 290] on link at bounding box center [578, 281] width 0 height 17
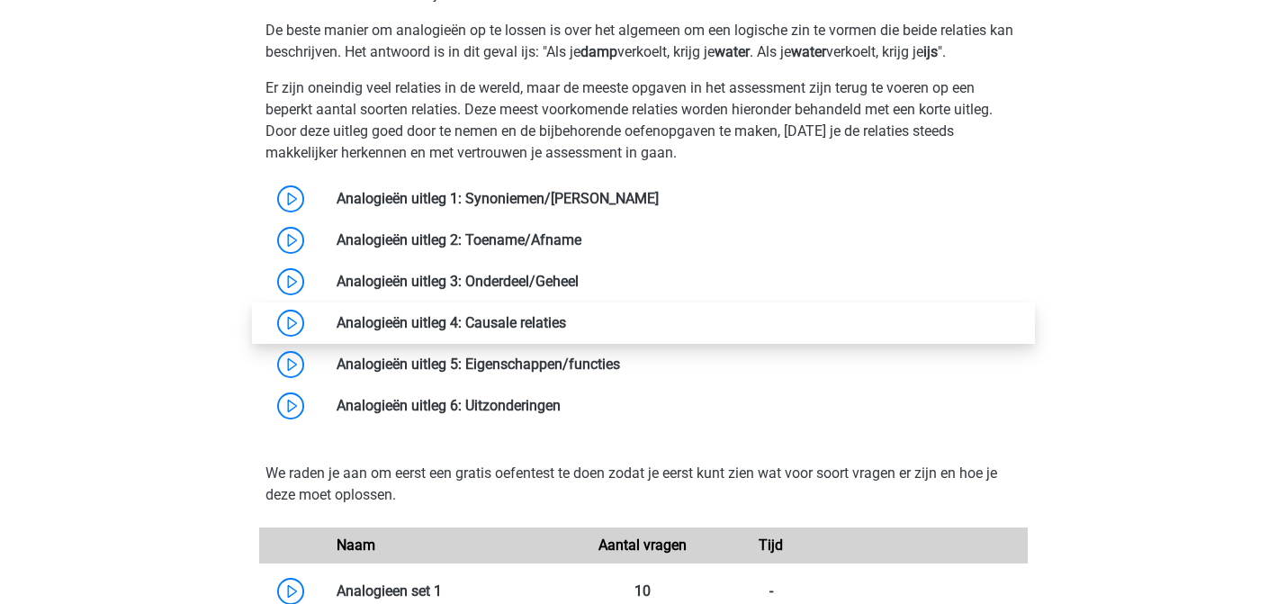
click at [566, 331] on link at bounding box center [566, 322] width 0 height 17
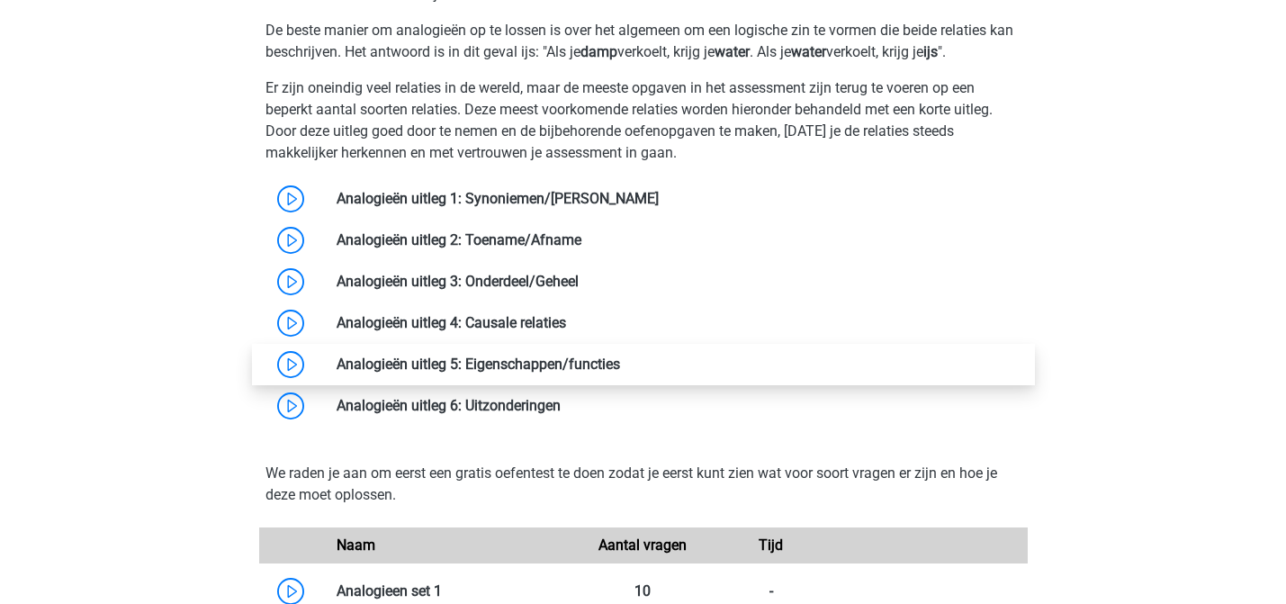
click at [620, 372] on link at bounding box center [620, 363] width 0 height 17
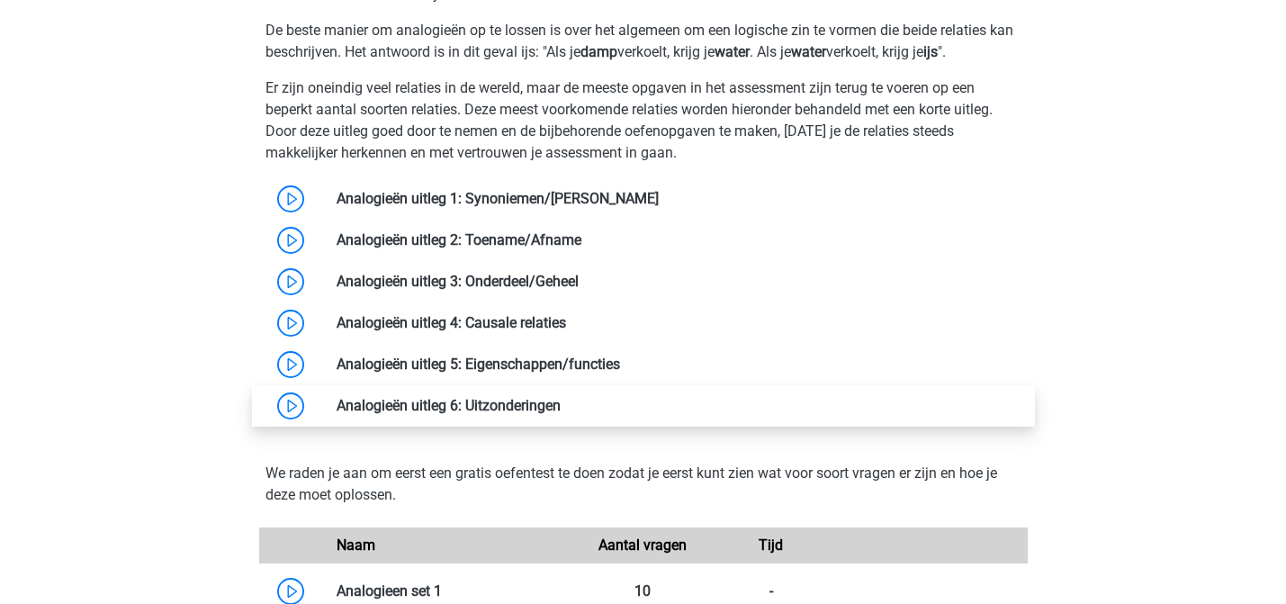
click at [560, 404] on link at bounding box center [560, 405] width 0 height 17
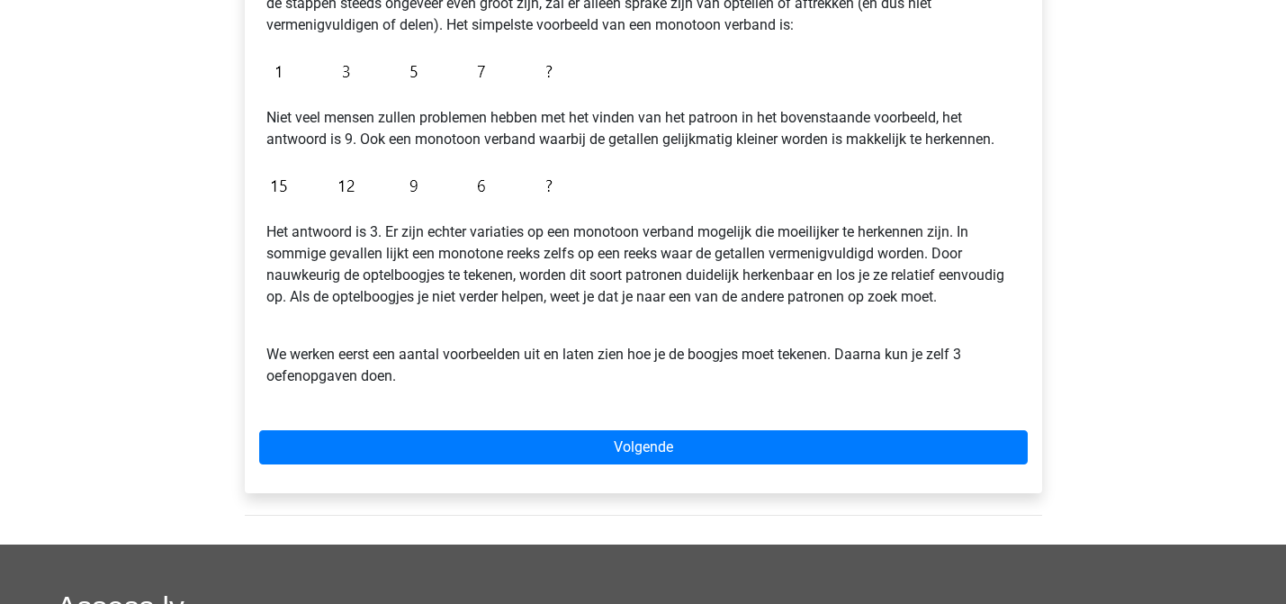
scroll to position [225, 0]
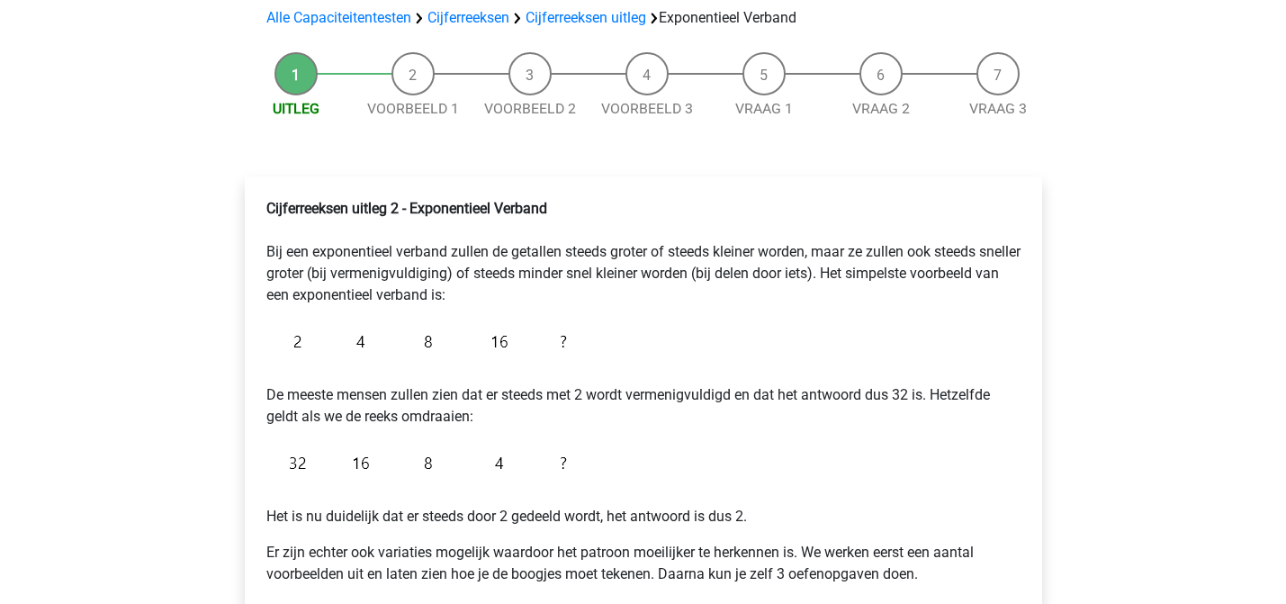
scroll to position [326, 0]
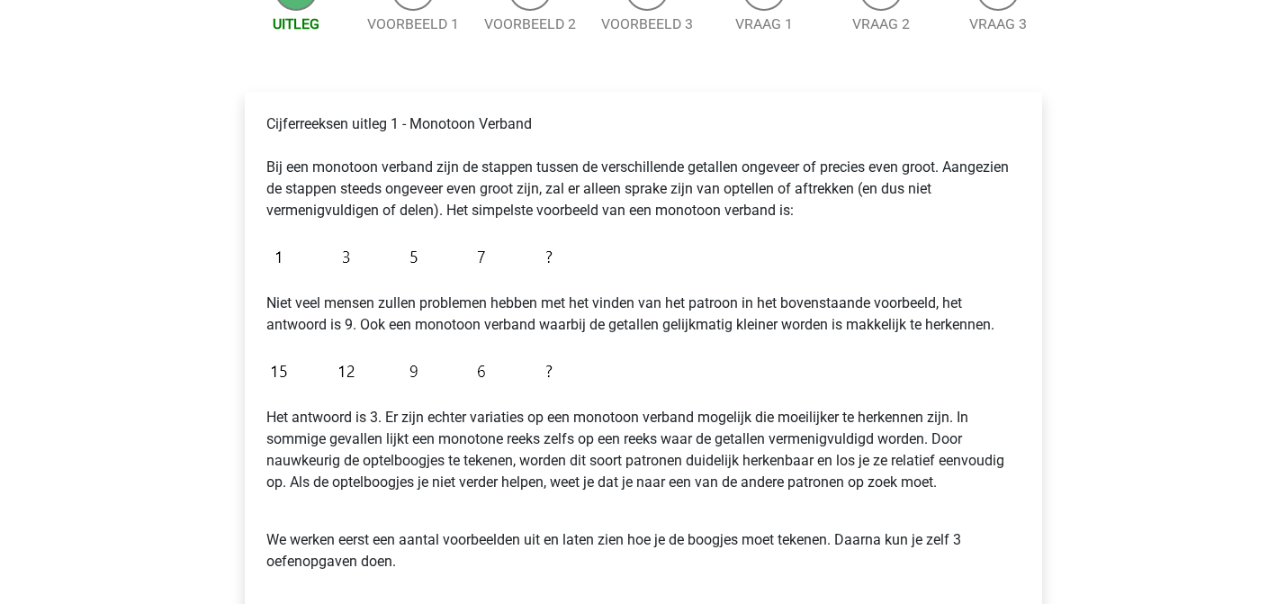
scroll to position [330, 0]
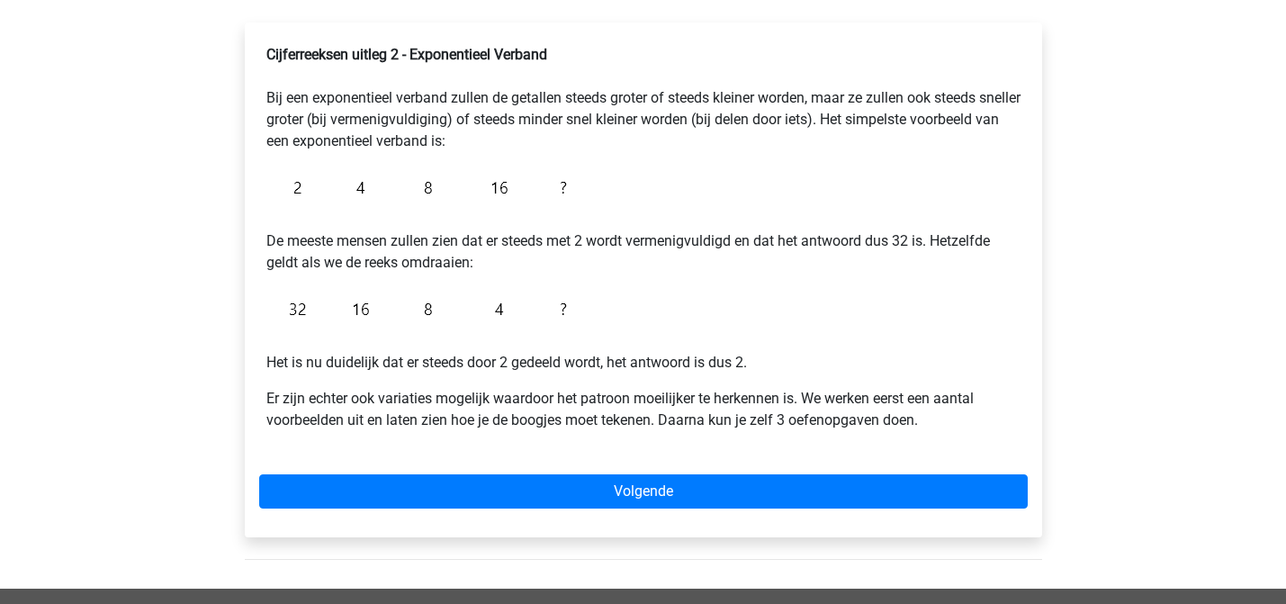
scroll to position [288, 0]
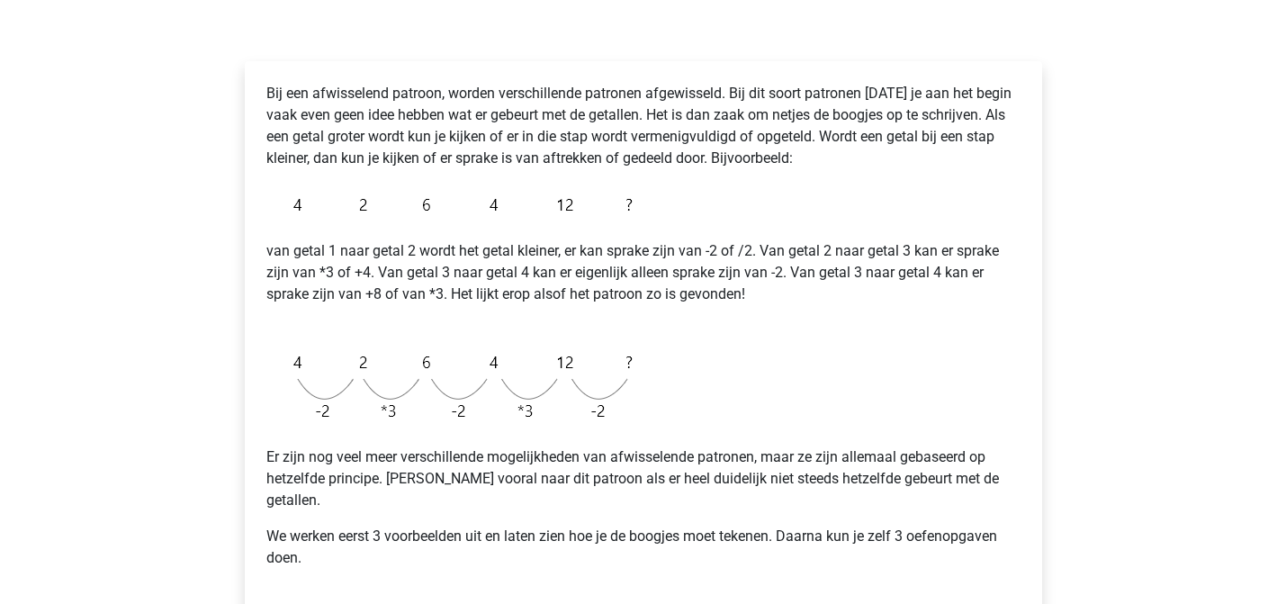
scroll to position [252, 0]
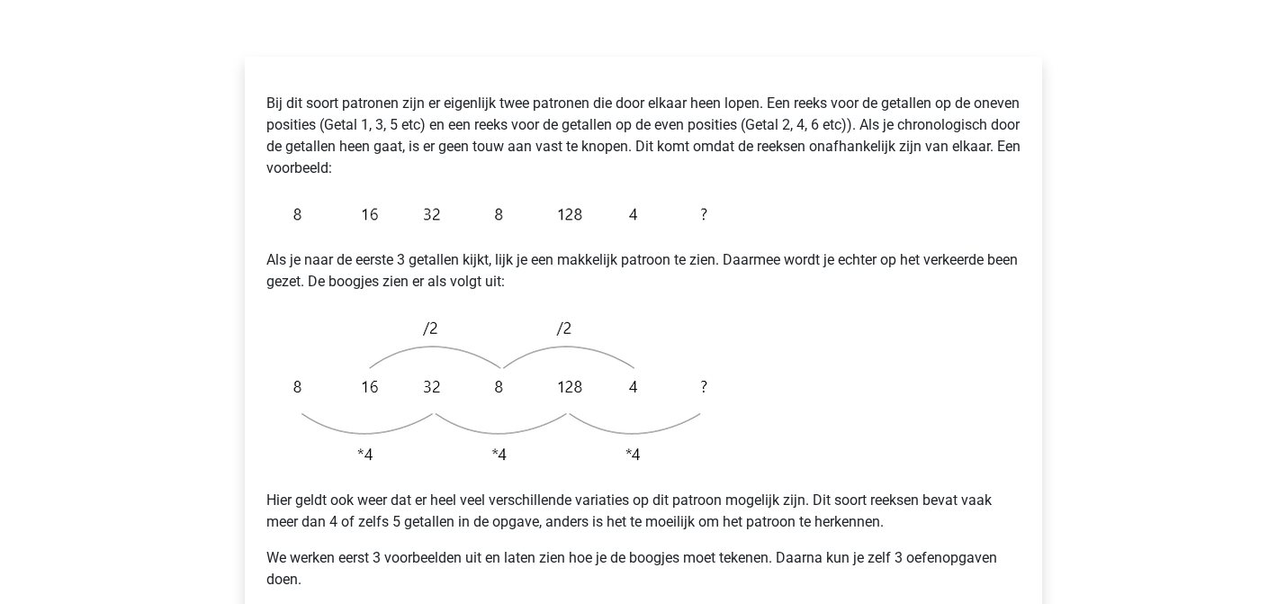
scroll to position [296, 0]
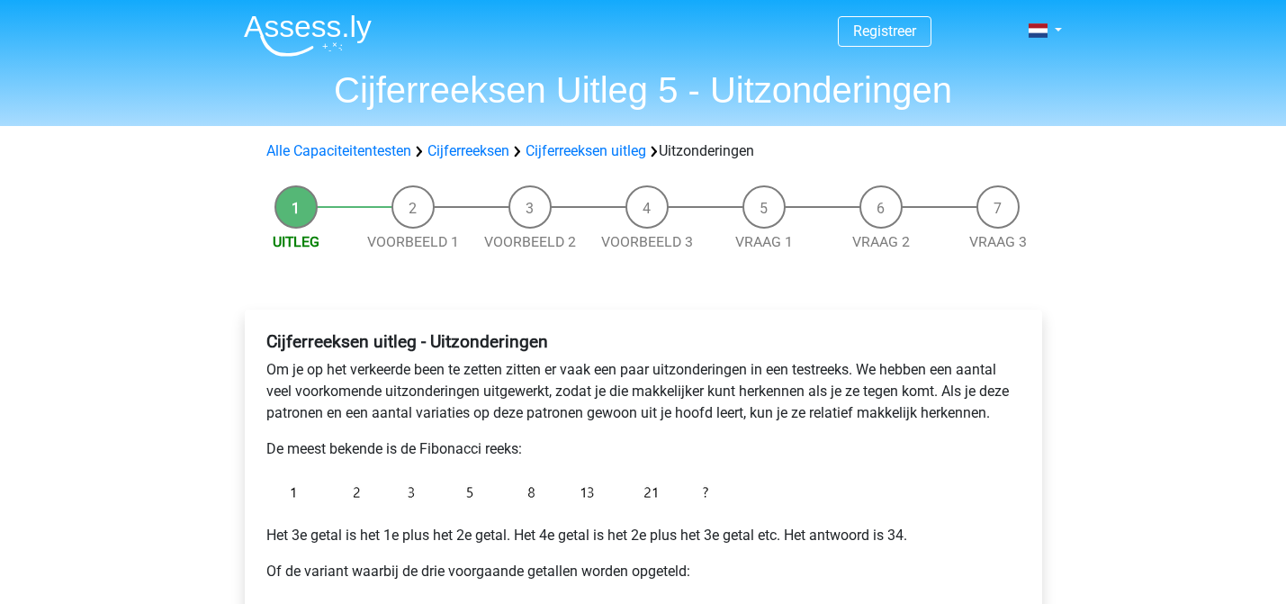
scroll to position [1, 0]
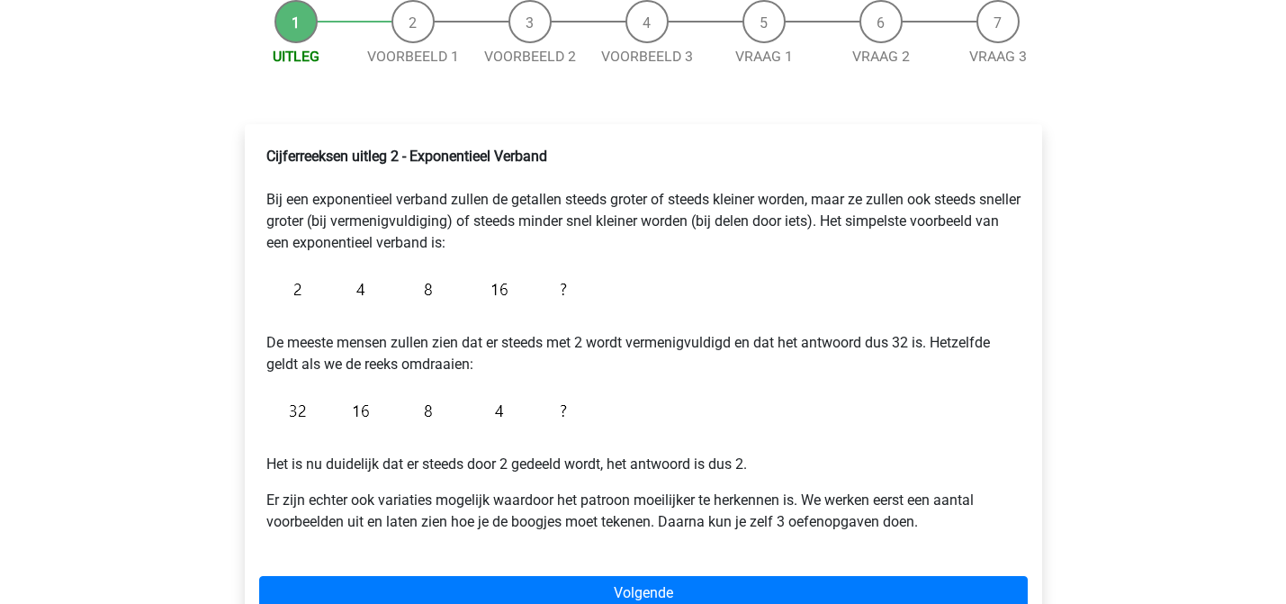
scroll to position [187, 0]
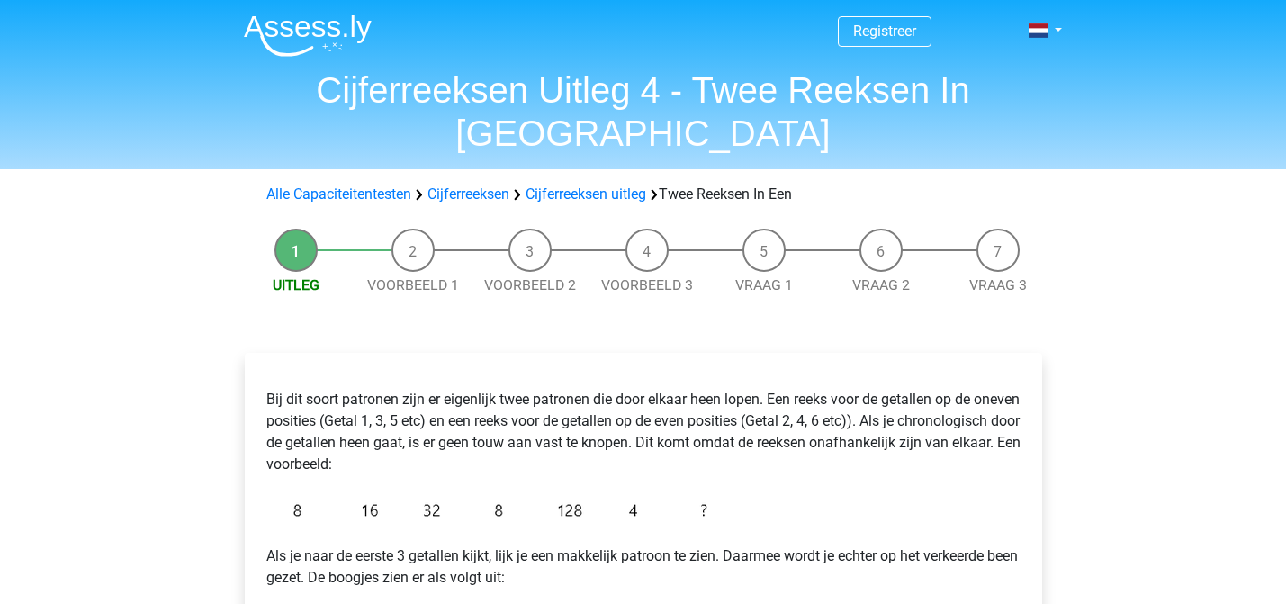
scroll to position [-11, 0]
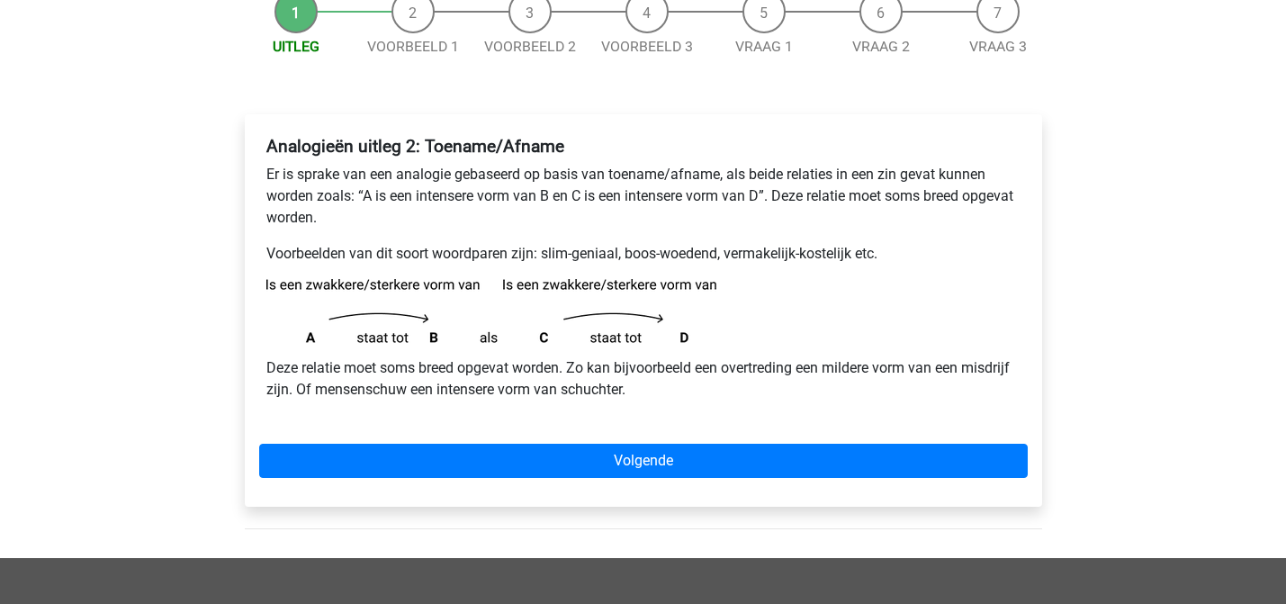
scroll to position [199, 0]
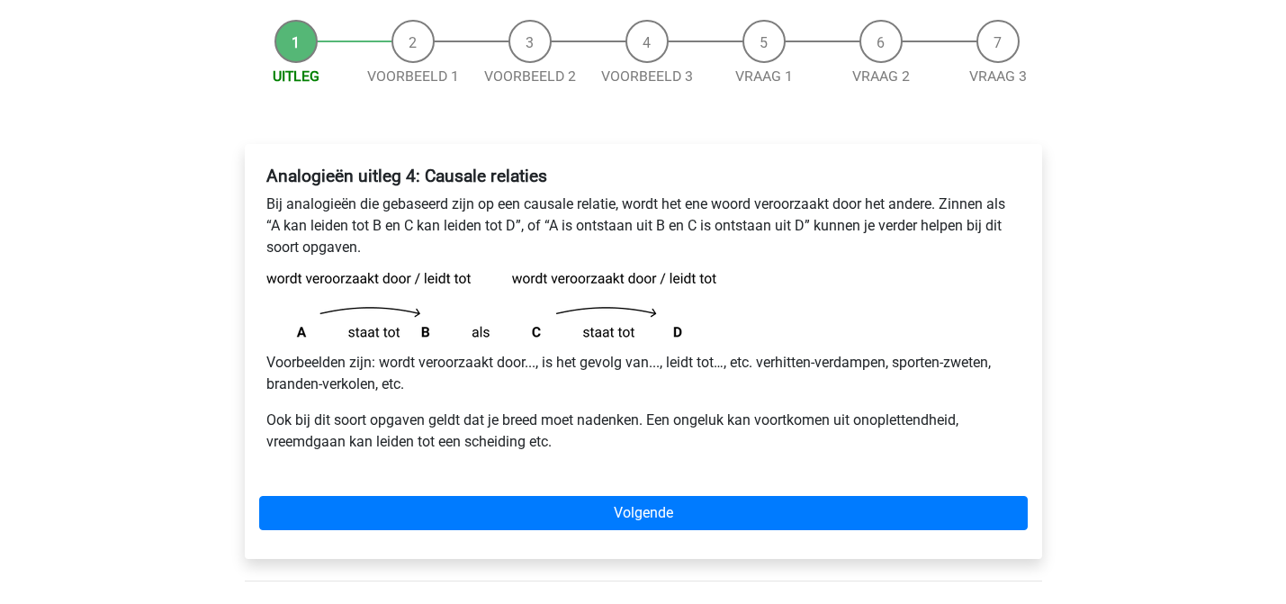
scroll to position [165, 0]
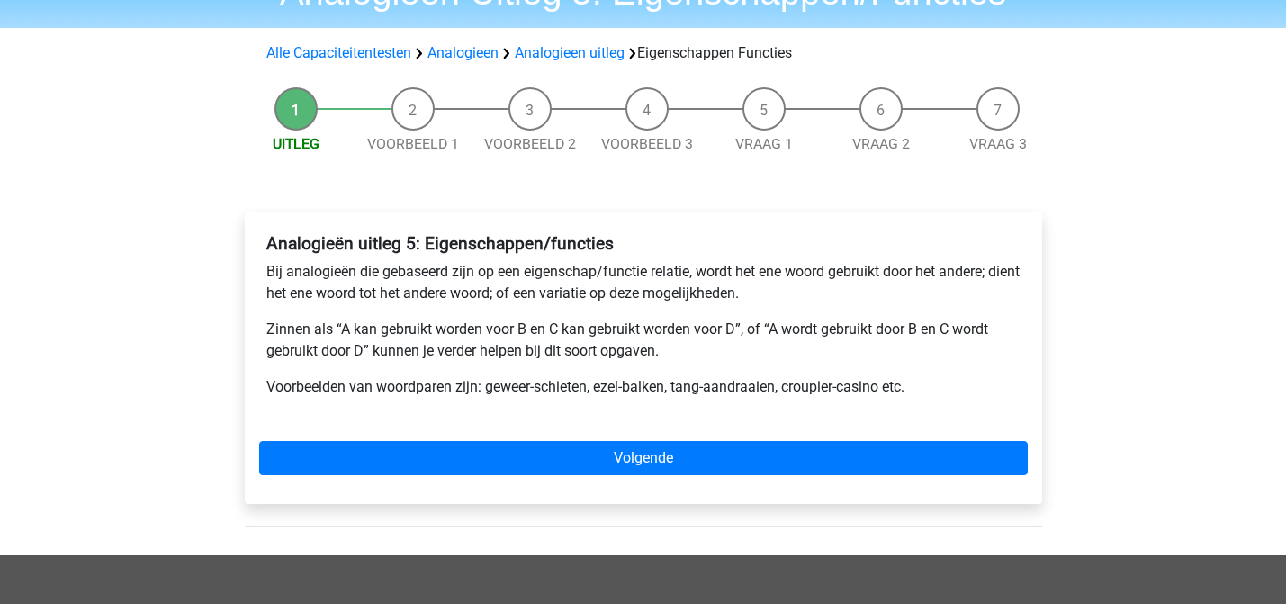
scroll to position [100, 0]
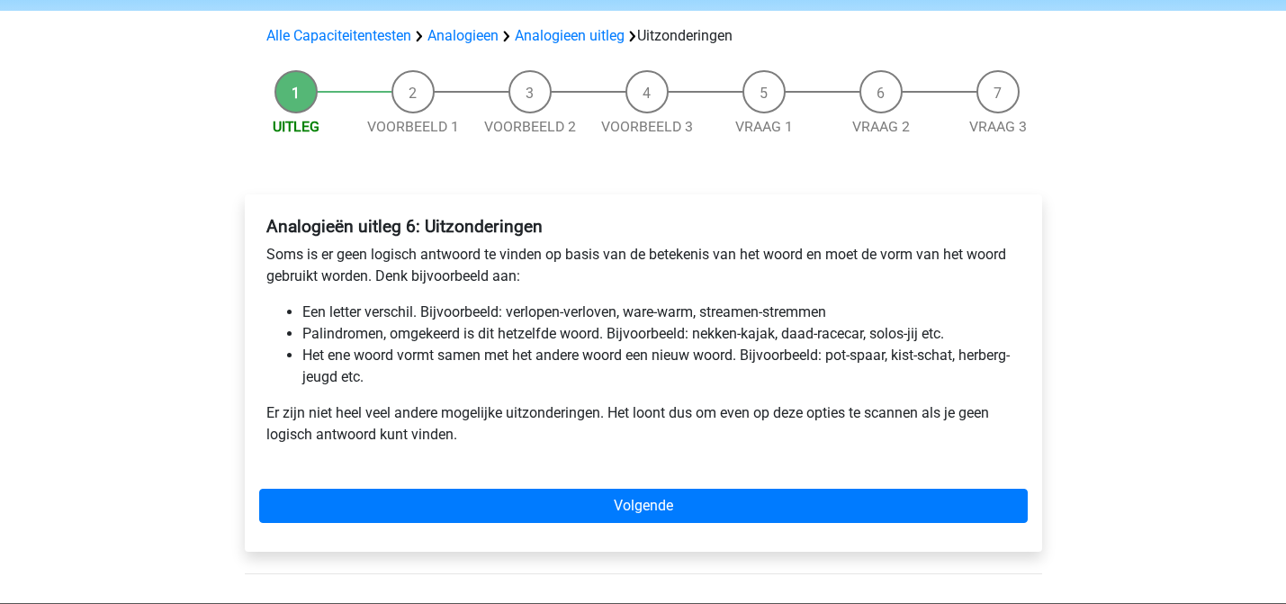
scroll to position [120, 0]
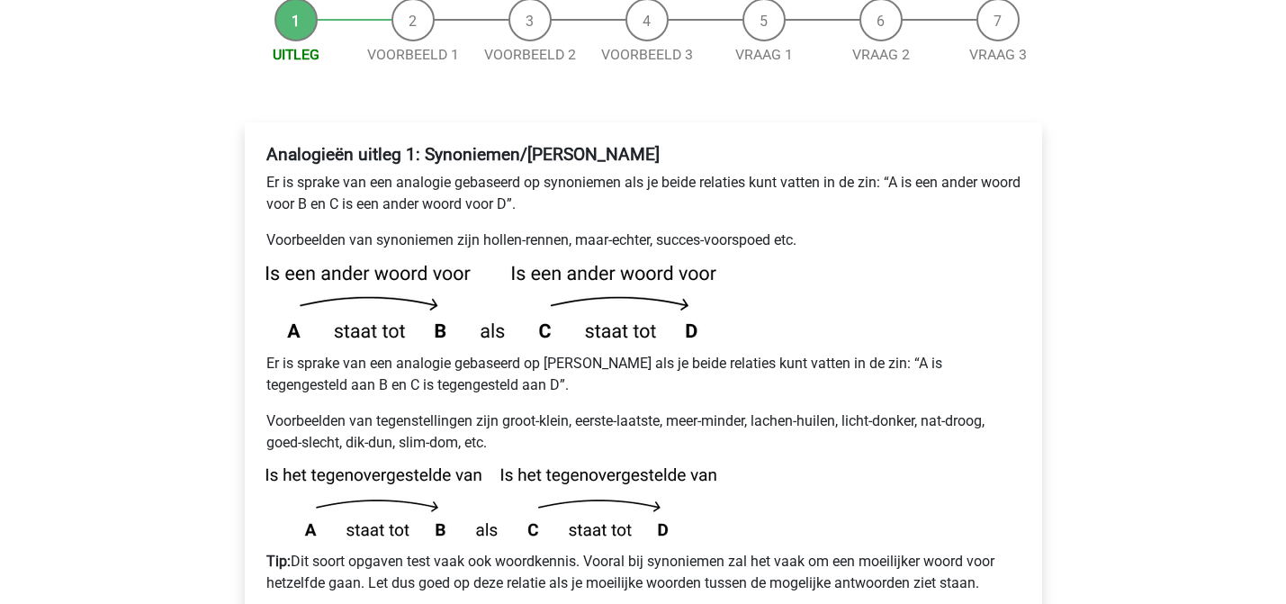
scroll to position [227, 0]
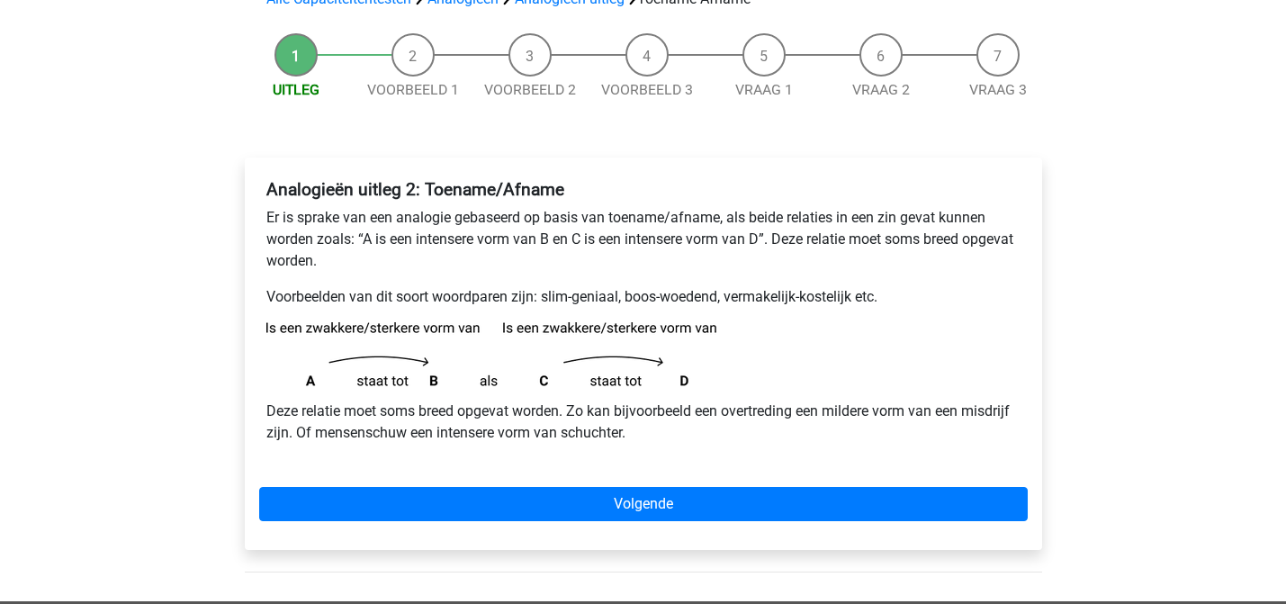
scroll to position [156, 0]
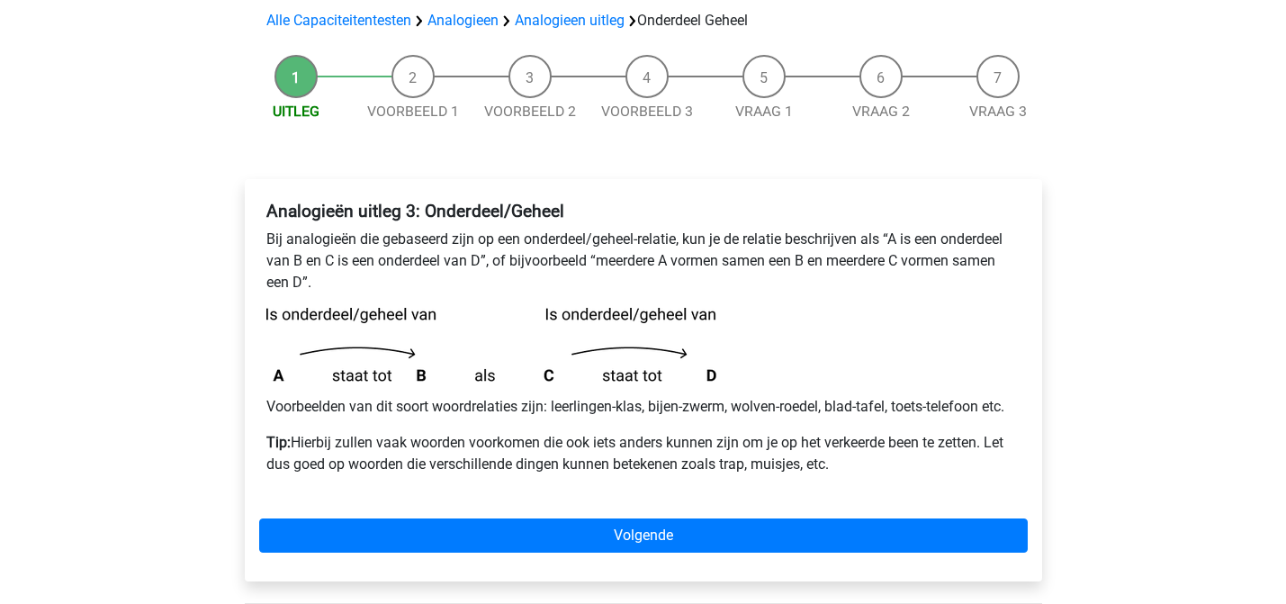
scroll to position [133, 0]
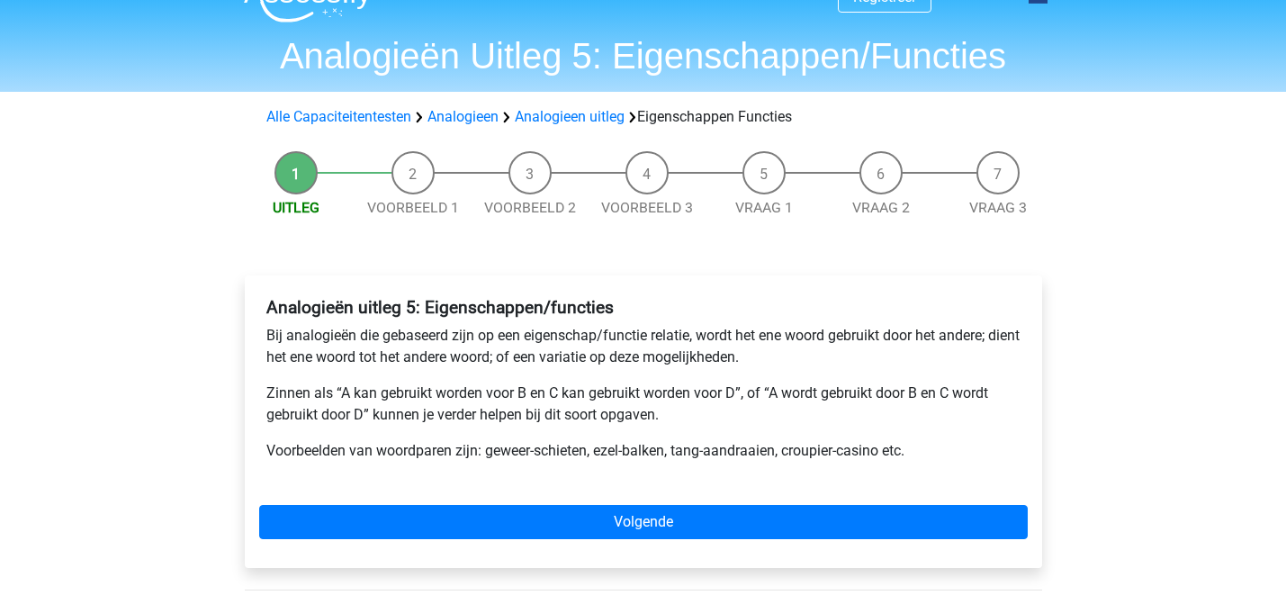
scroll to position [36, 0]
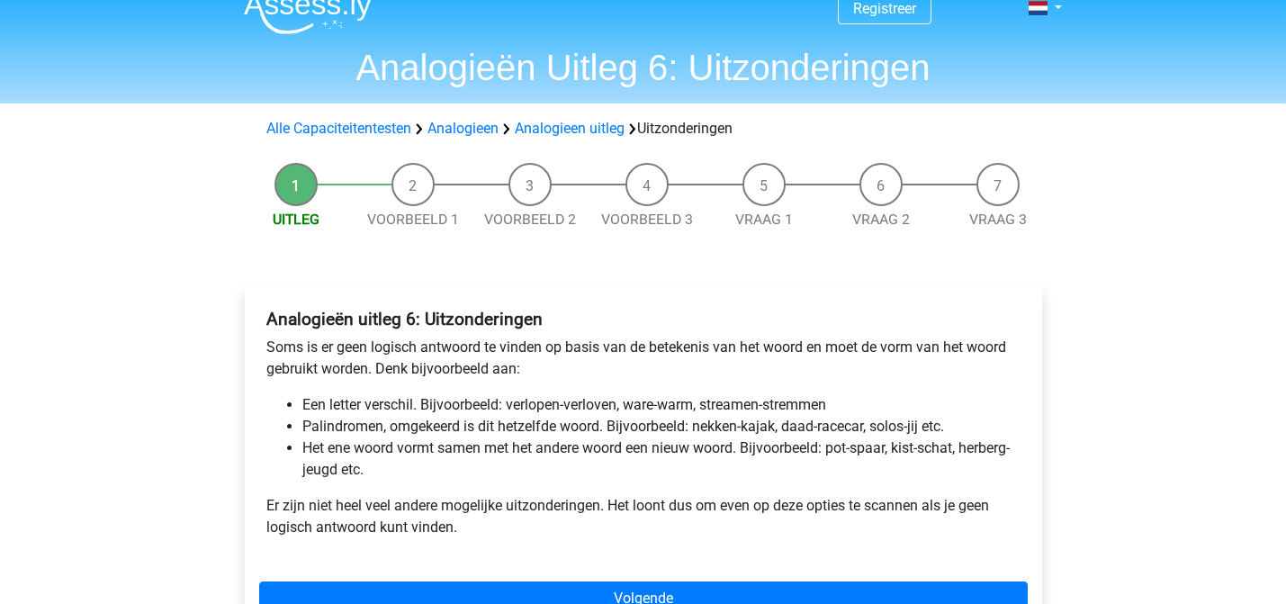
scroll to position [30, 0]
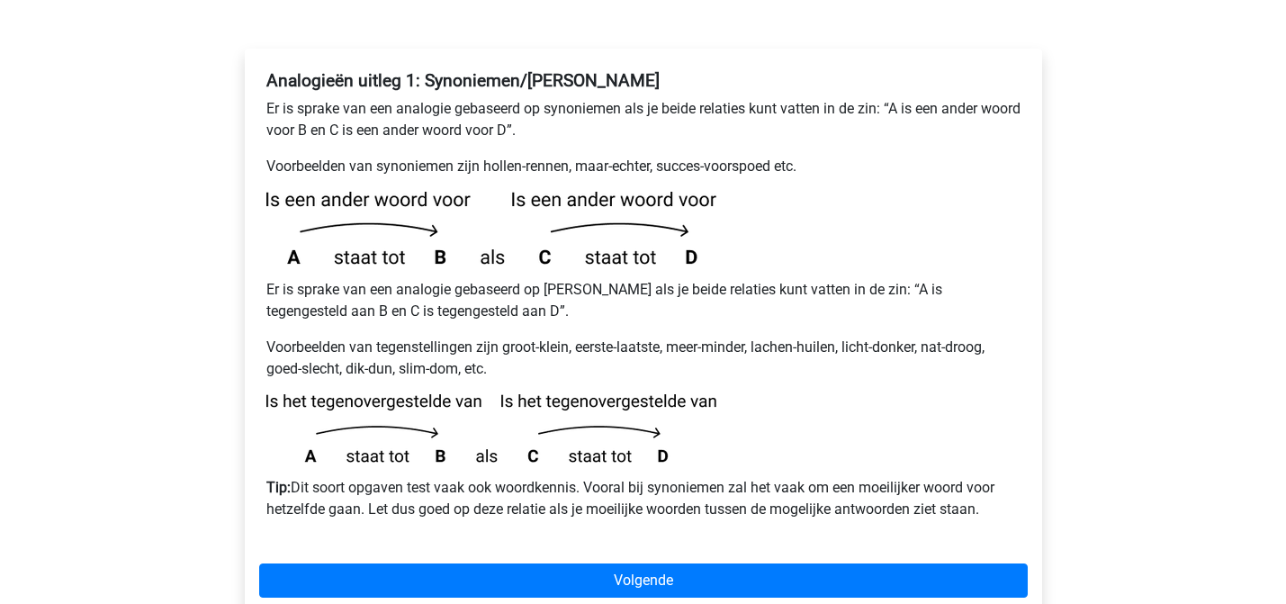
scroll to position [297, 0]
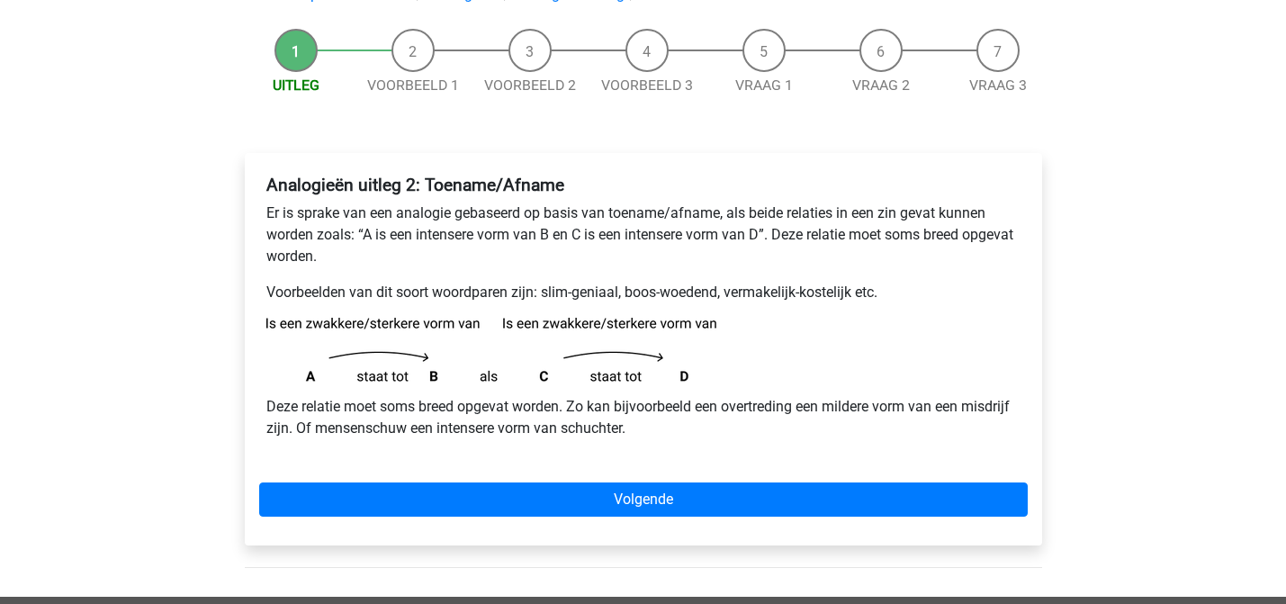
scroll to position [170, 0]
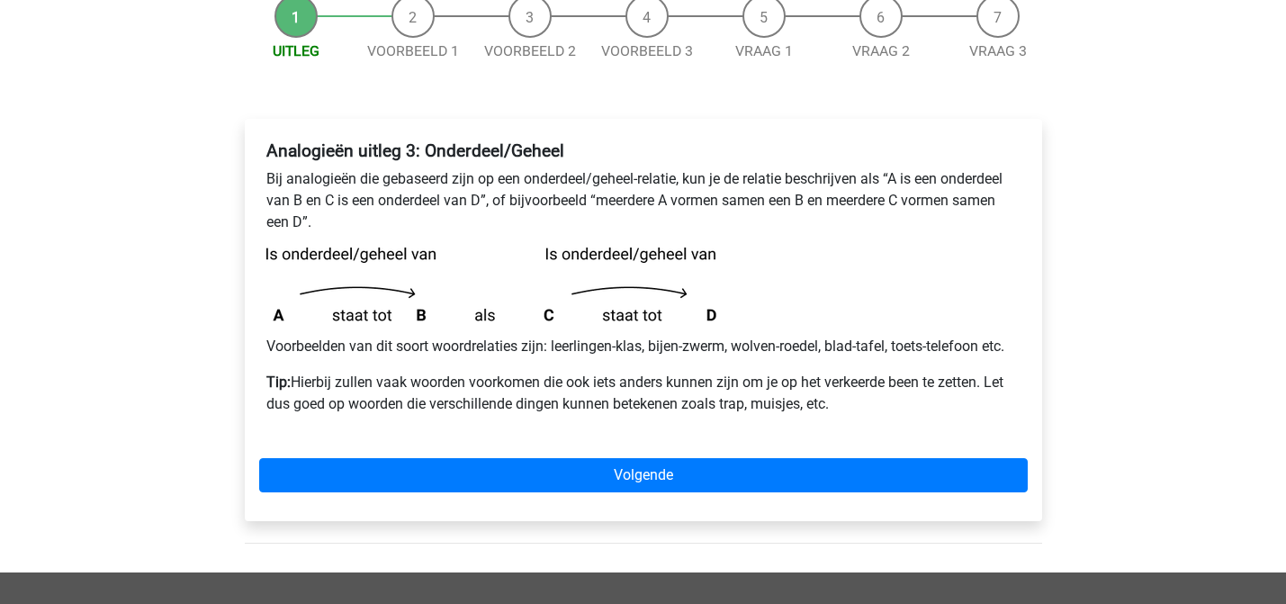
scroll to position [199, 0]
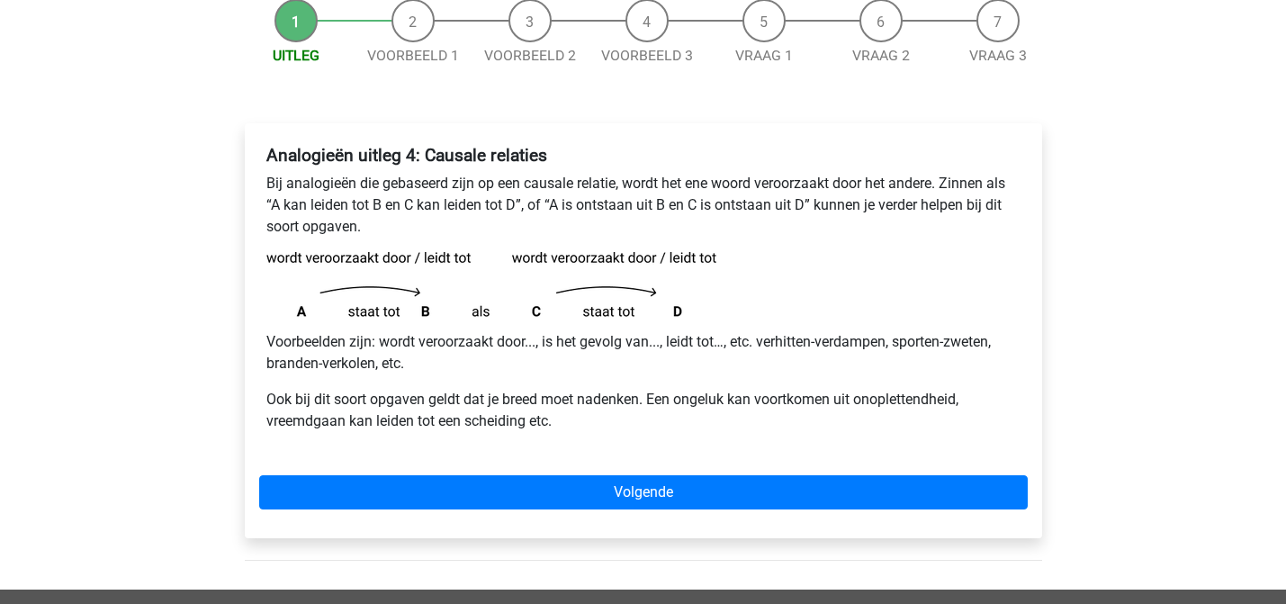
scroll to position [190, 0]
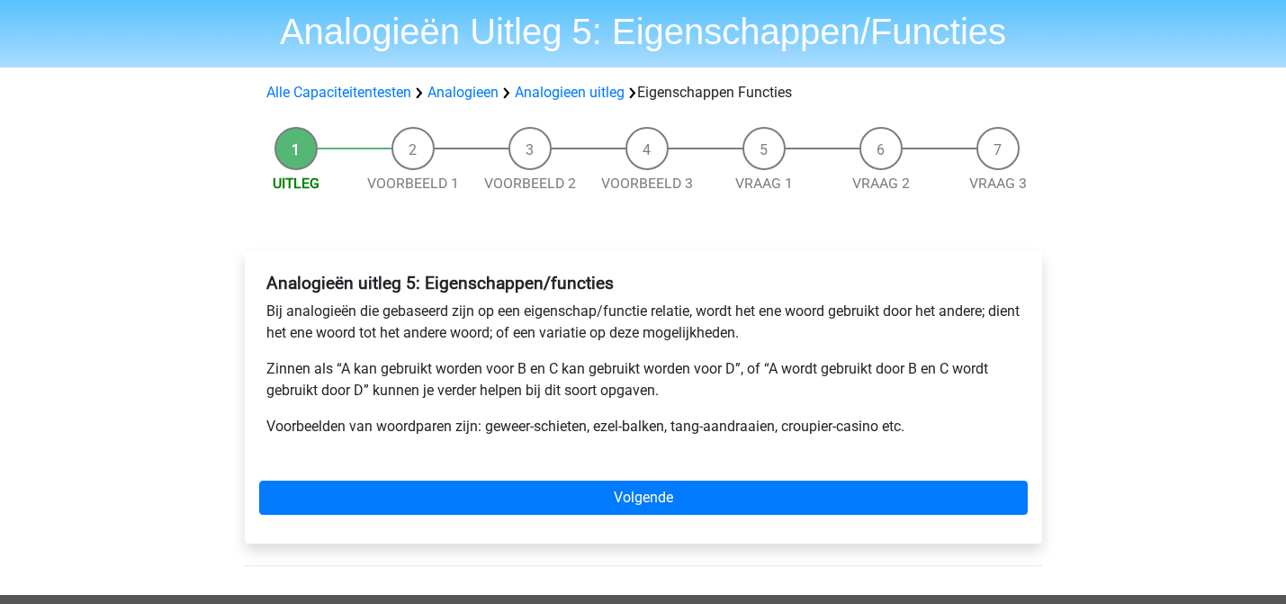
scroll to position [62, 0]
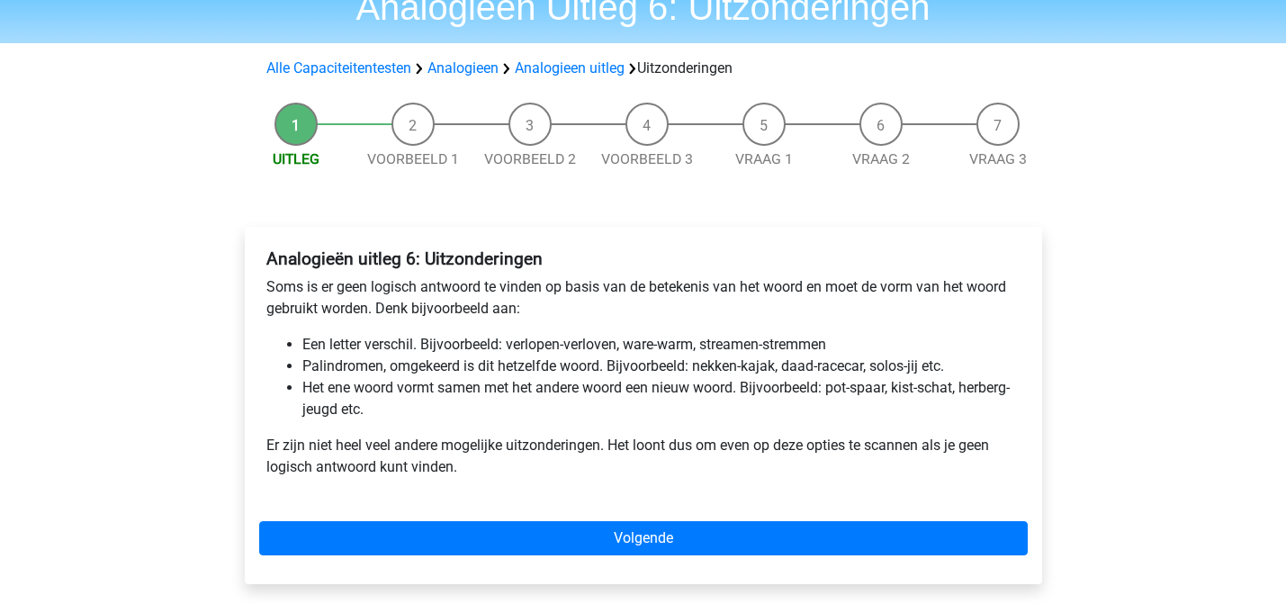
scroll to position [85, 0]
